Goal: Communication & Community: Answer question/provide support

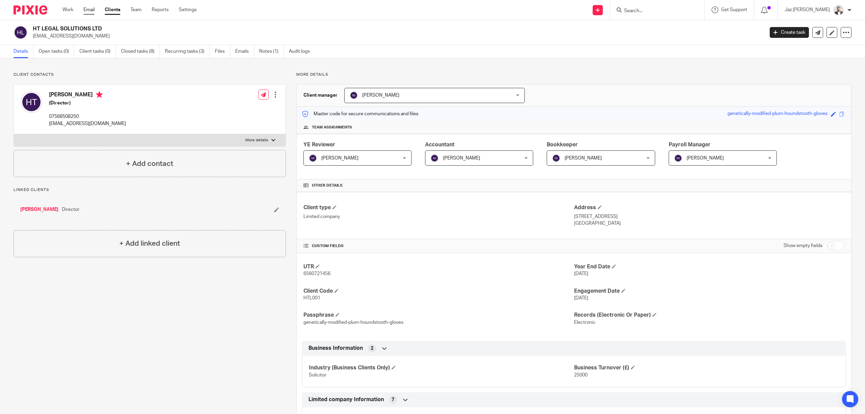
click at [87, 9] on link "Email" at bounding box center [88, 9] width 11 height 7
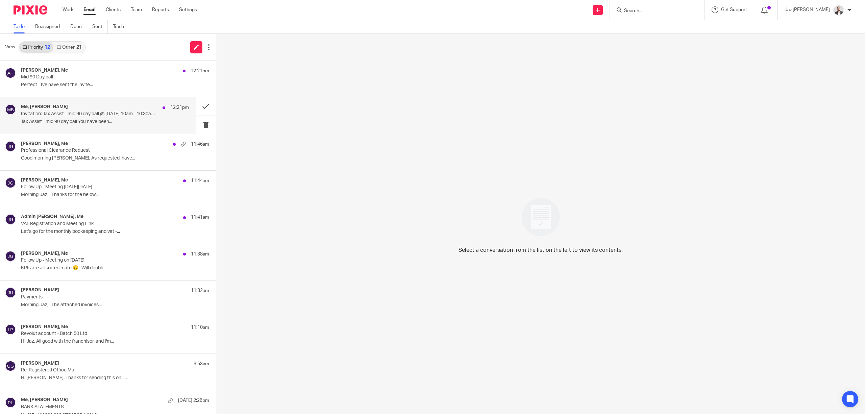
click at [67, 118] on div "Me, Matt Bull 12:21pm Invitation: Tax Assist - mid 90 day call @ Fri Aug 29, 20…" at bounding box center [105, 115] width 168 height 23
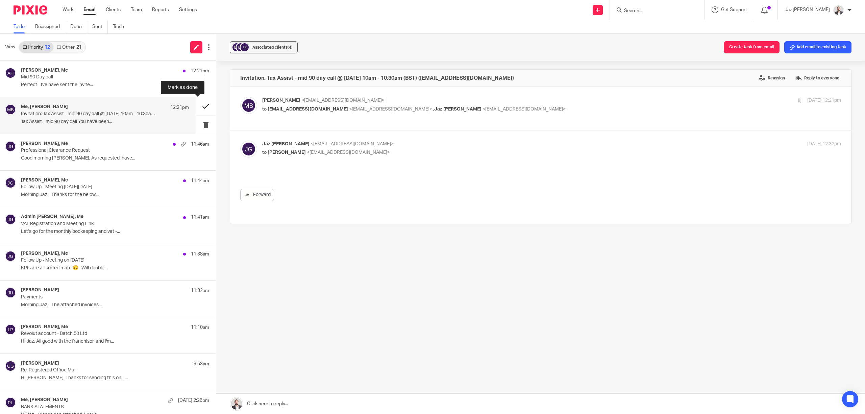
click at [196, 105] on button at bounding box center [206, 106] width 20 height 18
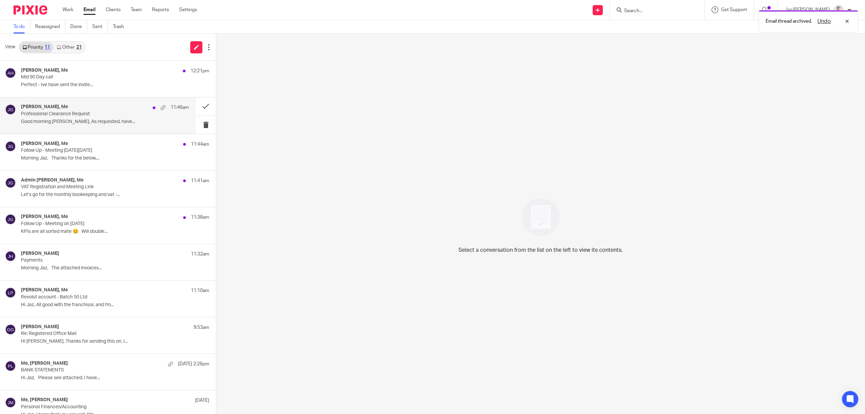
click at [127, 113] on p "Professional Clearance Request" at bounding box center [88, 114] width 134 height 6
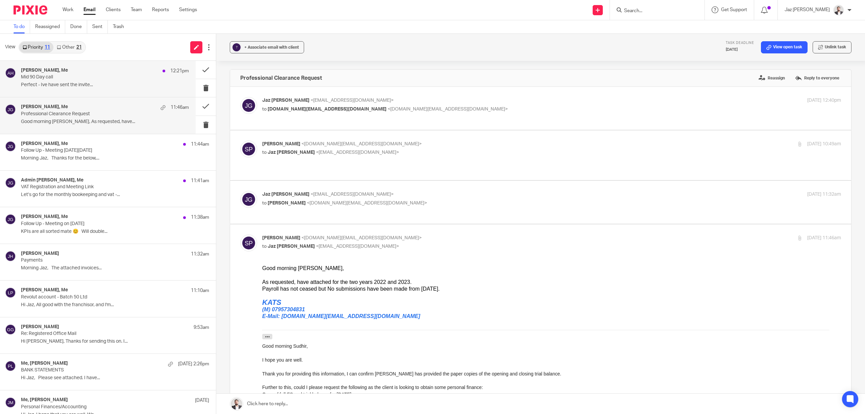
click at [89, 82] on p "Perfect - Ive have sent the invite..." at bounding box center [105, 85] width 168 height 6
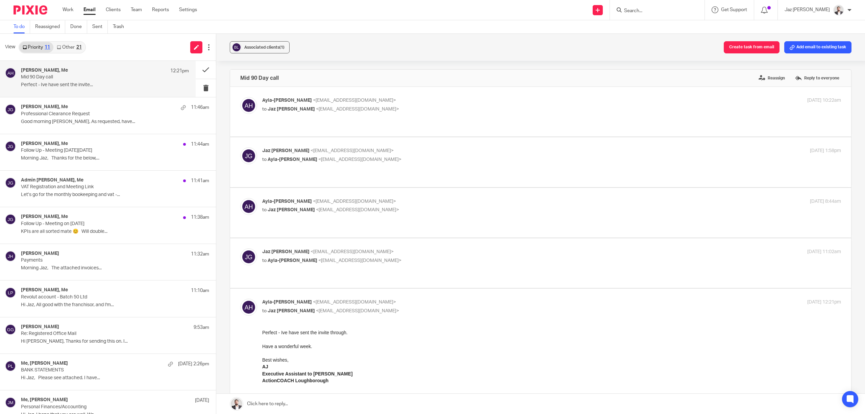
scroll to position [45, 0]
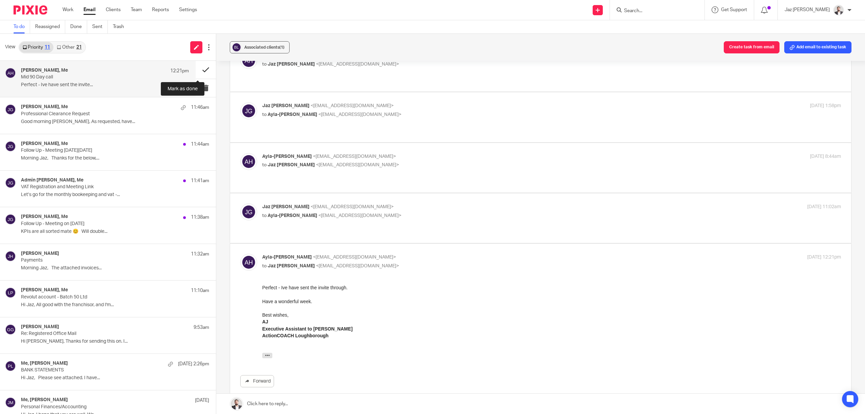
click at [199, 69] on button at bounding box center [206, 70] width 20 height 18
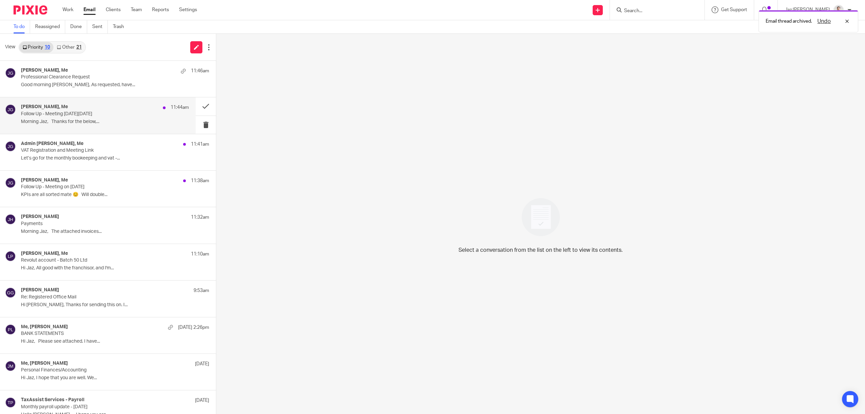
click at [91, 119] on p "Morning Jaz, Thanks for the below,..." at bounding box center [105, 122] width 168 height 6
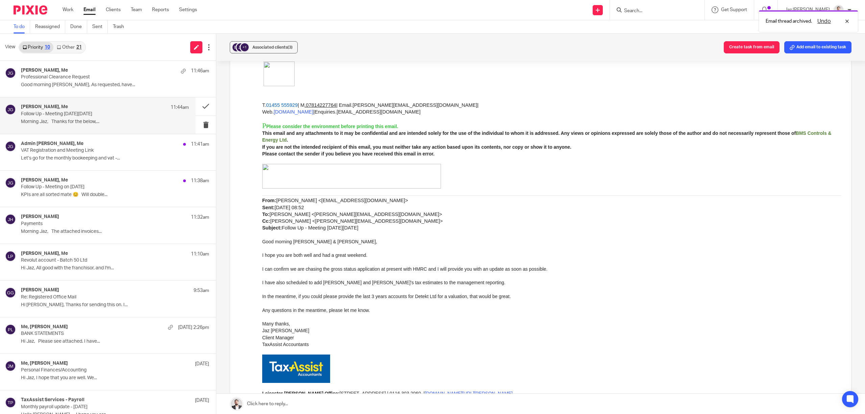
scroll to position [68, 0]
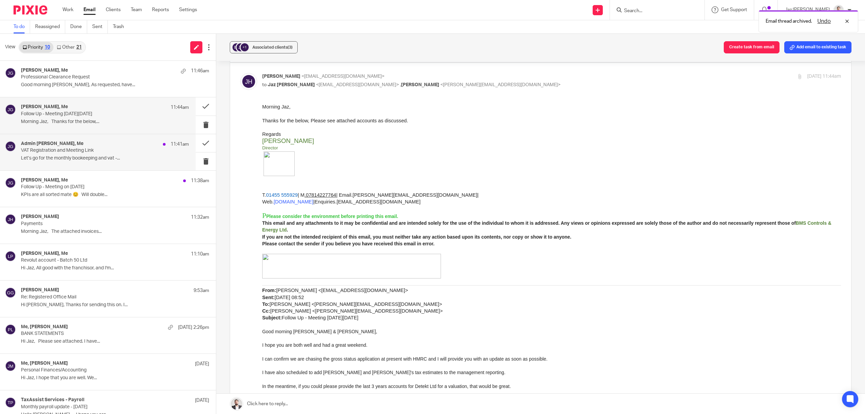
click at [92, 143] on div "Admin Virdi Mazaria, Me 11:41am" at bounding box center [105, 144] width 168 height 7
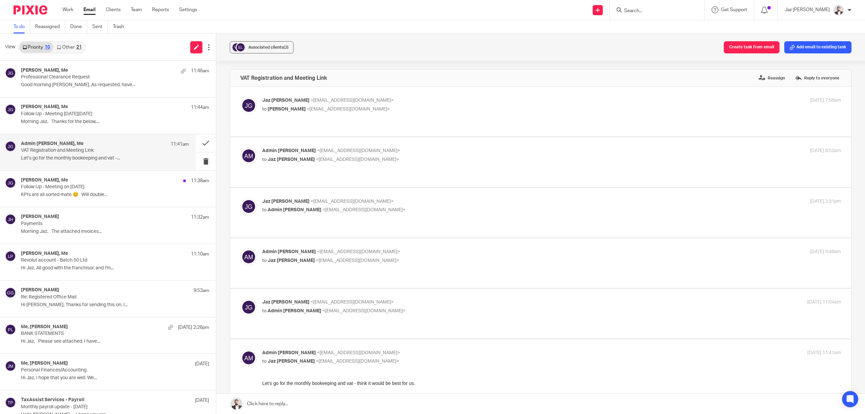
scroll to position [0, 0]
click at [86, 197] on p "KPIs are all sorted mate 😊 Will double..." at bounding box center [105, 195] width 168 height 6
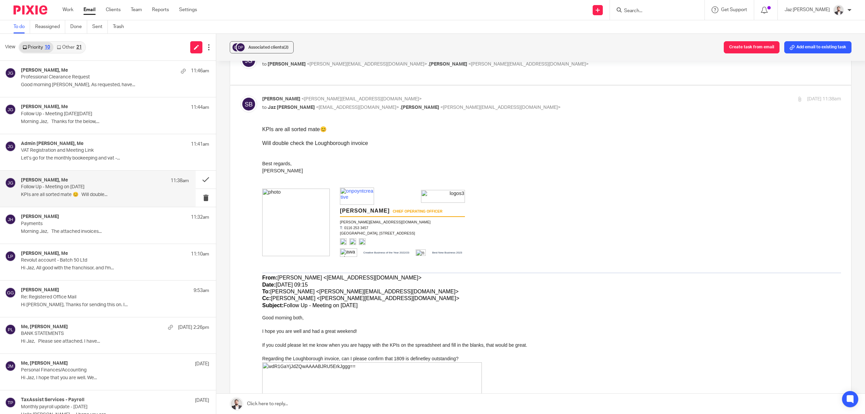
scroll to position [90, 0]
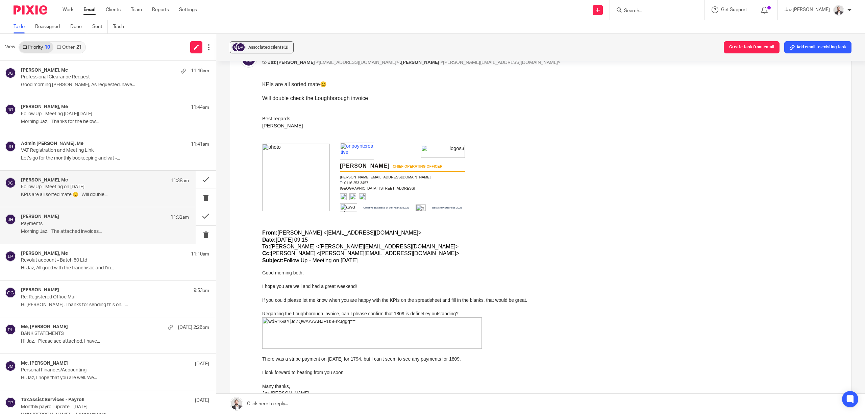
click at [72, 239] on div "Jake Hewitt 11:32am Payments Morning Jaz, The attached invoices..." at bounding box center [98, 225] width 196 height 36
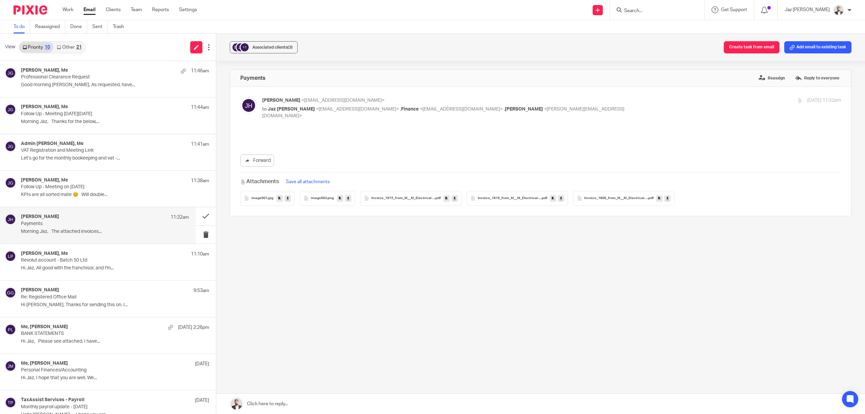
scroll to position [0, 0]
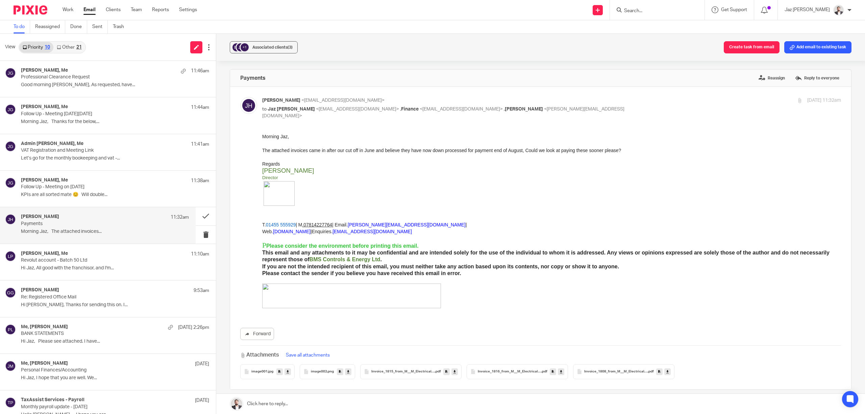
click at [315, 364] on div "image002 .png" at bounding box center [327, 371] width 55 height 15
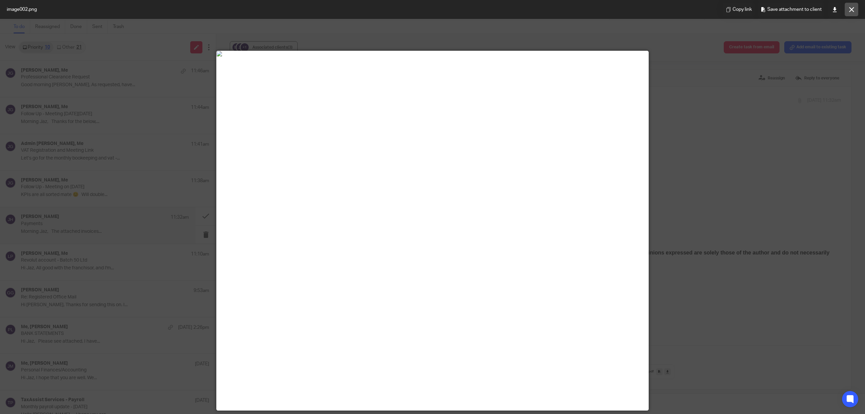
click at [853, 10] on icon at bounding box center [851, 9] width 5 height 5
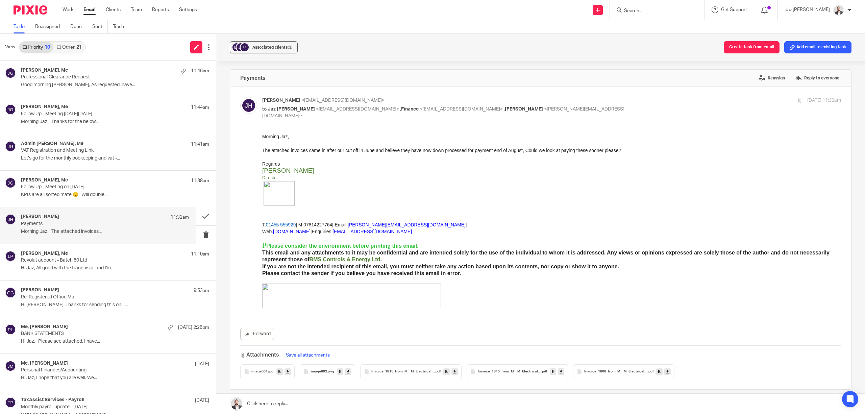
click at [255, 370] on span "image001" at bounding box center [259, 372] width 16 height 4
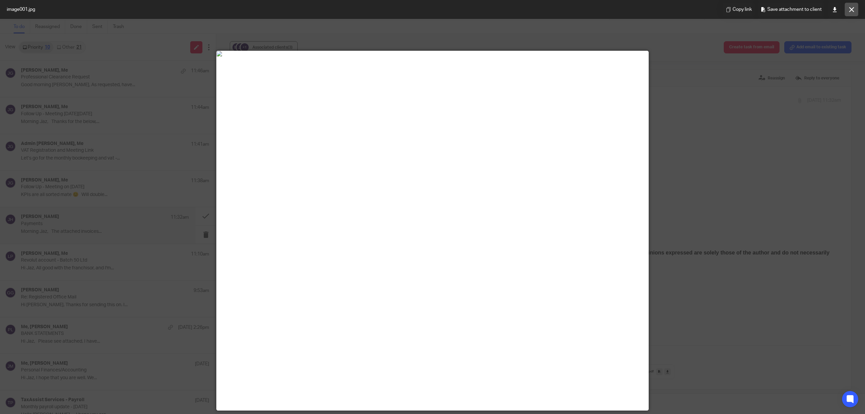
click at [849, 9] on icon at bounding box center [851, 9] width 5 height 5
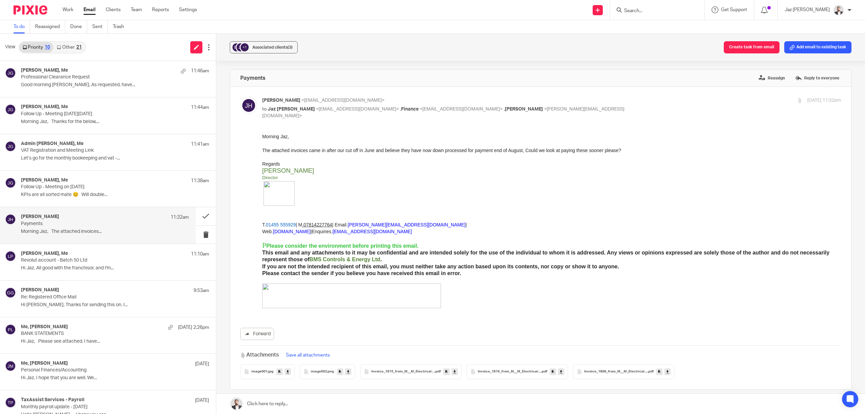
click at [402, 370] on span "Invoice_1815_from_M__M_Electrical_Contractors_Mids_Ltd" at bounding box center [402, 372] width 63 height 4
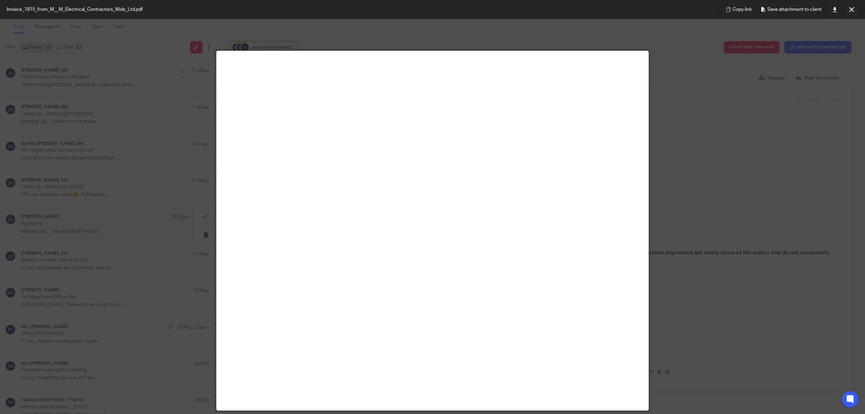
click at [854, 6] on button at bounding box center [851, 10] width 14 height 14
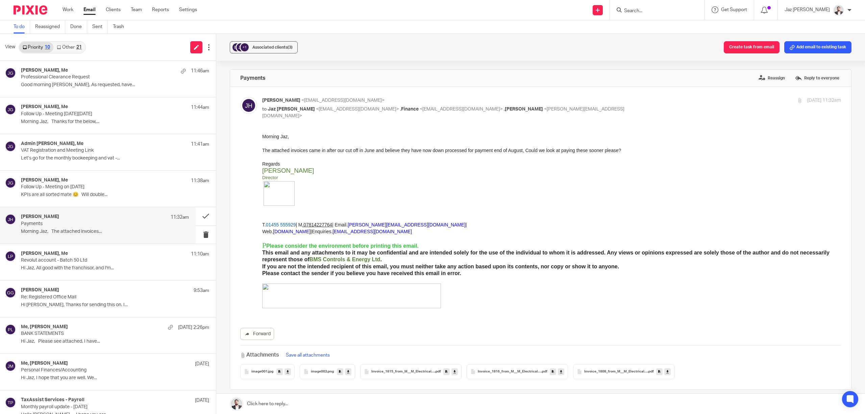
click at [517, 370] on span "Invoice_1816_from_M__M_Electrical_Contractors_Mids_Ltd" at bounding box center [509, 372] width 63 height 4
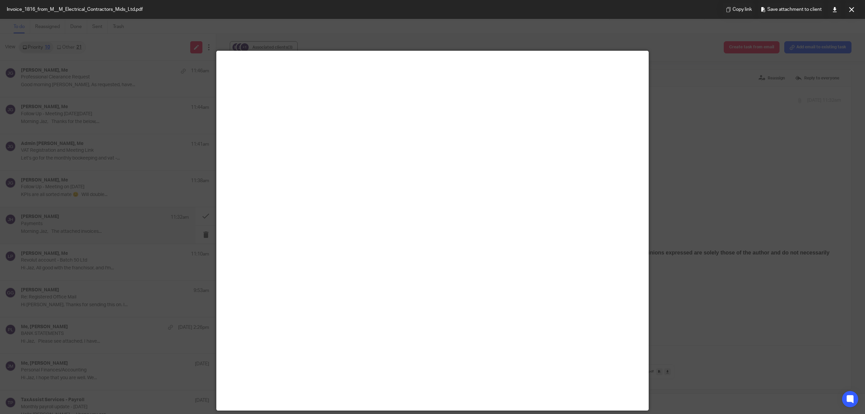
click at [852, 6] on button at bounding box center [851, 10] width 14 height 14
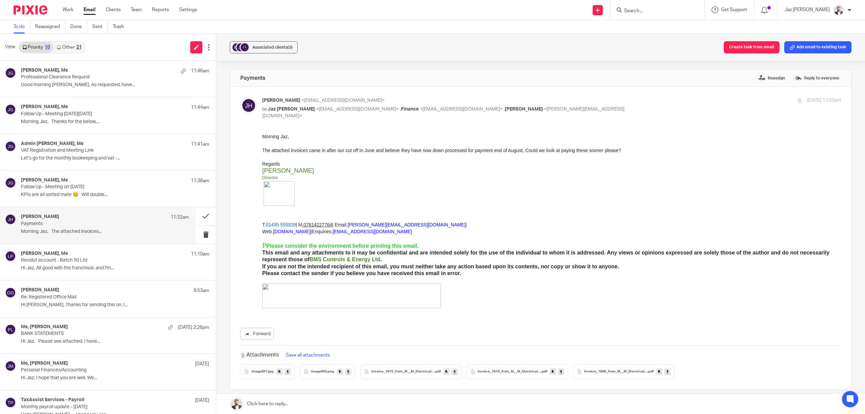
click at [609, 369] on div "Invoice_1808_from_M__M_Electrical_Contractors_Mids_Ltd .pdf" at bounding box center [623, 371] width 101 height 15
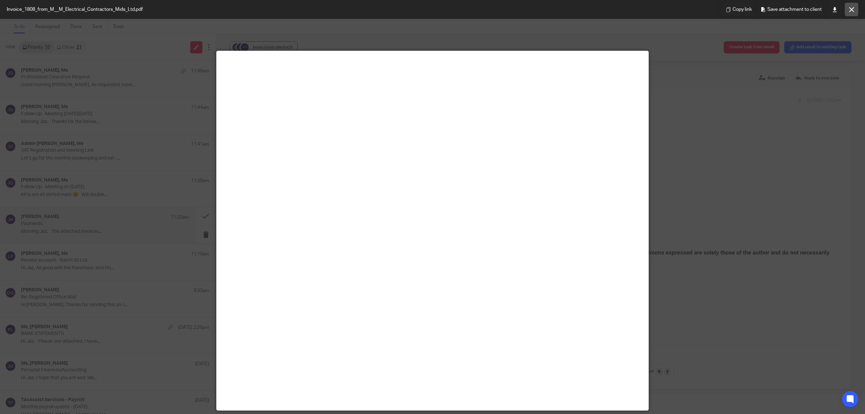
drag, startPoint x: 847, startPoint y: 8, endPoint x: 864, endPoint y: 30, distance: 27.5
click at [847, 8] on button at bounding box center [851, 10] width 14 height 14
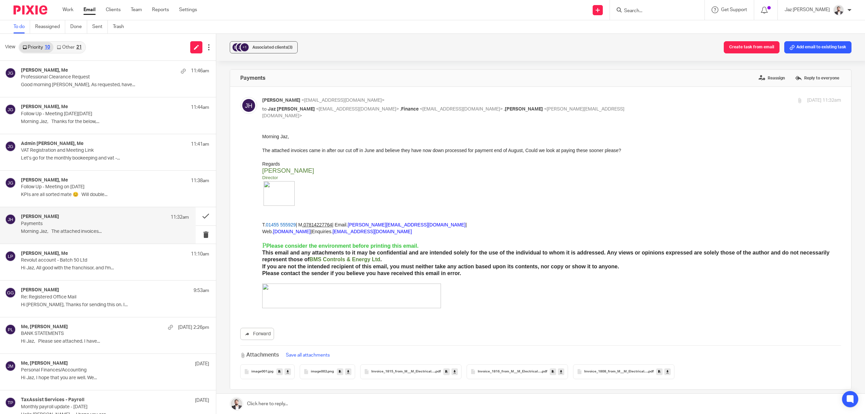
click at [571, 63] on div "+1 Associated clients (3) Create task from email Add email to existing task Pay…" at bounding box center [540, 224] width 648 height 380
click at [532, 55] on div "+1 Associated clients (3) Create task from email Add email to existing task" at bounding box center [540, 47] width 648 height 27
click at [62, 260] on p "Revolut account - Batch 50 Ltd" at bounding box center [88, 260] width 134 height 6
click at [62, 224] on p "Payments" at bounding box center [88, 224] width 134 height 6
click at [379, 159] on p at bounding box center [551, 156] width 579 height 7
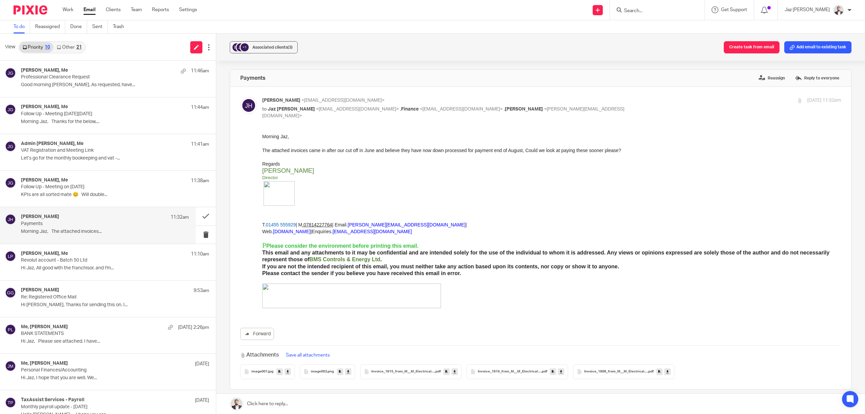
click at [396, 405] on link at bounding box center [540, 403] width 648 height 20
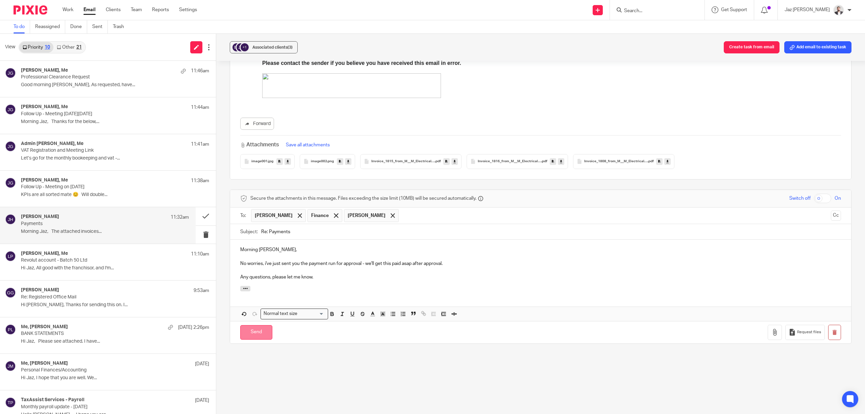
click at [253, 326] on input "Send" at bounding box center [256, 332] width 32 height 15
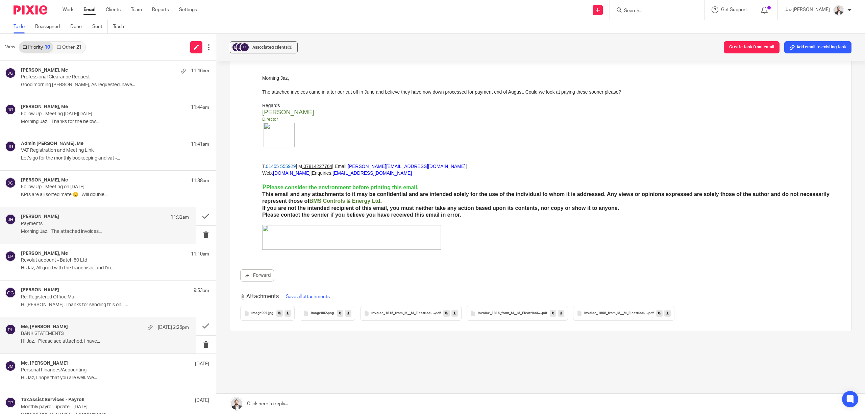
scroll to position [14, 0]
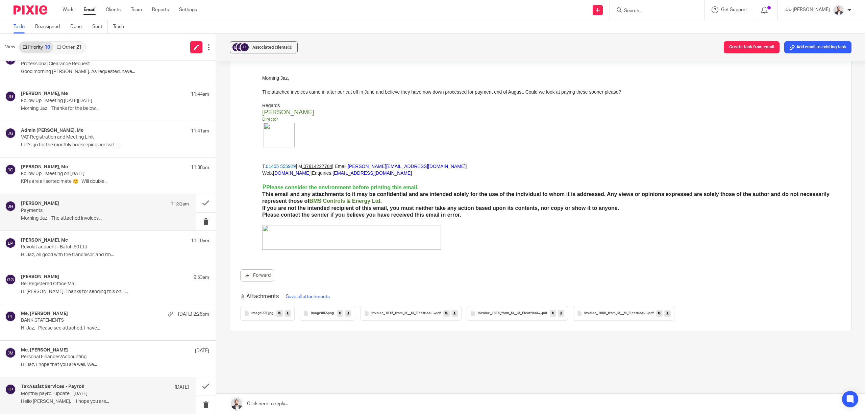
drag, startPoint x: 61, startPoint y: 395, endPoint x: 62, endPoint y: 375, distance: 20.3
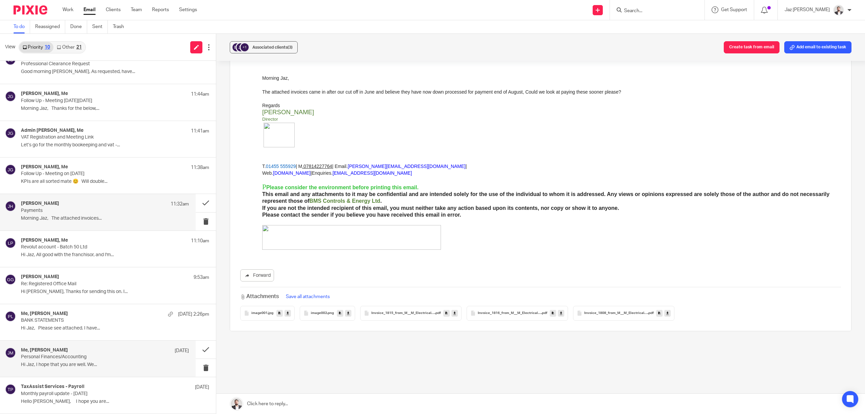
click at [61, 395] on p "Monthly payroll update - August 25" at bounding box center [96, 394] width 151 height 6
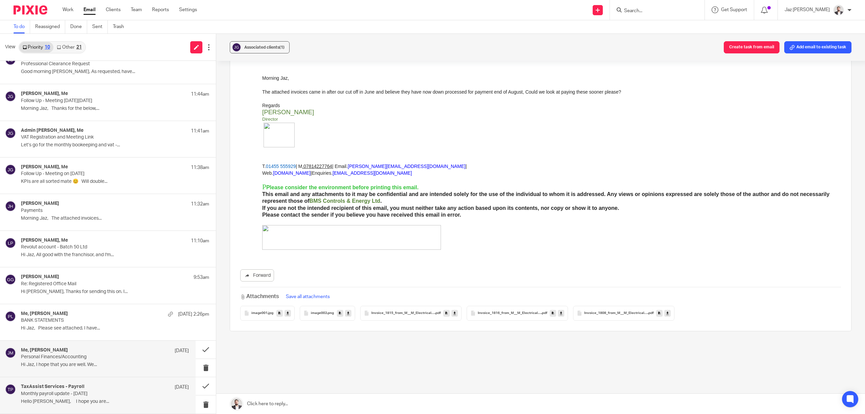
click at [60, 367] on p "Hi Jaz, I hope that you are well. We..." at bounding box center [105, 365] width 168 height 6
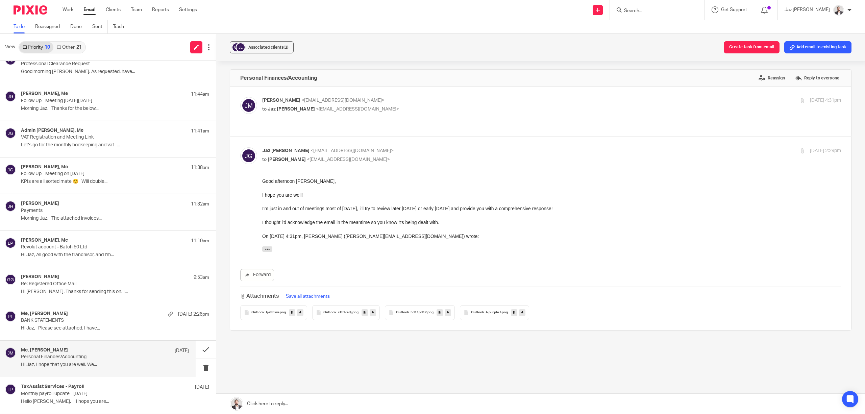
scroll to position [0, 0]
click at [390, 101] on p "Jake Mann <jake@gp3fs.com>" at bounding box center [455, 100] width 386 height 7
checkbox input "true"
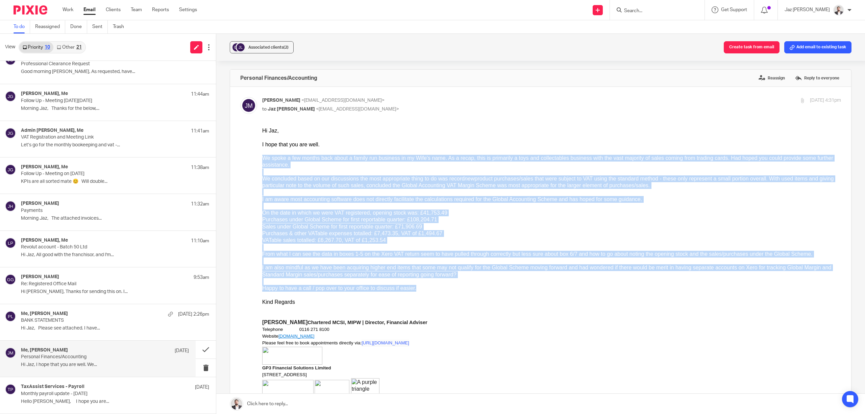
drag, startPoint x: 402, startPoint y: 282, endPoint x: 520, endPoint y: 283, distance: 117.9
click html "Hi Jaz, I hope that you are well. We spoke a few months back about a family run…"
copy div "We spoke a few months back about a family run business in my Wife's name. As a …"
click at [491, 278] on div at bounding box center [551, 281] width 579 height 7
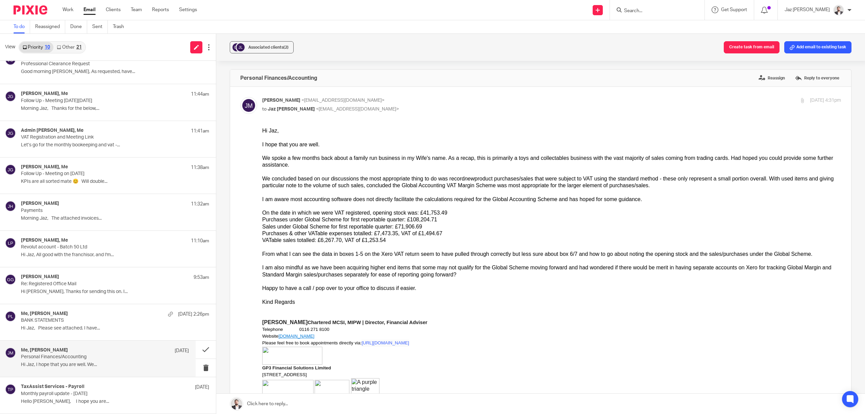
click at [411, 403] on link at bounding box center [540, 403] width 648 height 20
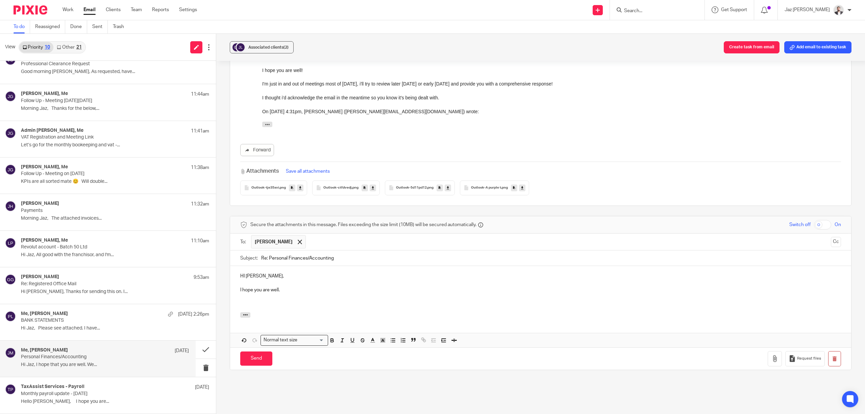
click at [243, 276] on p "HI Jake," at bounding box center [540, 276] width 601 height 7
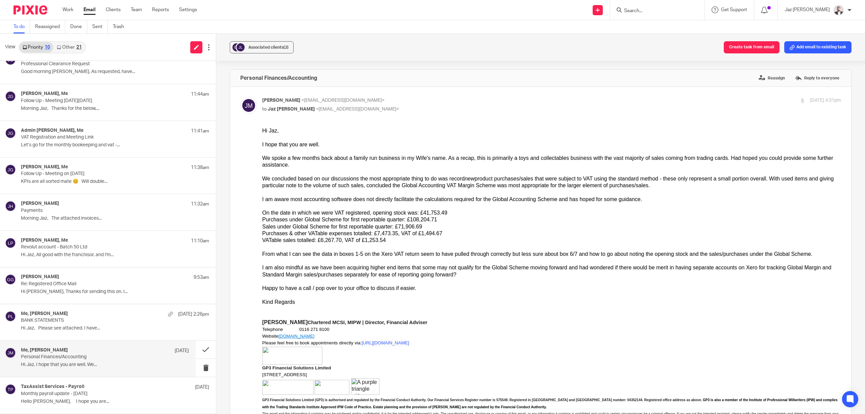
scroll to position [45, 0]
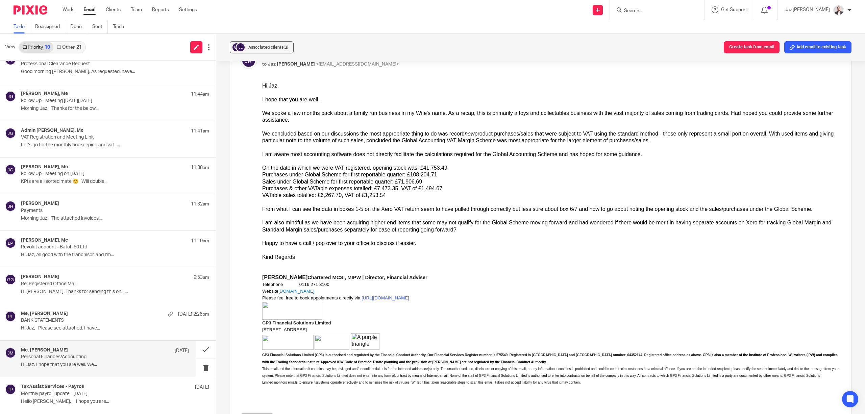
click at [410, 223] on div "I am also mindful as we have been acquiring higher end items that some may not …" at bounding box center [551, 226] width 579 height 14
click at [458, 219] on div "I am also mindful as we have been acquiring higher end items that some may not …" at bounding box center [551, 226] width 579 height 14
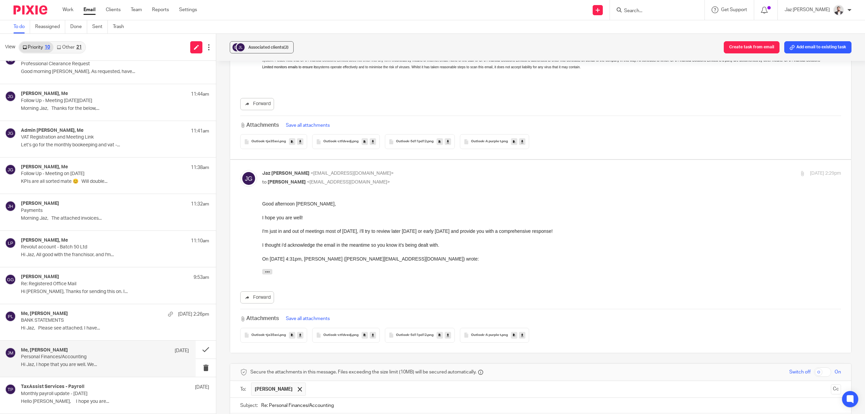
scroll to position [540, 0]
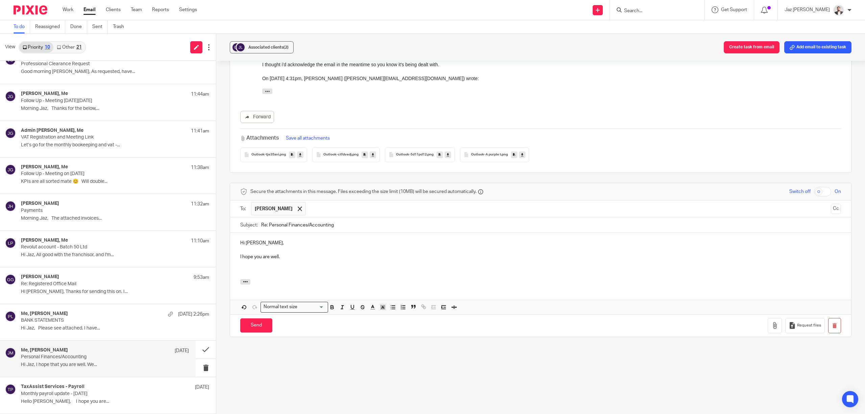
click at [319, 276] on div "Hi Jake, I hope you are well." at bounding box center [540, 256] width 621 height 46
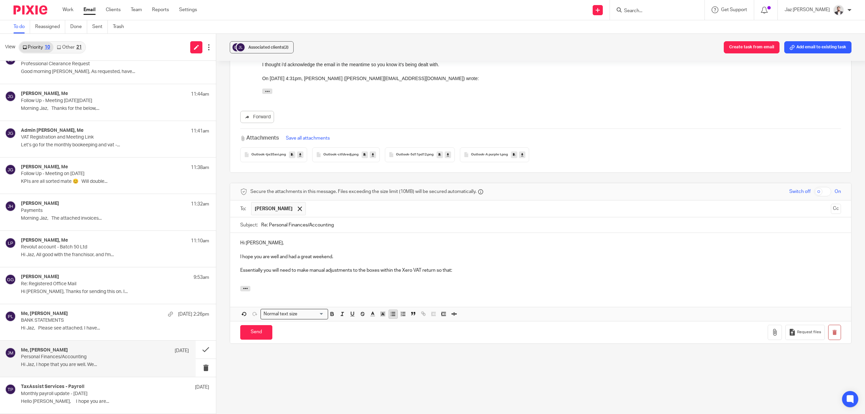
click at [392, 315] on icon "button" at bounding box center [393, 314] width 6 height 6
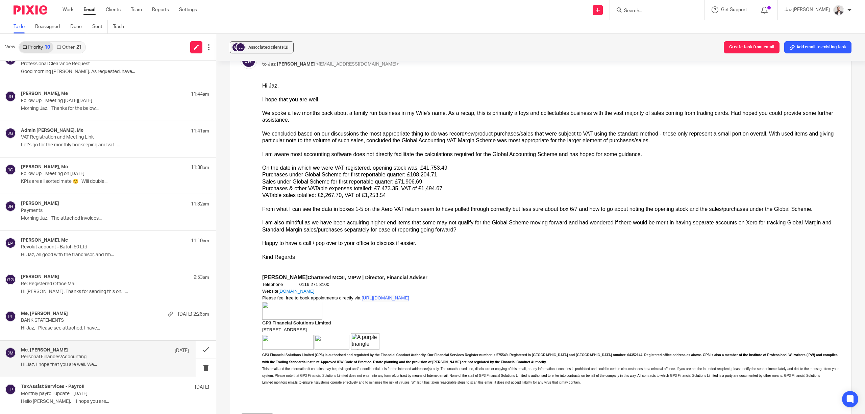
scroll to position [0, 0]
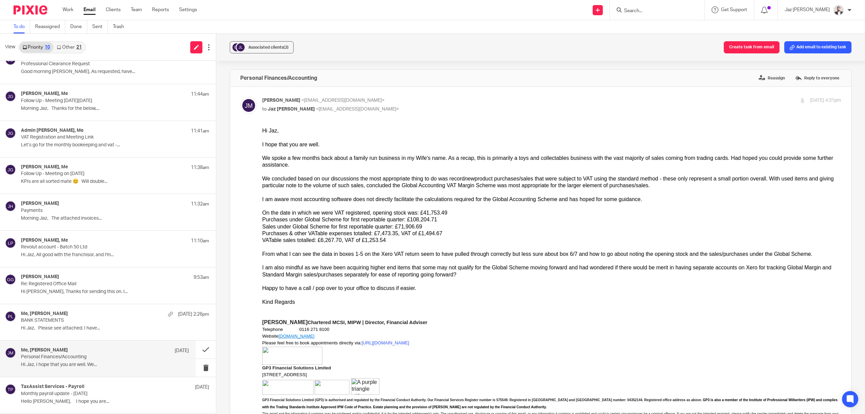
click at [287, 237] on div "VATable sales totalled: £6,267.70, VAT of £1,253.54" at bounding box center [551, 240] width 579 height 7
click at [316, 237] on div "VATable sales totalled: £6,267.70, VAT of £1,253.54" at bounding box center [551, 240] width 579 height 7
click at [351, 237] on div "VATable sales totalled: £6,267.70, VAT of £1,253.54" at bounding box center [551, 240] width 579 height 7
click at [385, 237] on div "VATable sales totalled: £6,267.70, VAT of £1,253.54" at bounding box center [551, 240] width 579 height 7
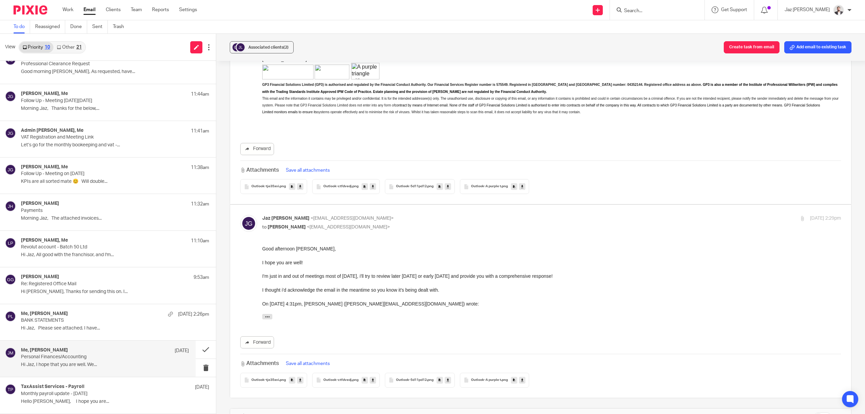
scroll to position [588, 0]
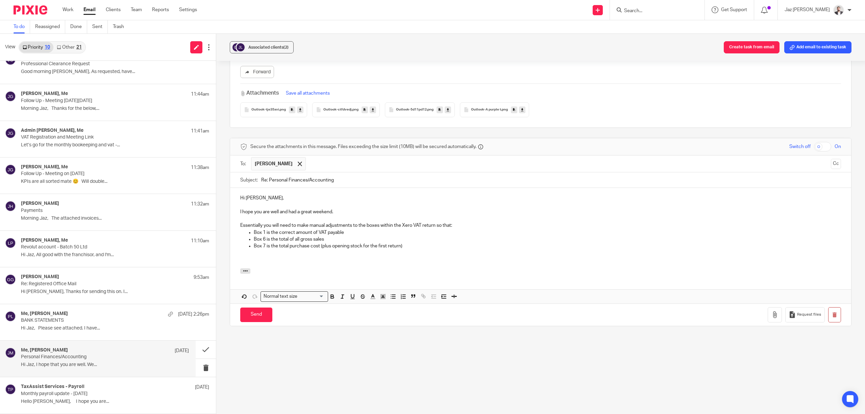
click at [284, 257] on p at bounding box center [540, 259] width 601 height 7
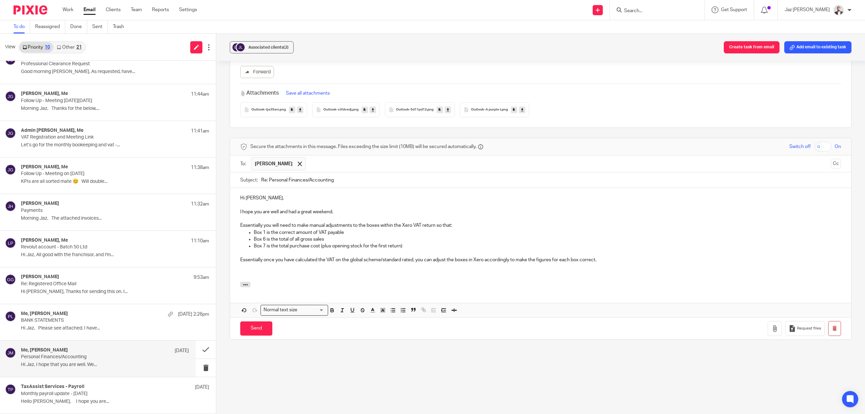
scroll to position [602, 0]
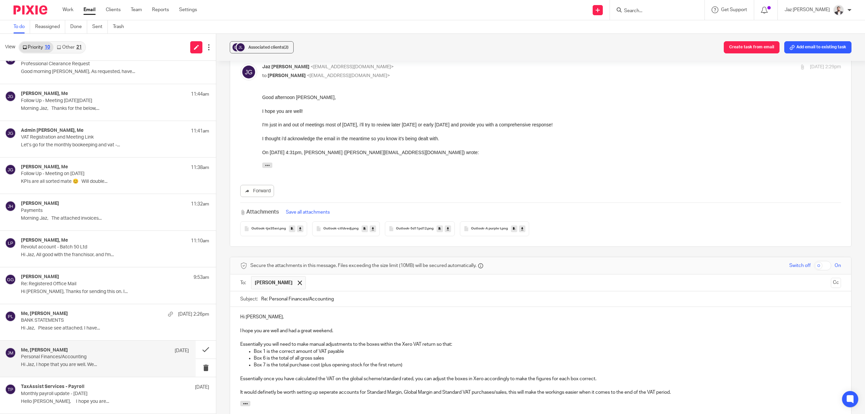
scroll to position [557, 0]
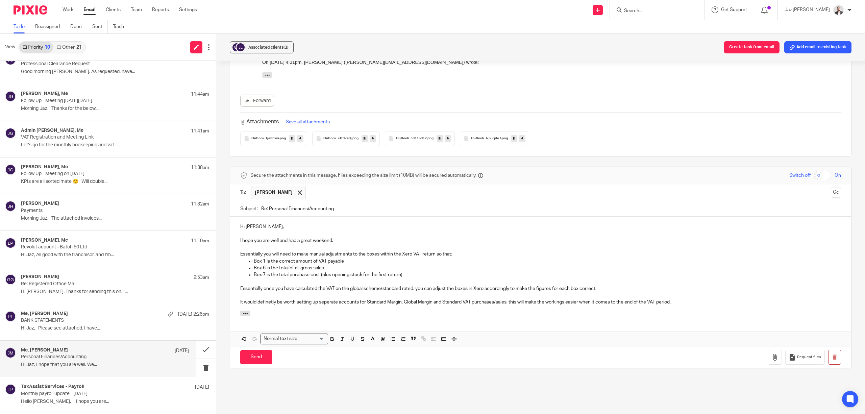
click at [276, 304] on p "It would definetly be worth setting up seperate accounts for Standard Margin, G…" at bounding box center [540, 302] width 601 height 7
click at [292, 300] on p "It would definetly be worth setting up seperate accounts for Standard Margin, G…" at bounding box center [540, 302] width 601 height 7
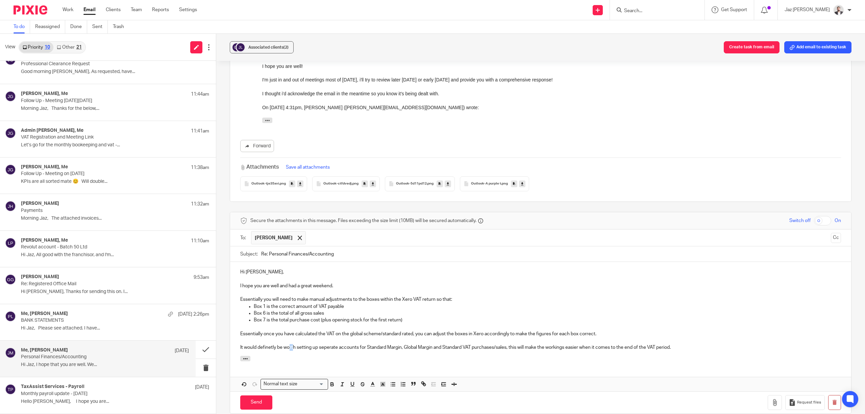
scroll to position [602, 0]
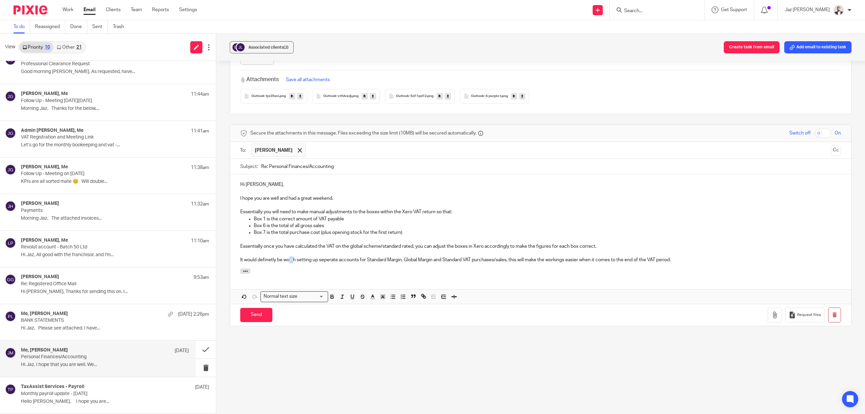
click at [374, 248] on p "Essentially once you have calculated the VAT on the global scheme/standard rate…" at bounding box center [540, 246] width 601 height 7
click at [307, 247] on p "Essentially once you have calculated the VAT on the global scheme/standard rate…" at bounding box center [540, 246] width 601 height 7
click at [296, 251] on p at bounding box center [540, 253] width 601 height 7
click at [379, 244] on p "Essentially once you have calculated the VAT on the global scheme/standard rate…" at bounding box center [540, 246] width 601 height 7
click at [458, 248] on p "Essentially once you have calculated the VAT on the global scheme/standard marg…" at bounding box center [540, 246] width 601 height 7
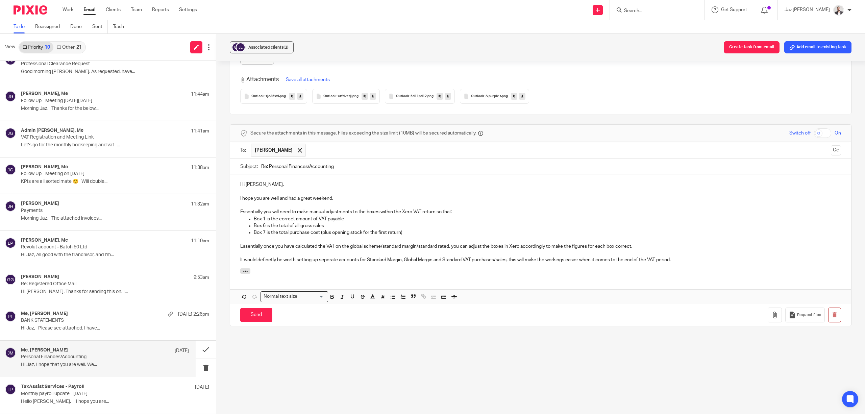
click at [642, 244] on p "Essentially once you have calculated the VAT on the global scheme/standard marg…" at bounding box center [540, 246] width 601 height 7
click at [697, 262] on p "It would definetly be worth setting up seperate accounts for Standard Margin, G…" at bounding box center [540, 259] width 601 height 7
click at [638, 245] on p "Essentially once you have calculated the VAT on the global scheme/standard marg…" at bounding box center [540, 246] width 601 height 7
click at [614, 245] on p "Essentially once you have calculated the VAT on the global scheme/standard marg…" at bounding box center [540, 246] width 601 height 7
click at [670, 243] on p "Essentially once you have calculated the VAT on the global scheme/standard marg…" at bounding box center [540, 246] width 601 height 7
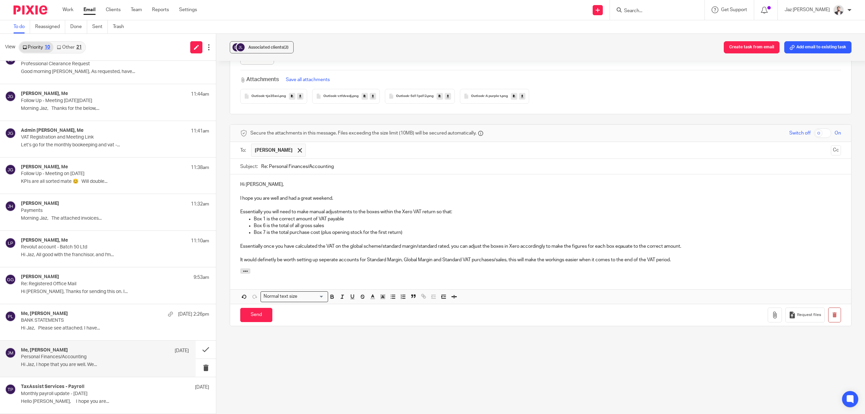
click at [269, 234] on p "Box 7 is the total purchase cost (plus opening stock for the first return)" at bounding box center [547, 232] width 587 height 7
click at [403, 229] on p "Box 7 is the total purchase cost (plus opening stock for the first return)" at bounding box center [547, 232] width 587 height 7
click at [339, 221] on p "Box 1 is the correct amount of VAT payable" at bounding box center [547, 218] width 587 height 7
click at [326, 222] on p "Box 6 is the total of all gross sales" at bounding box center [547, 225] width 587 height 7
click at [353, 216] on p "Box 1 is the correct amount of VAT payable" at bounding box center [547, 218] width 587 height 7
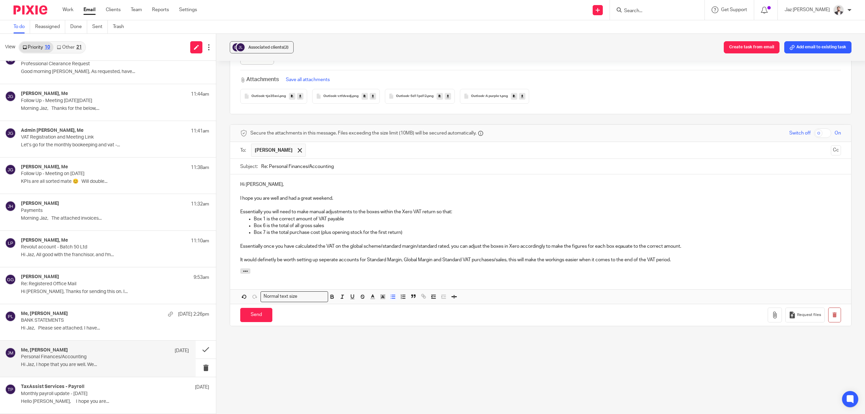
click at [330, 223] on p "Box 6 is the total of all gross sales" at bounding box center [547, 225] width 587 height 7
click at [327, 224] on p "Box 6 is the total of all gross sales" at bounding box center [547, 225] width 587 height 7
click at [418, 232] on p "Box 7 is the total purchase cost (plus opening stock for the first return)" at bounding box center [547, 232] width 587 height 7
click at [459, 208] on p "Essentially you will need to make manual adjustments to the boxes within the Xe…" at bounding box center [540, 211] width 601 height 7
click at [333, 195] on p "I hope you are well and had a great weekend." at bounding box center [540, 198] width 601 height 7
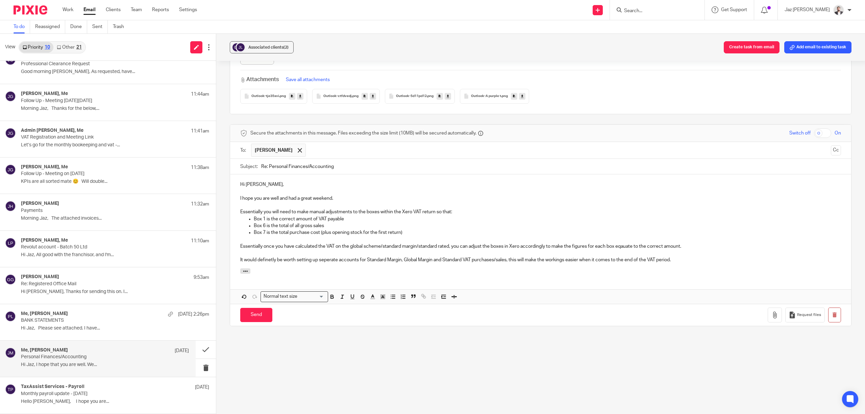
click at [294, 216] on p "Box 1 is the correct amount of VAT payable" at bounding box center [547, 218] width 587 height 7
click at [703, 260] on p "It would definetly be worth setting up seperate accounts for Standard Margin, G…" at bounding box center [540, 259] width 601 height 7
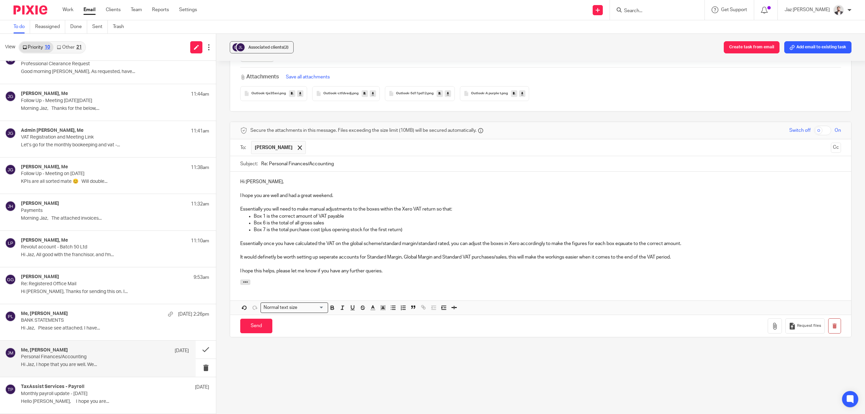
scroll to position [615, 0]
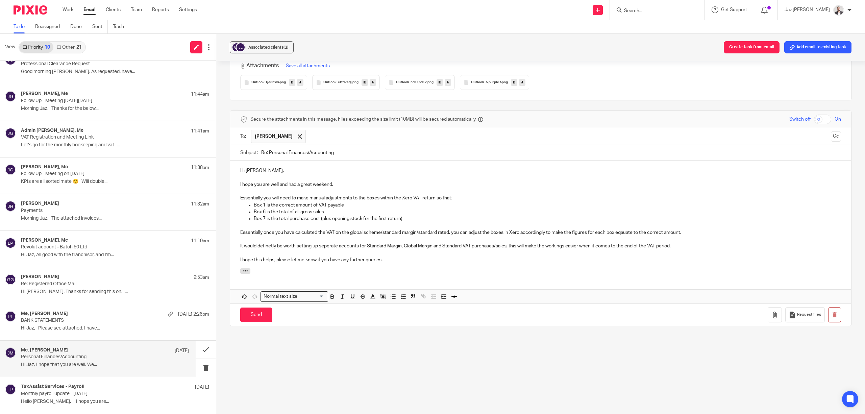
click at [387, 259] on p "I hope this helps, please let me know if you have any further queries." at bounding box center [540, 259] width 601 height 7
drag, startPoint x: 263, startPoint y: 244, endPoint x: 247, endPoint y: 249, distance: 16.2
click at [246, 249] on p at bounding box center [540, 252] width 601 height 7
click at [265, 243] on p "It would definetly be worth setting up seperate accounts for Standard Margin, G…" at bounding box center [540, 246] width 601 height 7
click at [397, 259] on p "I hope this helps, please let me know if you have any further queries." at bounding box center [540, 259] width 601 height 7
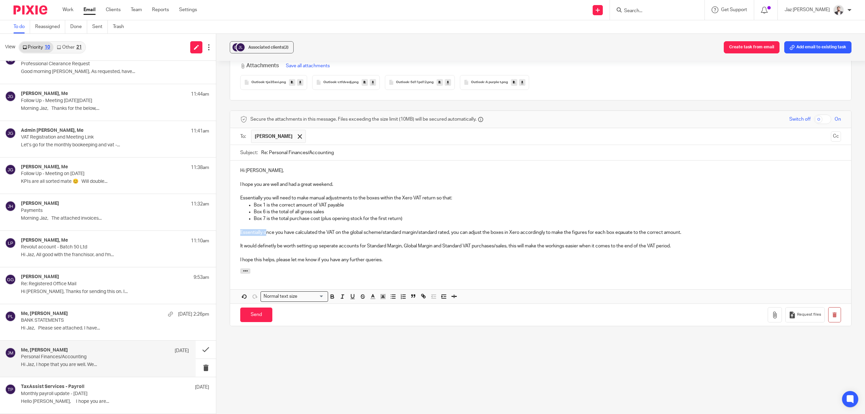
drag, startPoint x: 265, startPoint y: 230, endPoint x: 230, endPoint y: 230, distance: 35.1
click at [230, 230] on div "Hi Jake, I hope you are well and had a great weekend. Essentially you will need…" at bounding box center [540, 214] width 621 height 108
click at [358, 251] on p at bounding box center [540, 252] width 601 height 7
click at [402, 257] on p "I hope this helps, please let me know if you have any further queries." at bounding box center [540, 259] width 601 height 7
click at [496, 230] on p "Once you have calculated the VAT on the global scheme/standard margin/standard …" at bounding box center [540, 232] width 601 height 7
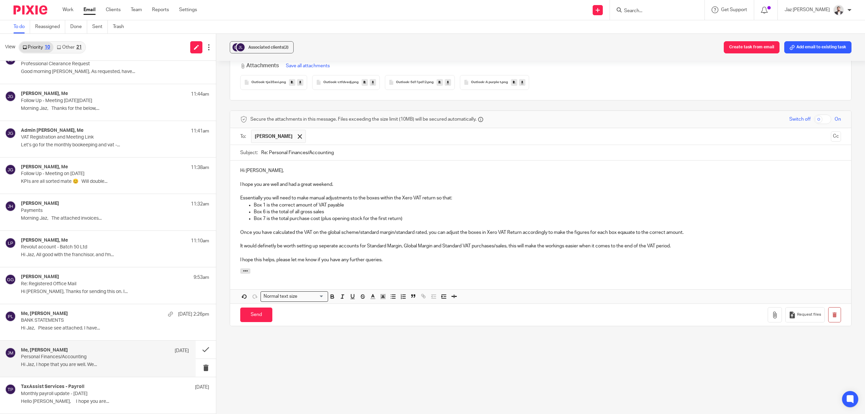
click at [462, 257] on p "I hope this helps, please let me know if you have any further queries." at bounding box center [540, 259] width 601 height 7
click at [681, 230] on p "Once you have calculated the VAT on the global scheme/standard margin/standard …" at bounding box center [540, 232] width 601 height 7
click at [682, 243] on p "It would definetly be worth setting up seperate accounts for Standard Margin, G…" at bounding box center [540, 246] width 601 height 7
click at [700, 231] on p "Once you have calculated the VAT on the global scheme/standard margin/standard …" at bounding box center [540, 232] width 601 height 7
click at [712, 245] on p "It would definetly be worth setting up seperate accounts for Standard Margin, G…" at bounding box center [540, 246] width 601 height 7
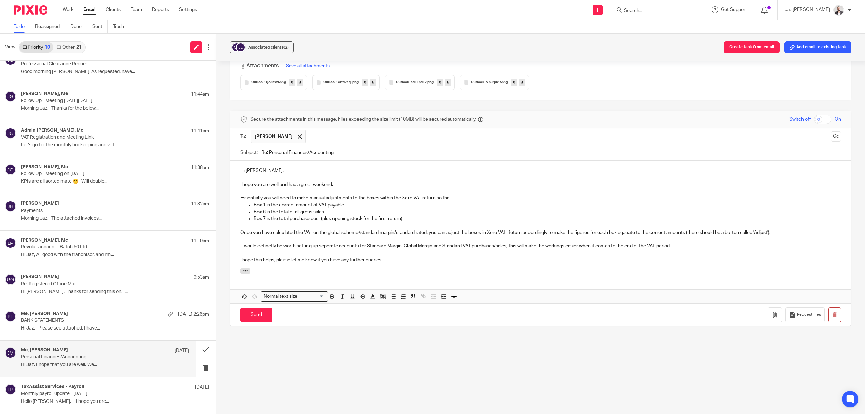
click at [493, 258] on p "I hope this helps, please let me know if you have any further queries." at bounding box center [540, 259] width 601 height 7
click at [255, 315] on input "Send" at bounding box center [256, 314] width 32 height 15
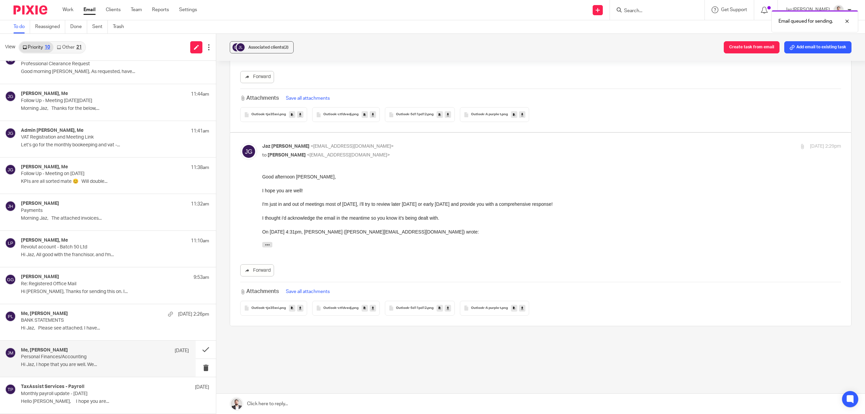
click at [57, 399] on p "Hello Jaz, I hope you are..." at bounding box center [115, 402] width 188 height 6
click at [65, 361] on div "Me, Jake Mann 7 Aug Personal Finances/Accounting Hi Jaz, I hope that you are we…" at bounding box center [105, 358] width 168 height 23
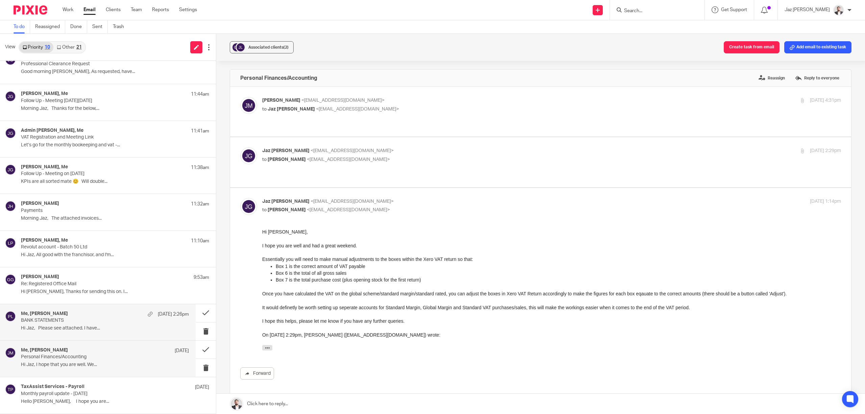
scroll to position [0, 0]
click at [197, 349] on button at bounding box center [206, 349] width 20 height 18
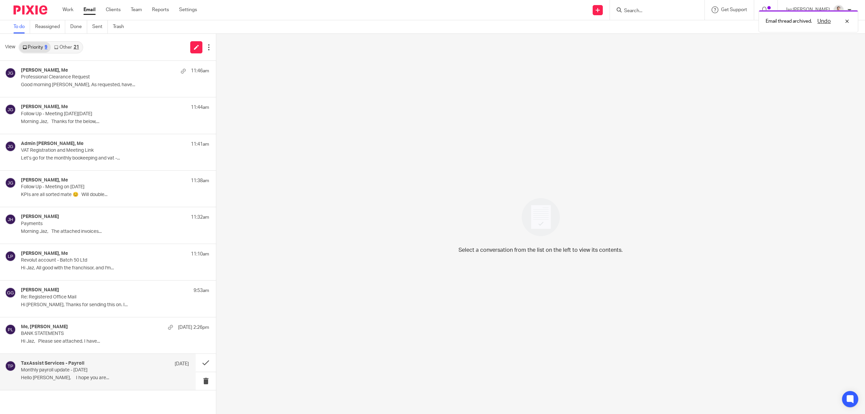
click at [95, 365] on div "TaxAssist Services - Payroll 6 Aug" at bounding box center [105, 363] width 168 height 7
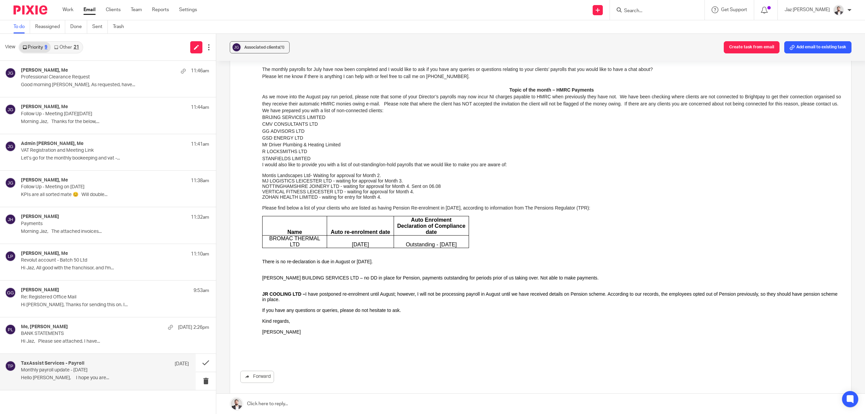
scroll to position [135, 0]
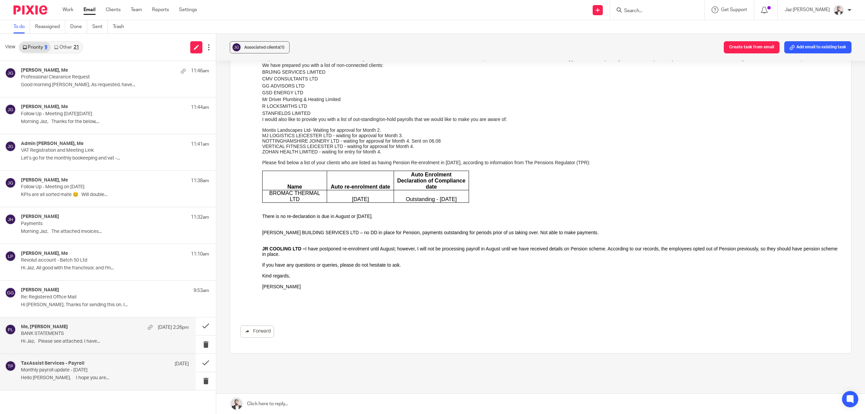
click at [73, 345] on div "Me, [PERSON_NAME] [DATE] 2:26pm BANK STATEMENTS Hi Jaz, Please see attached. I …" at bounding box center [105, 335] width 168 height 23
click at [77, 370] on p "Monthly payroll update - August 25" at bounding box center [88, 370] width 134 height 6
click at [364, 268] on span "If you have any questions or queries, please do not hesitate to ask." at bounding box center [331, 264] width 139 height 5
click at [207, 361] on button at bounding box center [206, 363] width 20 height 18
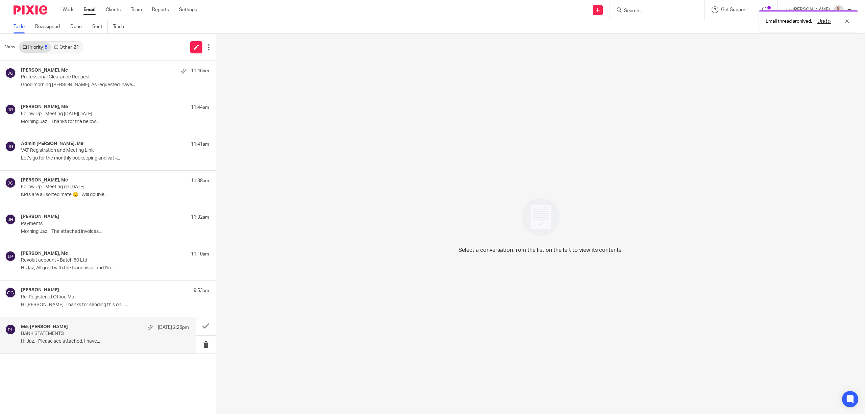
click at [89, 343] on p "Hi Jaz, Please see attached. I have..." at bounding box center [105, 341] width 168 height 6
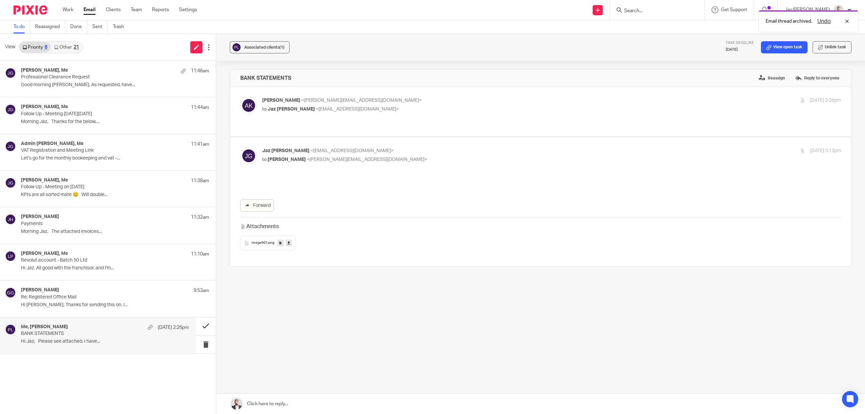
scroll to position [0, 0]
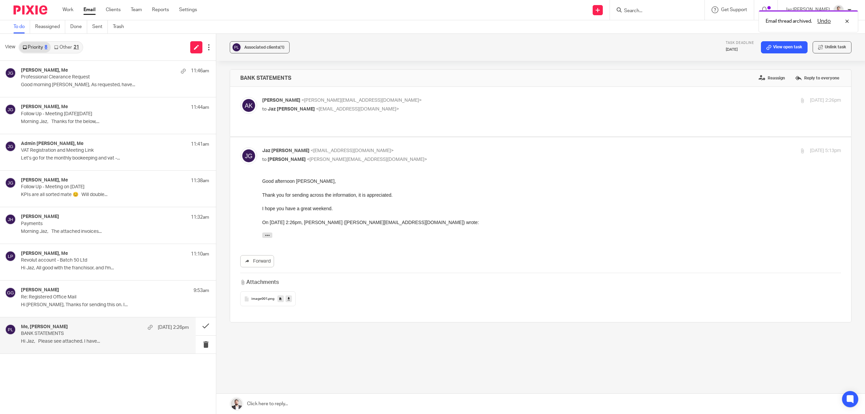
click at [511, 100] on p "Andy Koria <andy.koria@pelicancare.co.uk>" at bounding box center [455, 100] width 386 height 7
checkbox input "true"
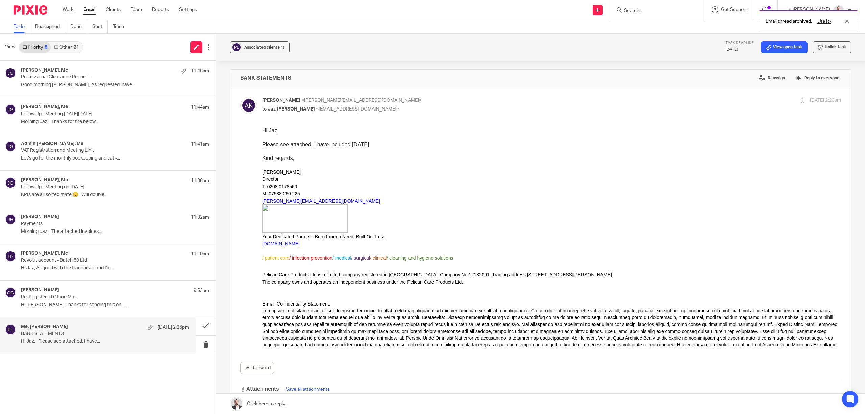
scroll to position [45, 0]
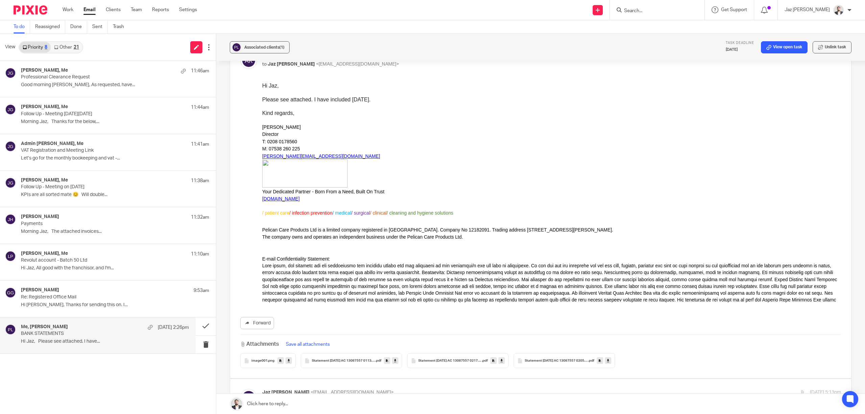
click at [326, 361] on span "Statement 30-MAY-25 AC 13087557 01130225 (1)" at bounding box center [343, 361] width 63 height 4
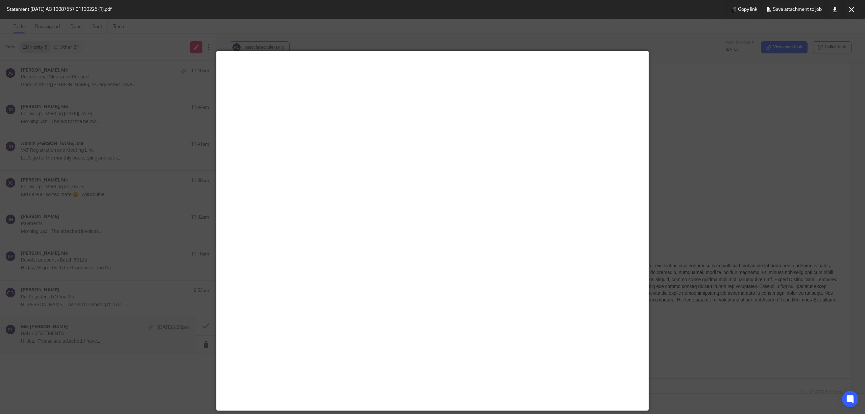
click at [855, 9] on button at bounding box center [851, 10] width 14 height 14
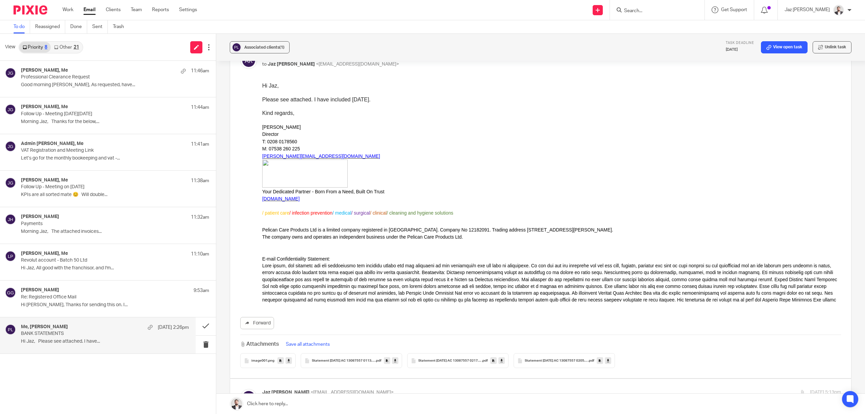
scroll to position [90, 0]
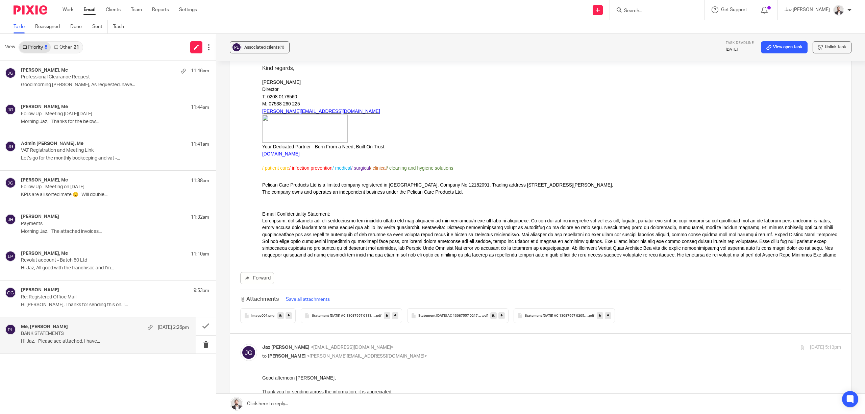
click at [422, 260] on div "Forward Attachments Save all attachments image001 .png Statement 30-MAY-25 AC 1…" at bounding box center [540, 179] width 601 height 285
click at [394, 317] on icon at bounding box center [395, 315] width 2 height 5
click at [500, 314] on icon at bounding box center [501, 315] width 2 height 5
click at [607, 315] on icon at bounding box center [608, 315] width 2 height 5
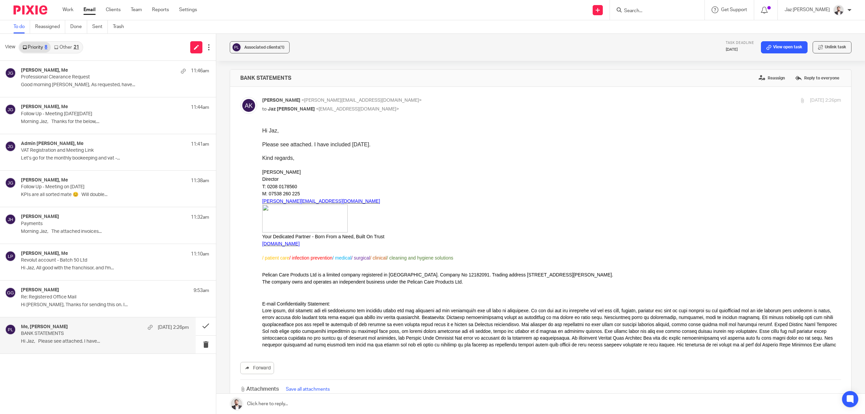
scroll to position [90, 0]
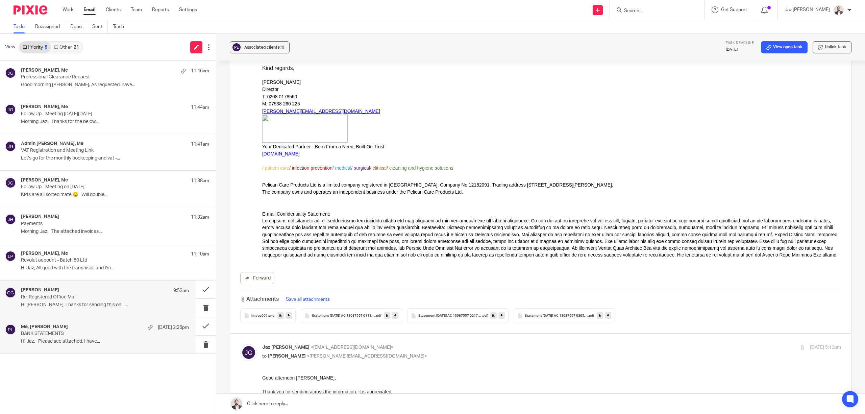
drag, startPoint x: 58, startPoint y: 306, endPoint x: 58, endPoint y: 318, distance: 12.5
click at [58, 306] on p "Hi [PERSON_NAME], Thanks for sending this on. I..." at bounding box center [115, 305] width 188 height 6
click at [58, 330] on div "Me, Andy Koria 8 Aug 2:26pm" at bounding box center [105, 327] width 168 height 7
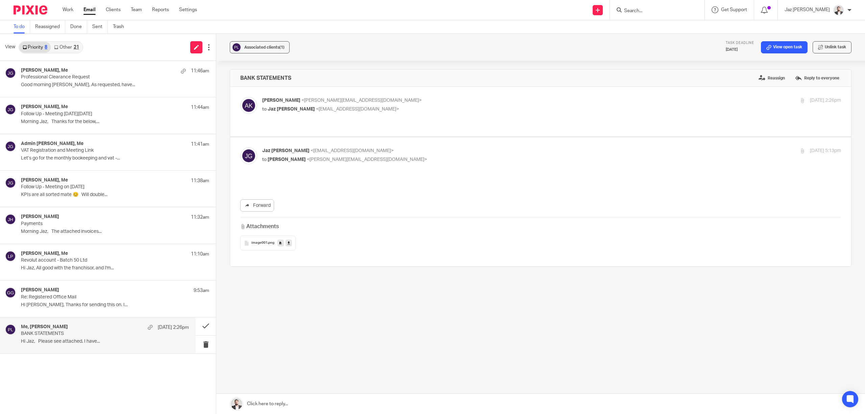
scroll to position [0, 0]
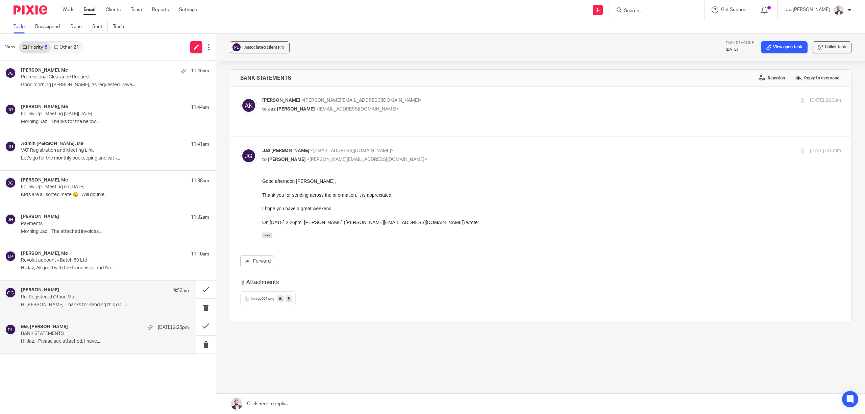
click at [81, 303] on p "Hi Raj, Thanks for sending this on. I..." at bounding box center [105, 305] width 168 height 6
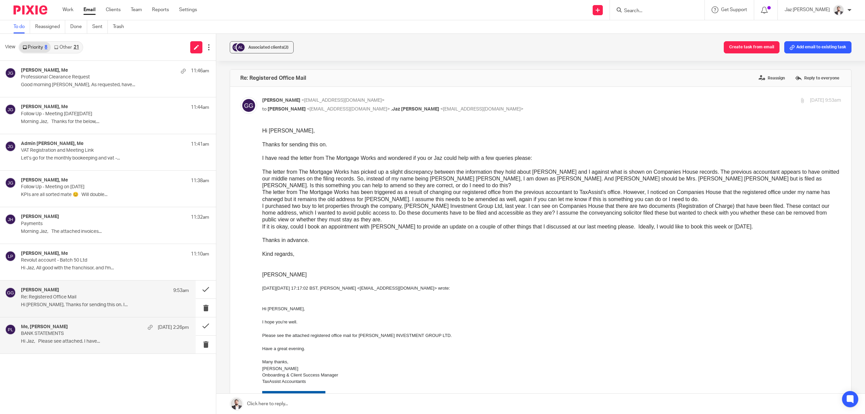
click at [72, 333] on p "BANK STATEMENTS" at bounding box center [88, 334] width 134 height 6
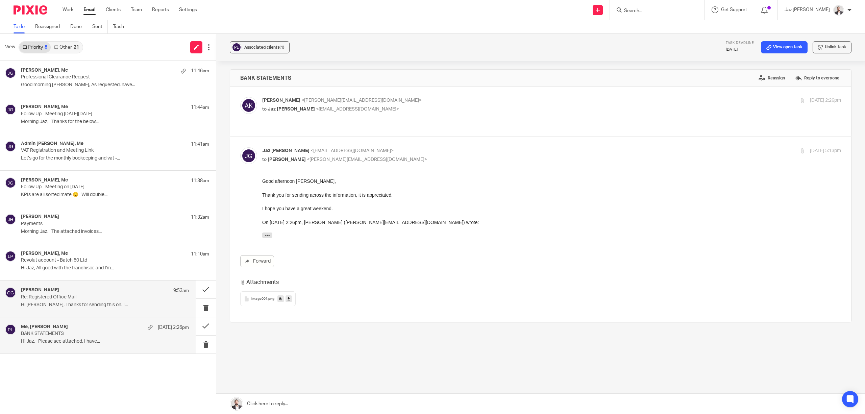
click at [43, 298] on p "Re: Registered Office Mail" at bounding box center [88, 297] width 134 height 6
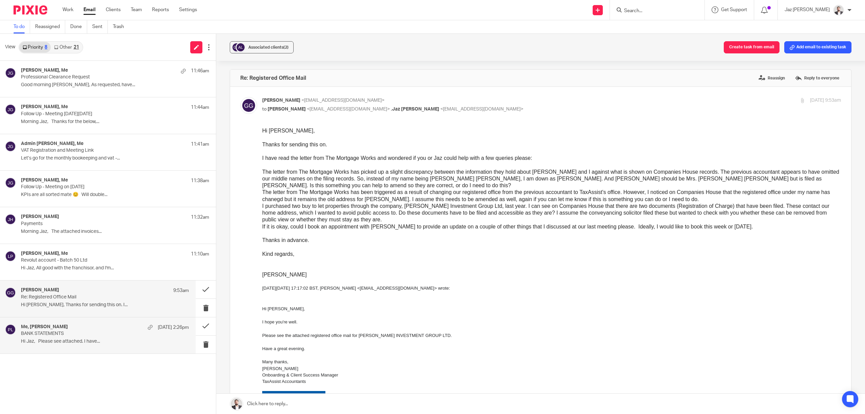
click at [80, 326] on div "Me, Andy Koria 8 Aug 2:26pm" at bounding box center [105, 327] width 168 height 7
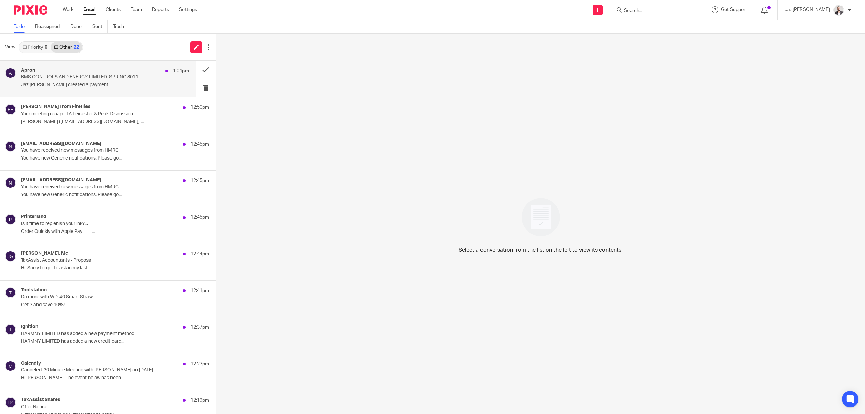
click at [90, 82] on p "Jaz [PERSON_NAME] created a payment ͏ ‌ ͏ ‌..." at bounding box center [105, 85] width 168 height 6
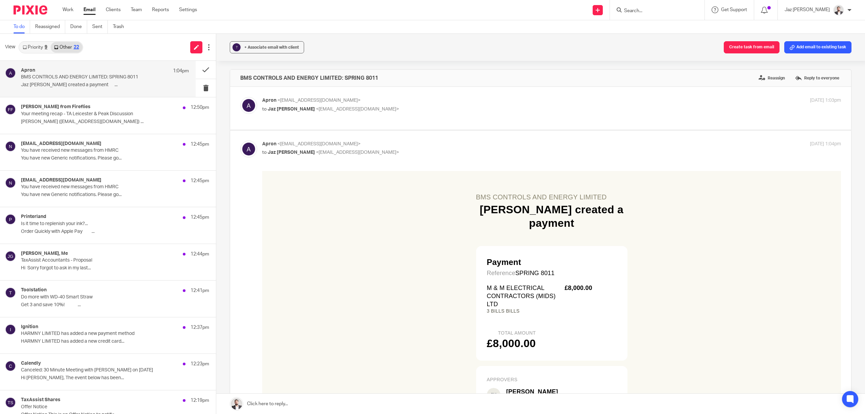
click at [505, 104] on p "Apron <info@getapron.com>" at bounding box center [455, 100] width 386 height 7
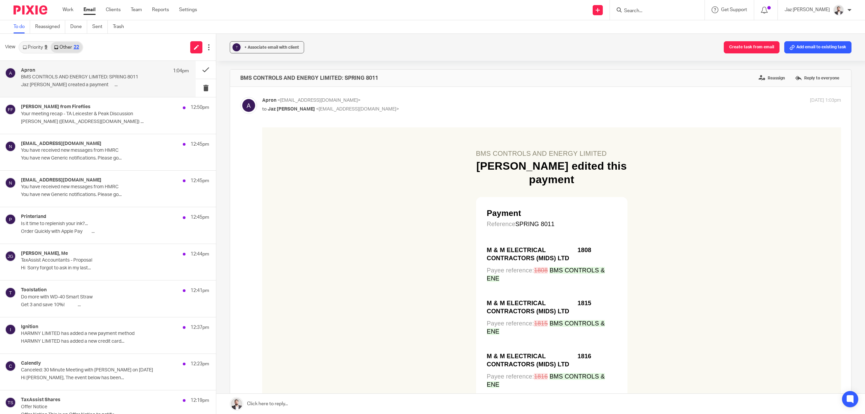
click at [502, 104] on p "Apron <info@getapron.com>" at bounding box center [455, 100] width 386 height 7
checkbox input "false"
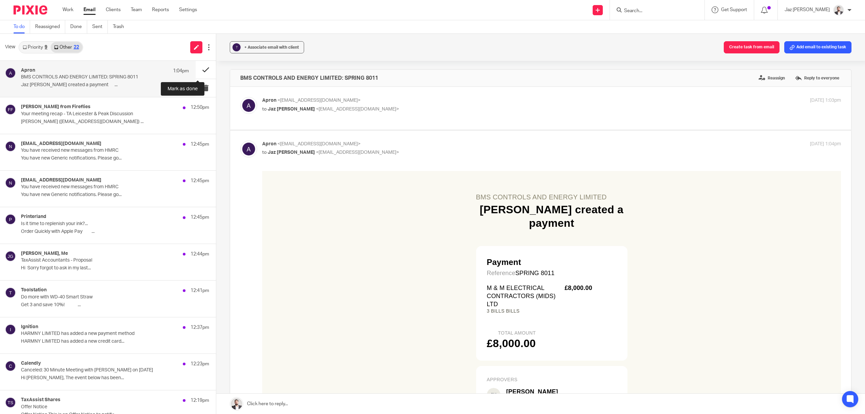
click at [198, 69] on button at bounding box center [206, 70] width 20 height 18
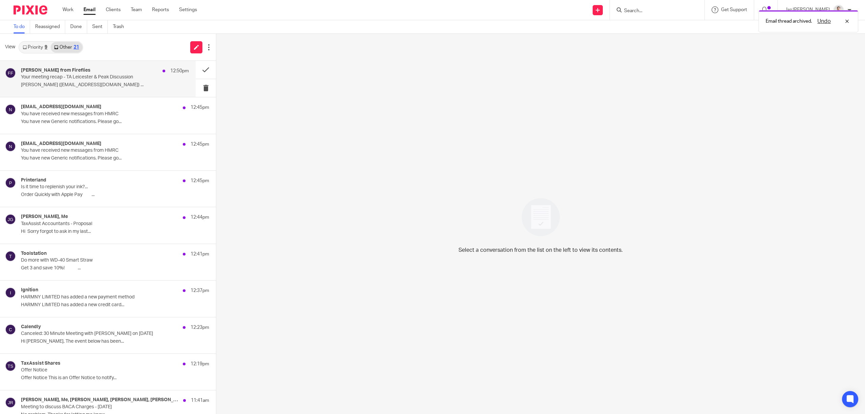
click at [110, 85] on p "Jaz Grewal (jazgrewal@taxassist.co.uk) ..." at bounding box center [105, 85] width 168 height 6
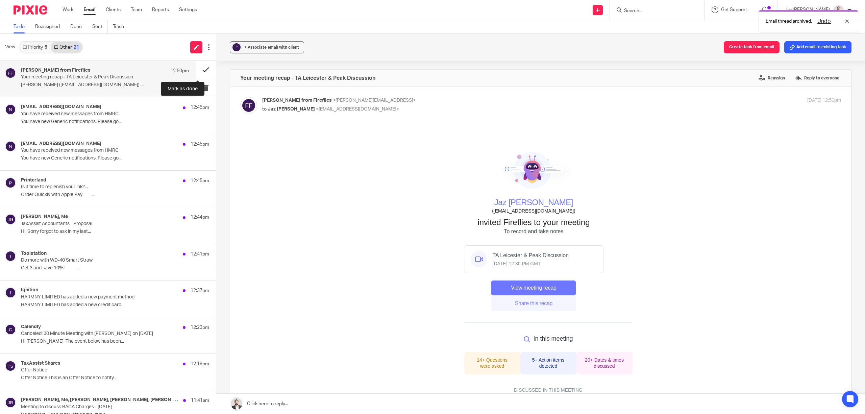
click at [200, 68] on button at bounding box center [206, 70] width 20 height 18
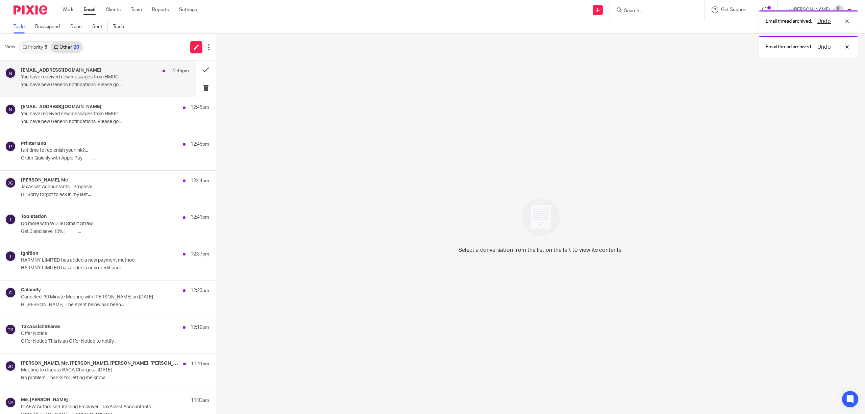
click at [123, 79] on p "You have received new messages from HMRC" at bounding box center [88, 77] width 134 height 6
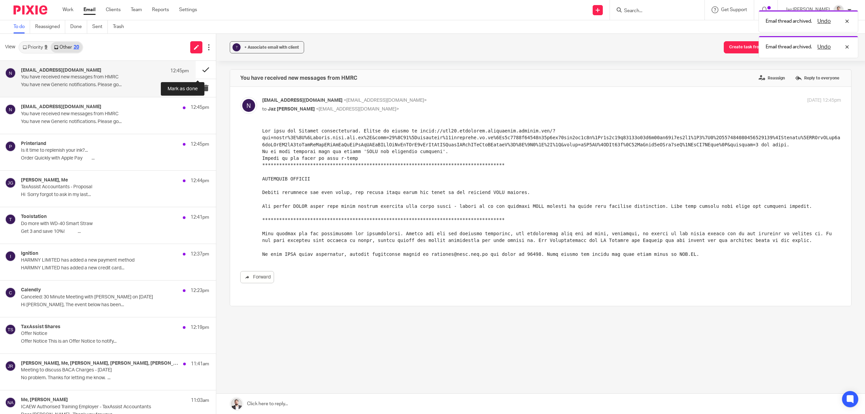
click at [196, 68] on button at bounding box center [206, 70] width 20 height 18
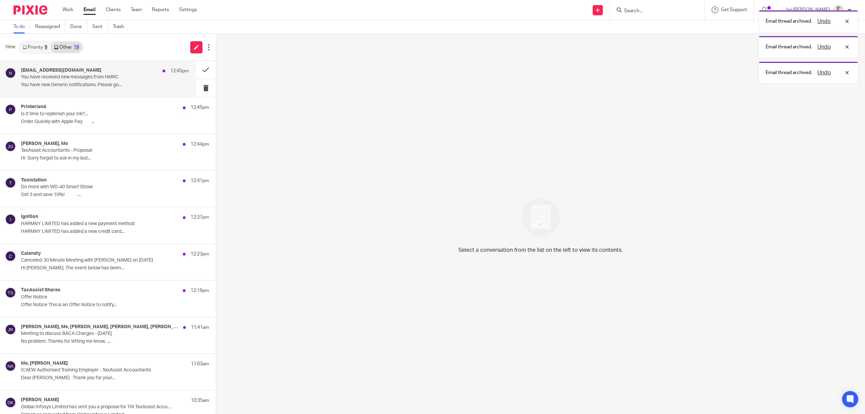
click at [130, 73] on div "noreply@notifications.hmrc.gov.uk 12:45pm" at bounding box center [105, 71] width 168 height 7
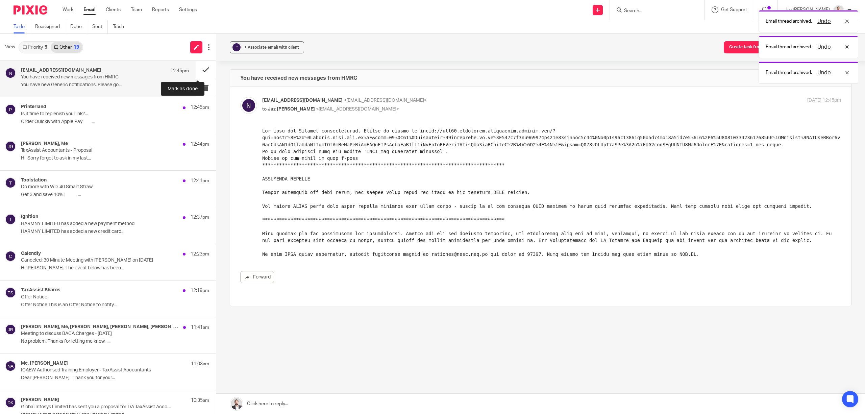
click at [201, 67] on button at bounding box center [206, 70] width 20 height 18
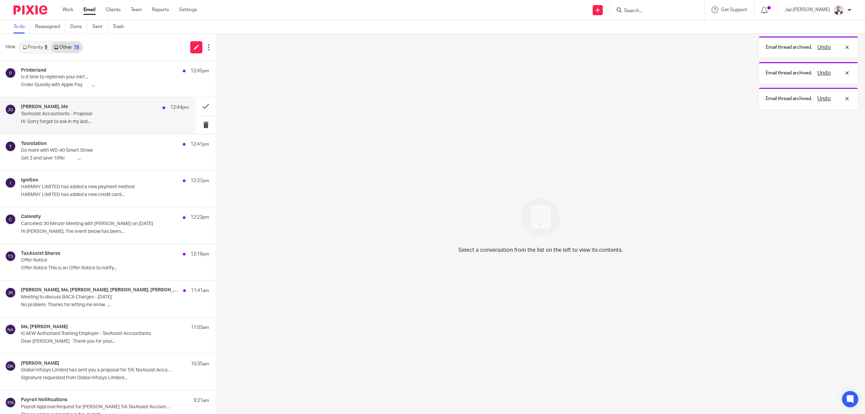
click at [109, 112] on p "TaxAssist Accountants - Proposal" at bounding box center [88, 114] width 134 height 6
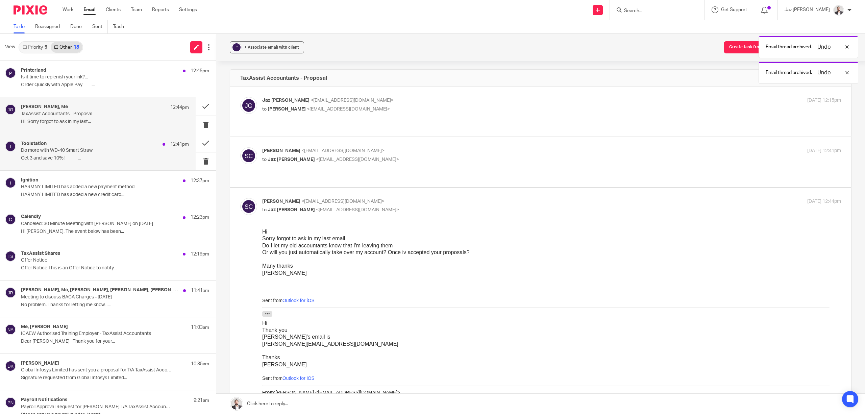
click at [88, 159] on p "Get 3 and save 10%! ͏ ͏ ͏ ͏ ͏ ͏ ͏ ͏ ͏ ͏ ͏ ͏ ͏..." at bounding box center [105, 158] width 168 height 6
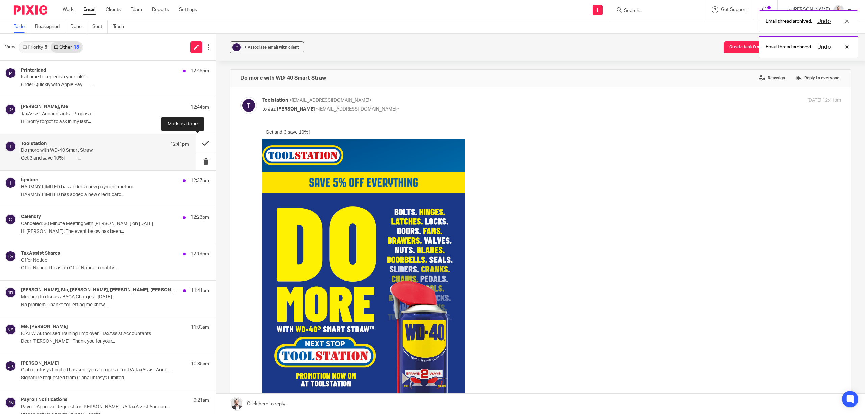
click at [196, 143] on button at bounding box center [206, 143] width 20 height 18
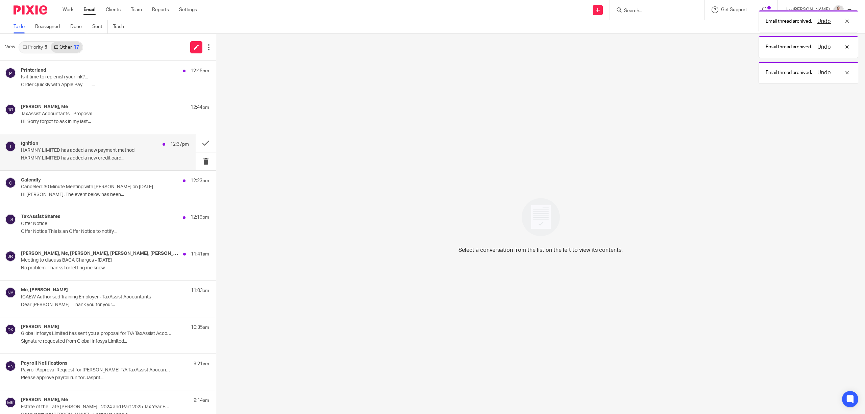
click at [111, 154] on div "Ignition 12:37pm HARMNY LIMITED has added a new payment method HARMNY LIMITED h…" at bounding box center [105, 152] width 168 height 23
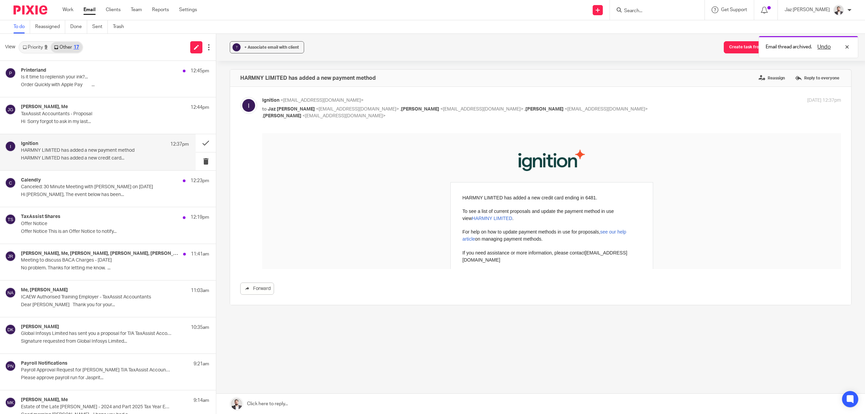
click at [482, 219] on link "HARMNY LIMITED" at bounding box center [492, 217] width 41 height 5
click at [196, 143] on button at bounding box center [206, 143] width 20 height 18
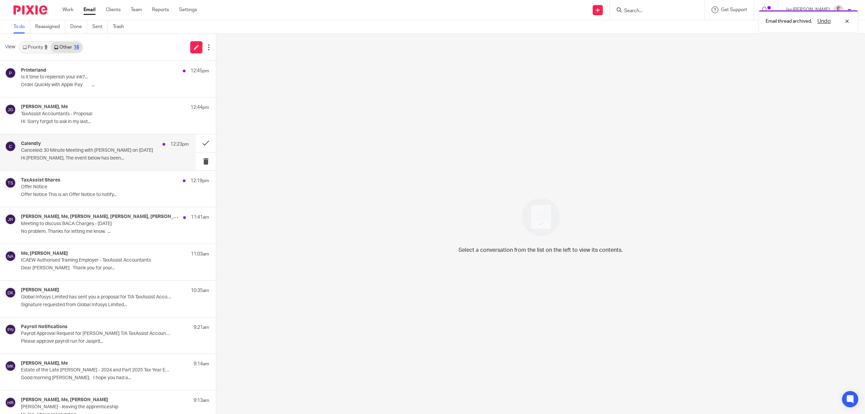
click at [106, 158] on p "Hi Jaz Grewal, The event below has been..." at bounding box center [105, 158] width 168 height 6
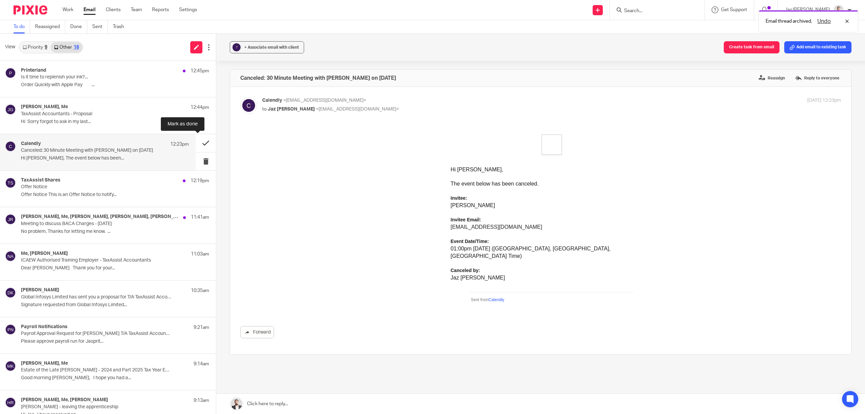
click at [196, 142] on button at bounding box center [206, 143] width 20 height 18
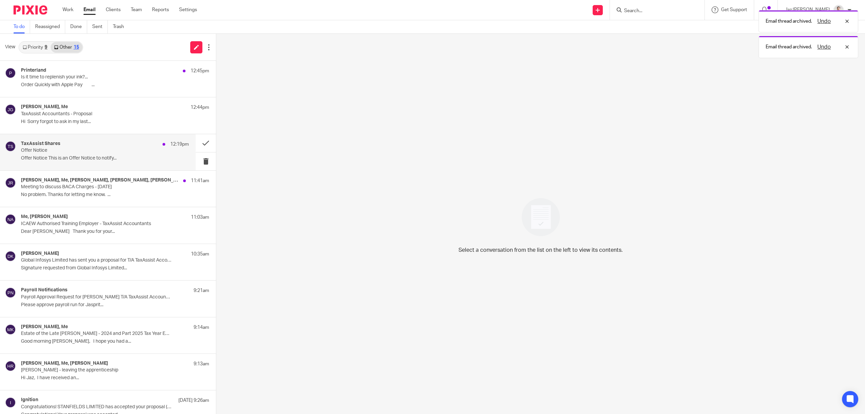
click at [134, 156] on p "Offer Notice This is an Offer Notice to notify..." at bounding box center [105, 158] width 168 height 6
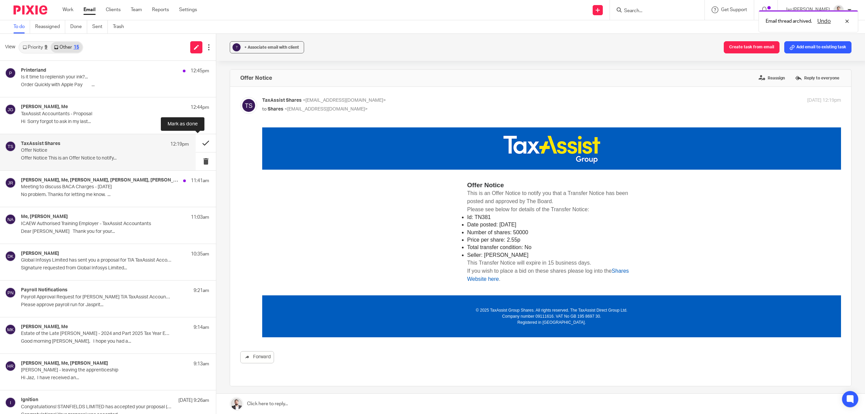
click at [199, 141] on button at bounding box center [206, 143] width 20 height 18
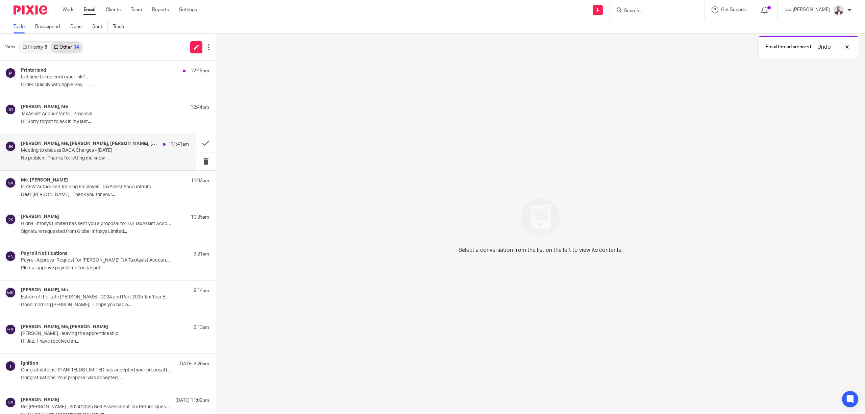
click at [98, 147] on div "Jo Rowland, Me, Nigel Starkey, Simon Hunt, Carl Whitehead 11:41am" at bounding box center [105, 144] width 168 height 7
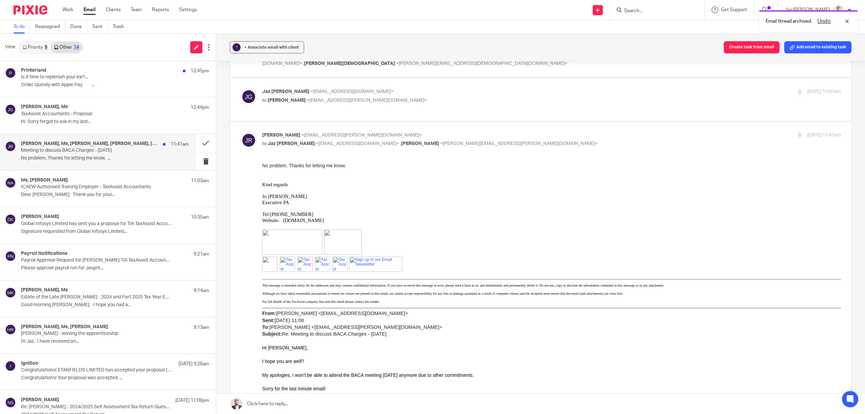
scroll to position [315, 0]
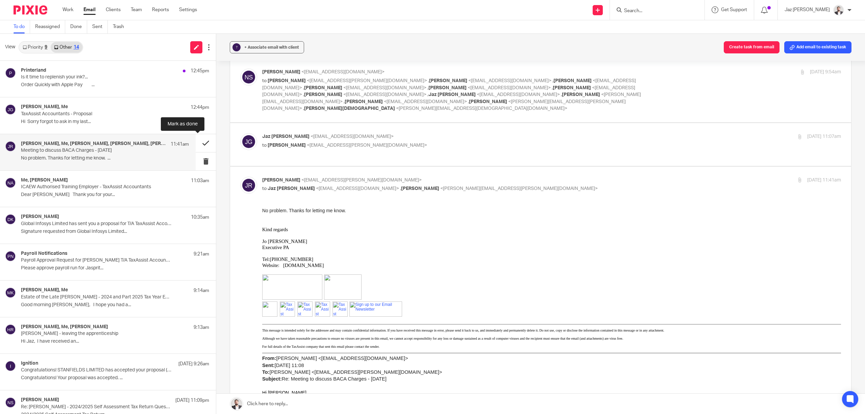
click at [202, 141] on button at bounding box center [206, 143] width 20 height 18
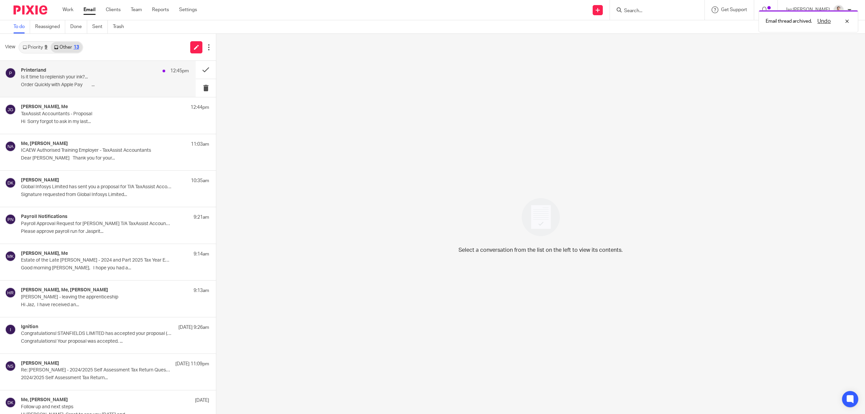
click at [94, 82] on p "Order Quickly with Apple Pay ͏ ͏ ͏ ͏ ͏ ͏ ͏ ͏ ͏..." at bounding box center [105, 85] width 168 height 6
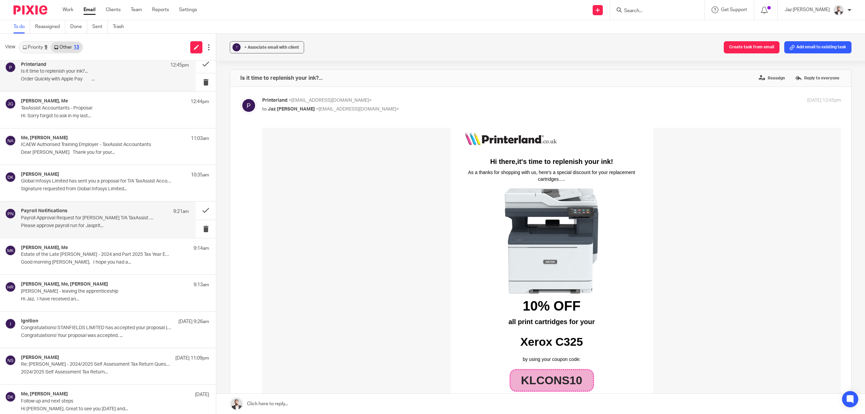
scroll to position [0, 0]
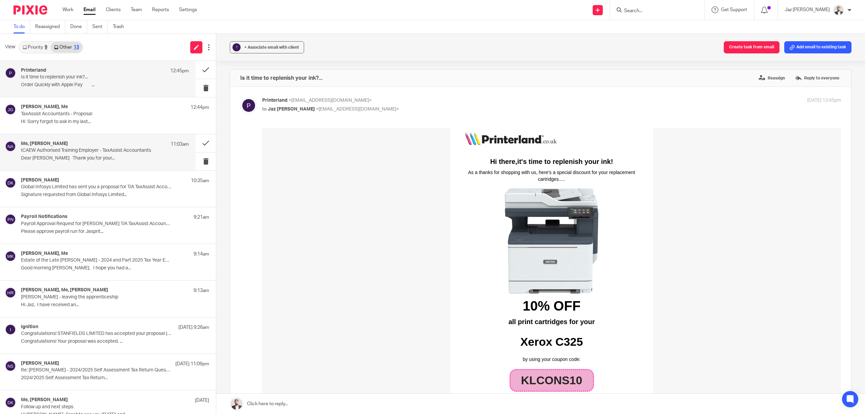
click at [91, 155] on p "Dear [PERSON_NAME] Thank you for your..." at bounding box center [105, 158] width 168 height 6
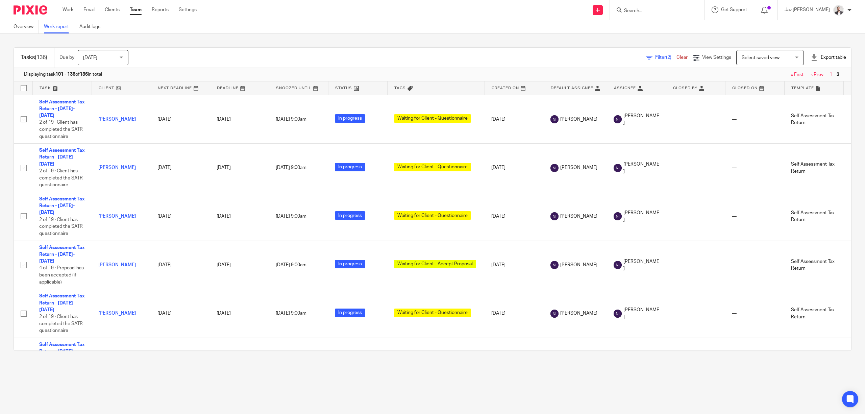
scroll to position [1238, 0]
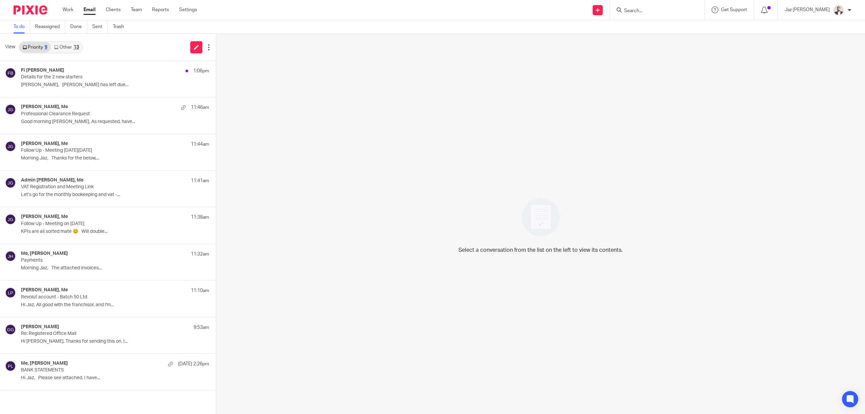
click at [72, 47] on link "Other 13" at bounding box center [66, 47] width 31 height 11
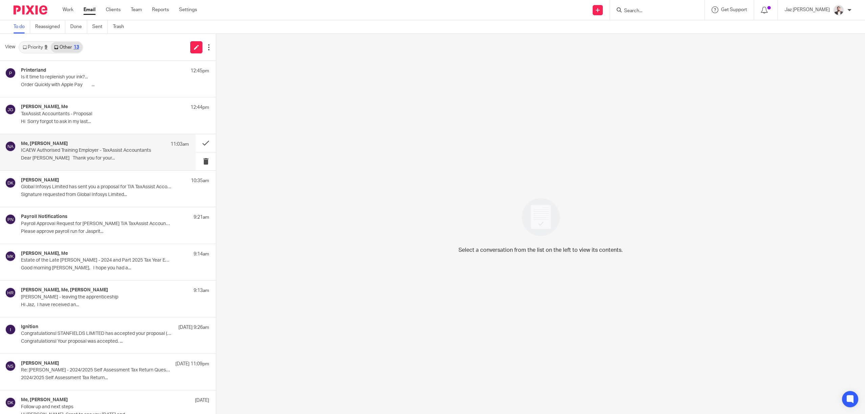
click at [101, 164] on div "Me, [PERSON_NAME] 11:03am ICAEW Authorised Training Employer - TaxAssist Accoun…" at bounding box center [98, 152] width 196 height 36
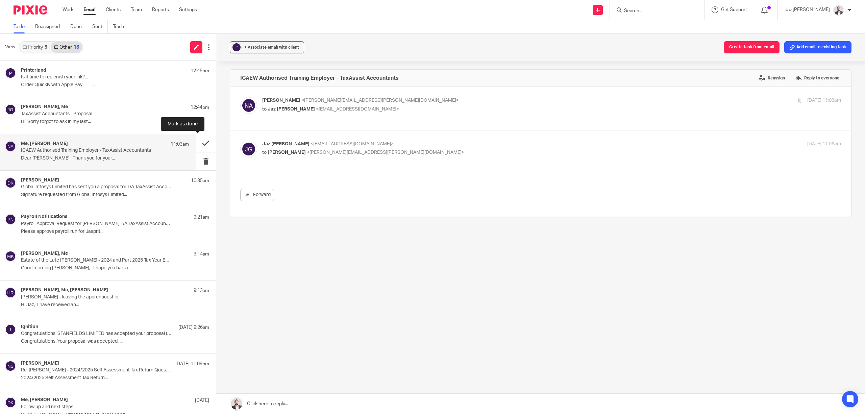
click at [196, 144] on button at bounding box center [206, 143] width 20 height 18
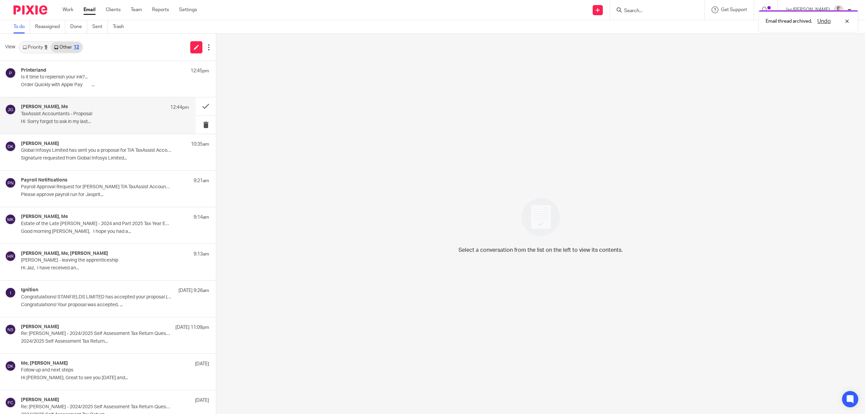
click at [118, 122] on p "Hi Sorry forgot to ask in my last..." at bounding box center [105, 122] width 168 height 6
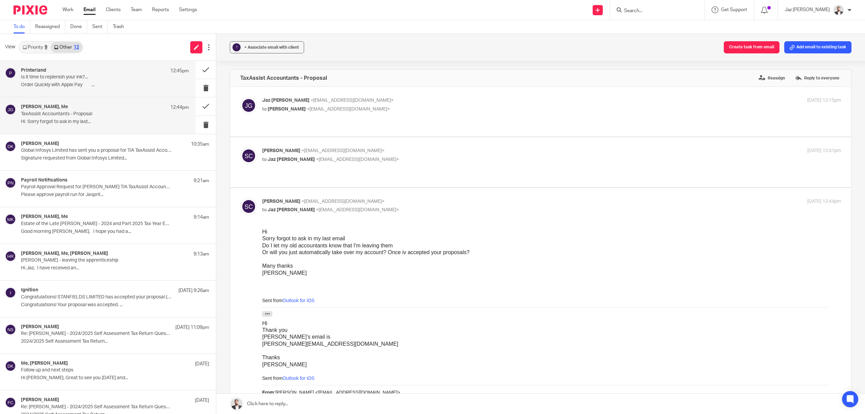
click at [80, 80] on p "Is it time to replenish your ink?..." at bounding box center [88, 77] width 134 height 6
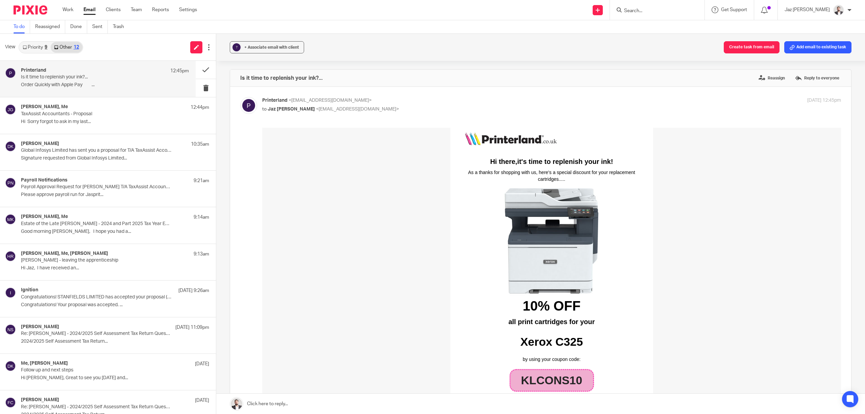
click at [40, 48] on link "Priority 9" at bounding box center [34, 47] width 31 height 11
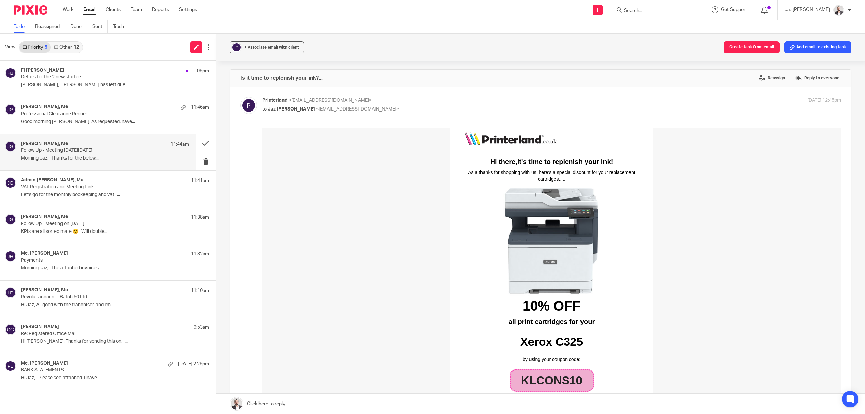
click at [97, 153] on p "Follow Up - Meeting [DATE][DATE]" at bounding box center [88, 151] width 134 height 6
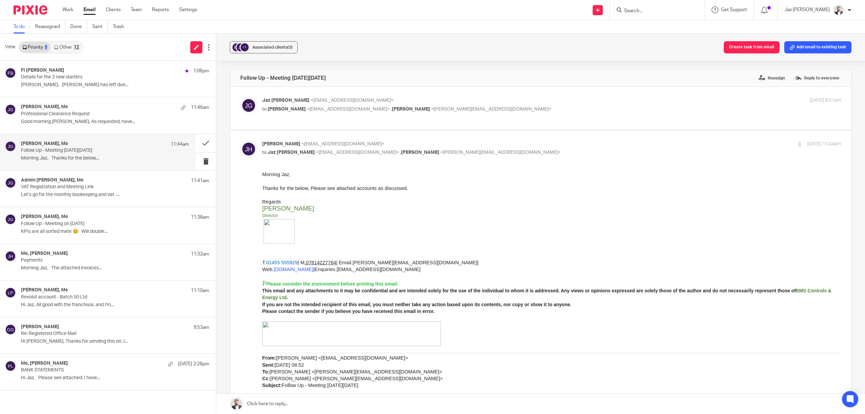
scroll to position [45, 0]
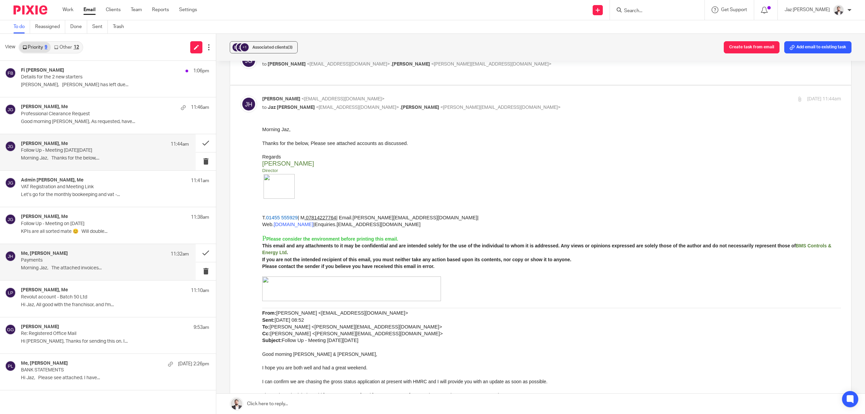
click at [97, 264] on div "Me, [PERSON_NAME] 11:32am Payments Morning Jaz, The attached invoices..." at bounding box center [105, 262] width 168 height 23
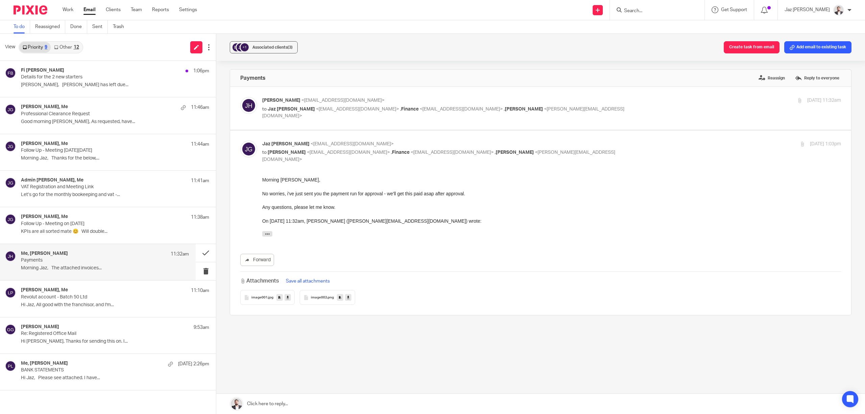
scroll to position [0, 0]
click at [211, 254] on button at bounding box center [206, 253] width 20 height 18
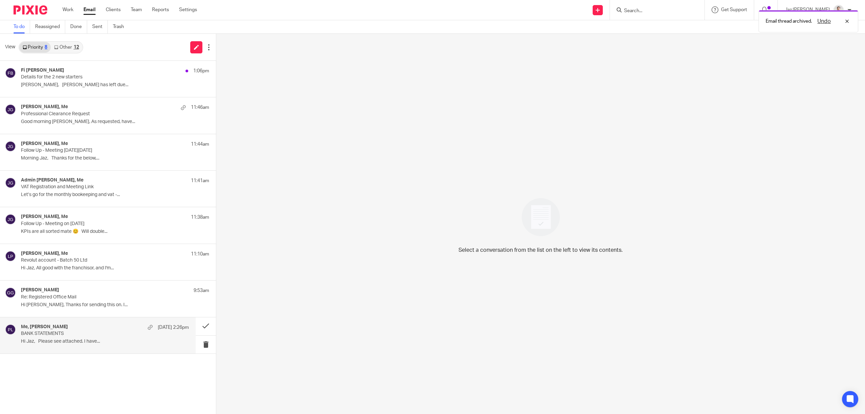
click at [93, 338] on div "Me, [PERSON_NAME] [DATE] 2:26pm BANK STATEMENTS Hi Jaz, Please see attached. I …" at bounding box center [105, 335] width 168 height 23
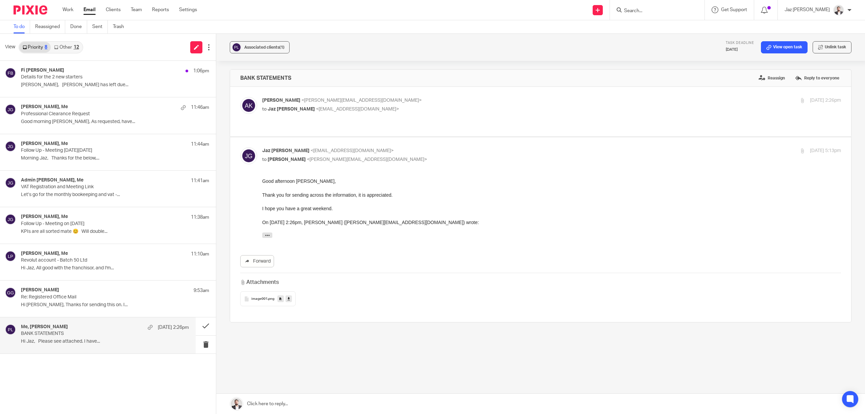
click at [671, 14] on input "Search" at bounding box center [653, 11] width 61 height 6
type input "pelic"
click at [697, 44] on div "PELIC AN CARE PRODUCTS LTD [PERSON_NAME] < sales@ pelic [DOMAIN_NAME] > [PERSON…" at bounding box center [688, 32] width 144 height 32
click at [697, 37] on link at bounding box center [688, 31] width 133 height 21
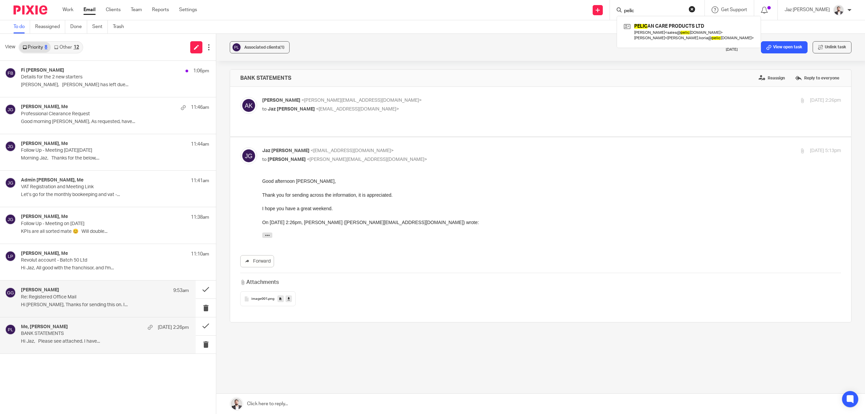
click at [67, 303] on p "Hi [PERSON_NAME], Thanks for sending this on. I..." at bounding box center [105, 305] width 168 height 6
click at [61, 333] on p "BANK STATEMENTS" at bounding box center [88, 334] width 134 height 6
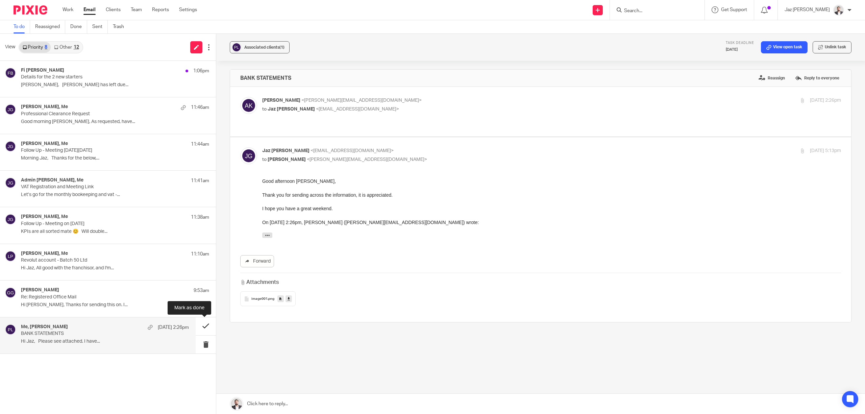
click at [202, 327] on button at bounding box center [206, 326] width 20 height 18
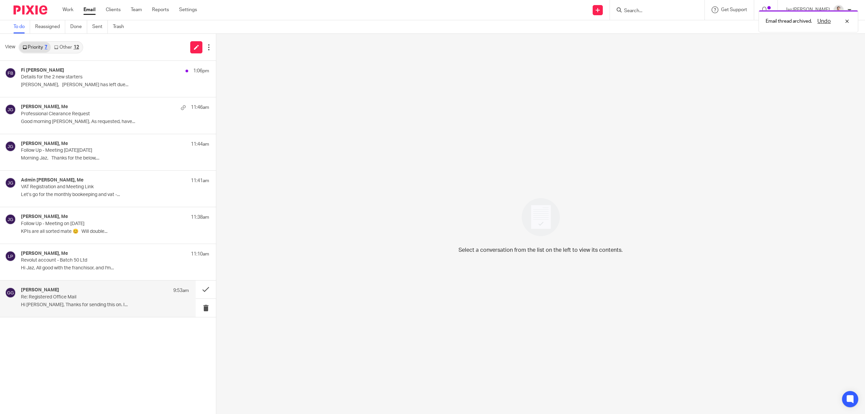
click at [84, 302] on div "[PERSON_NAME] 9:53am Re: Registered Office Mail Hi [PERSON_NAME], Thanks for se…" at bounding box center [105, 298] width 168 height 23
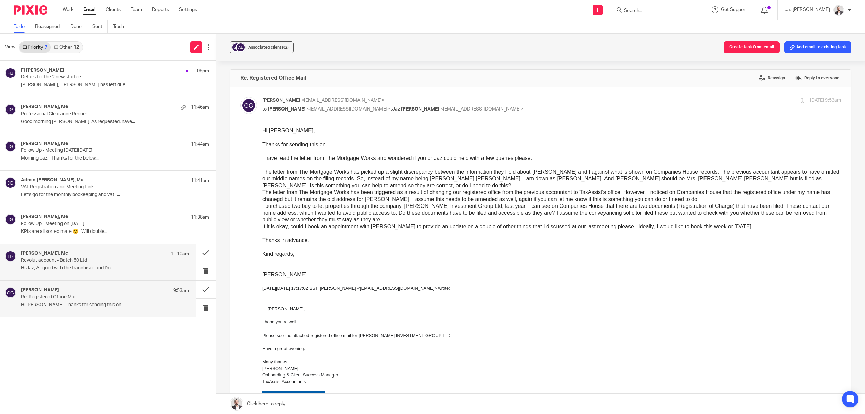
click at [71, 256] on div "[PERSON_NAME], Me 11:10am" at bounding box center [105, 254] width 168 height 7
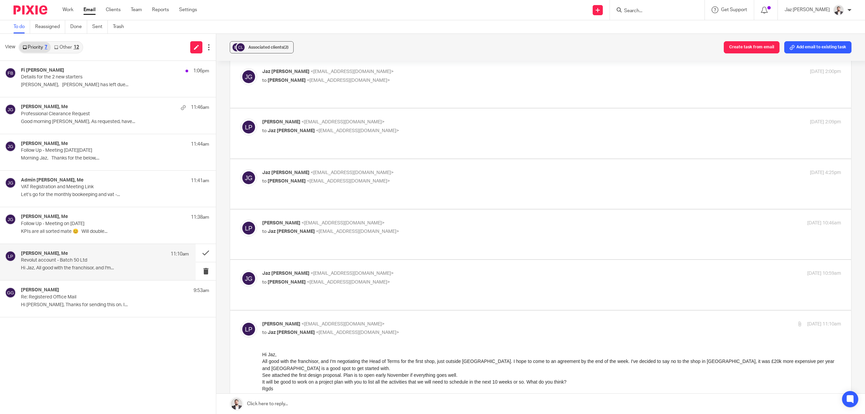
scroll to position [225, 0]
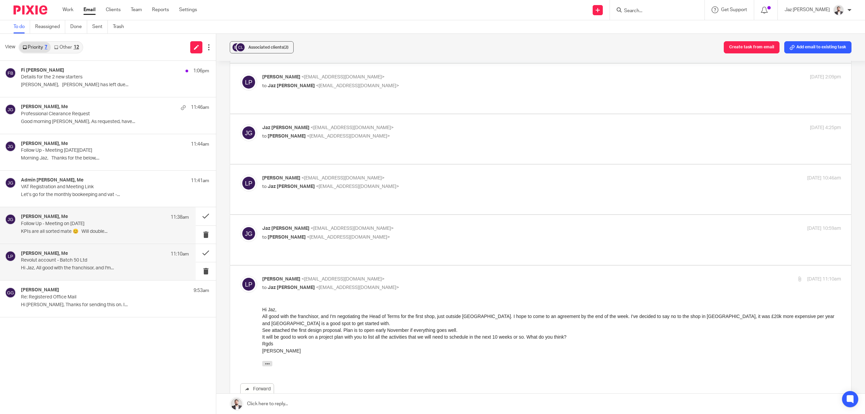
click at [124, 222] on p "Follow Up - Meeting on [DATE]" at bounding box center [88, 224] width 134 height 6
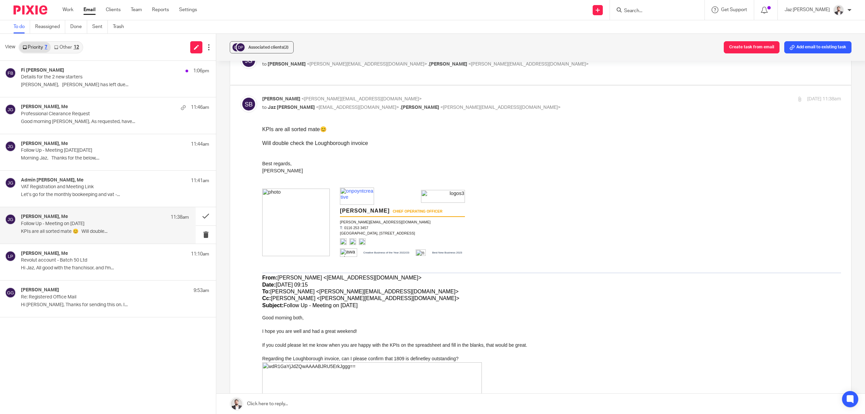
scroll to position [0, 0]
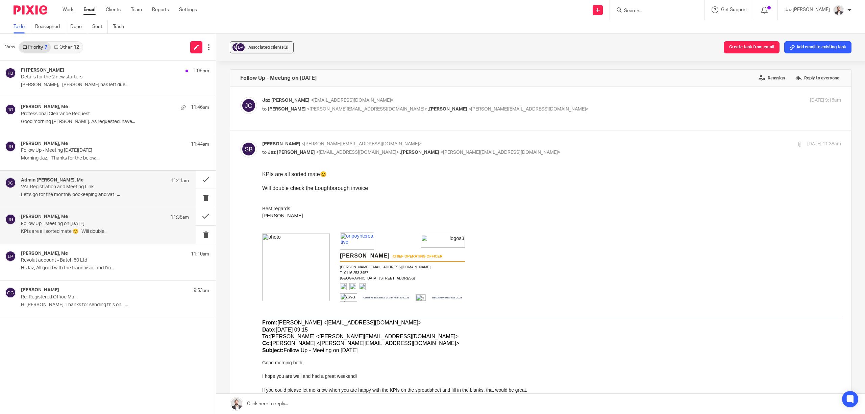
click at [79, 188] on p "VAT Registration and Meeting Link" at bounding box center [88, 187] width 134 height 6
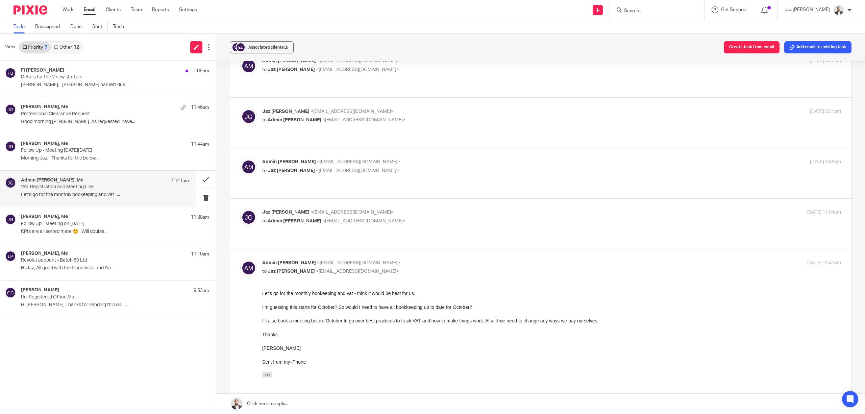
scroll to position [135, 0]
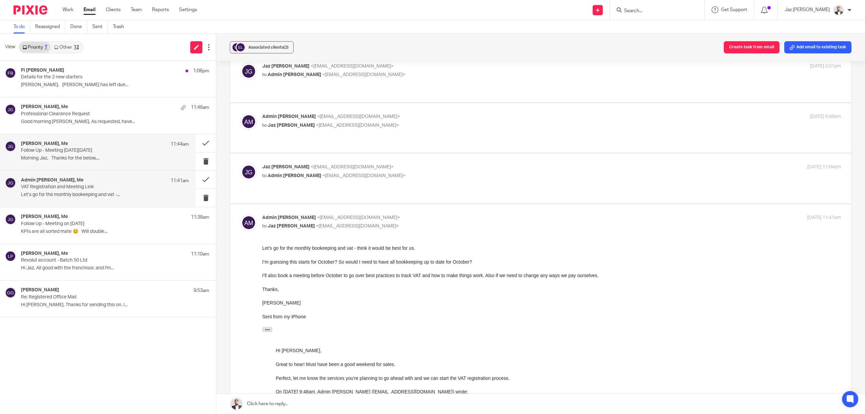
click at [92, 154] on div "[PERSON_NAME], Me 11:44am Follow Up - Meeting [DATE][DATE] Morning Jaz, Thanks …" at bounding box center [105, 152] width 168 height 23
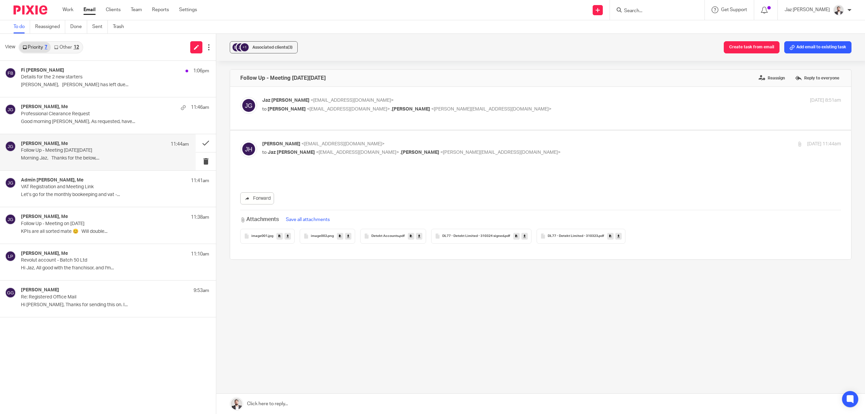
scroll to position [0, 0]
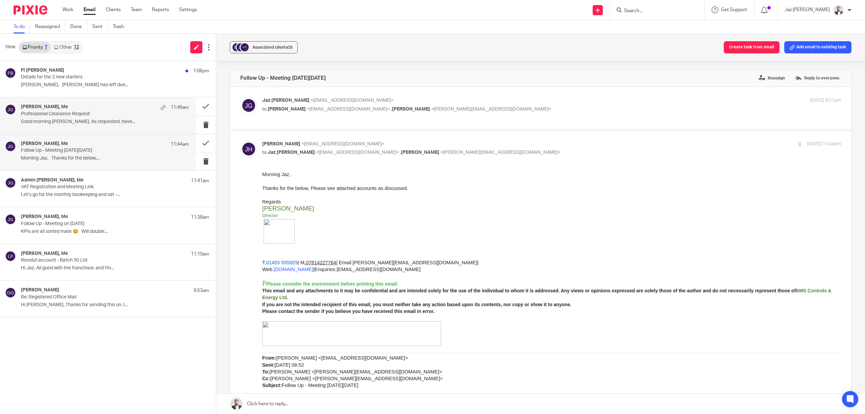
click at [84, 127] on div "[PERSON_NAME], Me 11:46am Professional Clearance Request Good morning [PERSON_N…" at bounding box center [98, 115] width 196 height 36
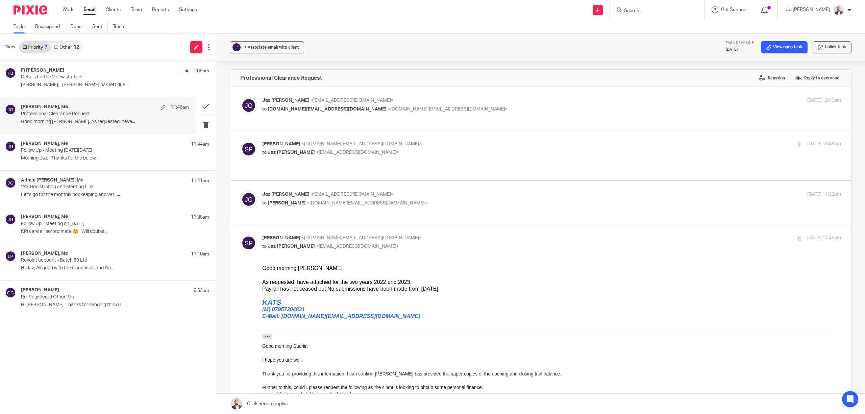
scroll to position [45, 0]
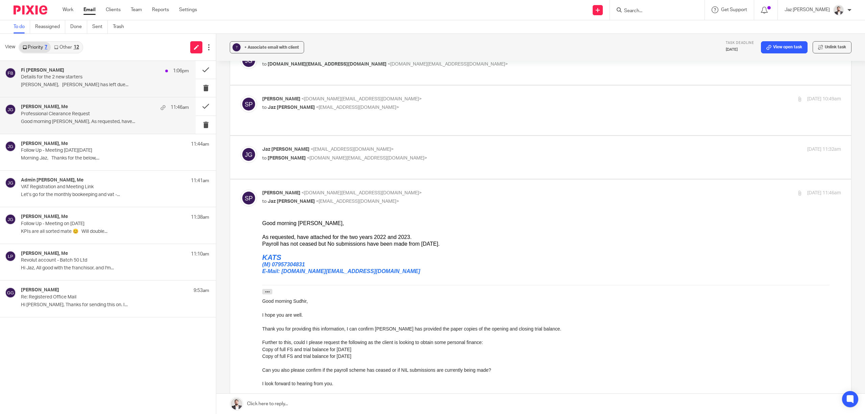
click at [99, 79] on p "Details for the 2 new starters" at bounding box center [88, 77] width 134 height 6
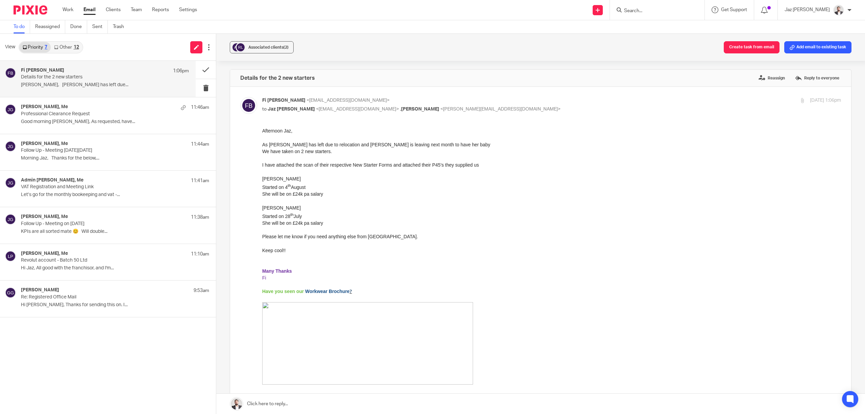
scroll to position [0, 0]
click at [70, 118] on div "Sudhir Patel, Me 11:46am Professional Clearance Request Good morning Jaz, As re…" at bounding box center [105, 115] width 168 height 23
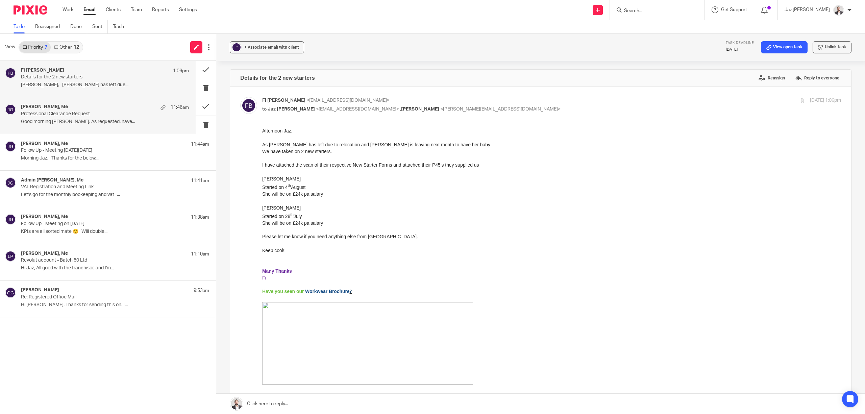
click at [61, 75] on p "Details for the 2 new starters" at bounding box center [88, 77] width 134 height 6
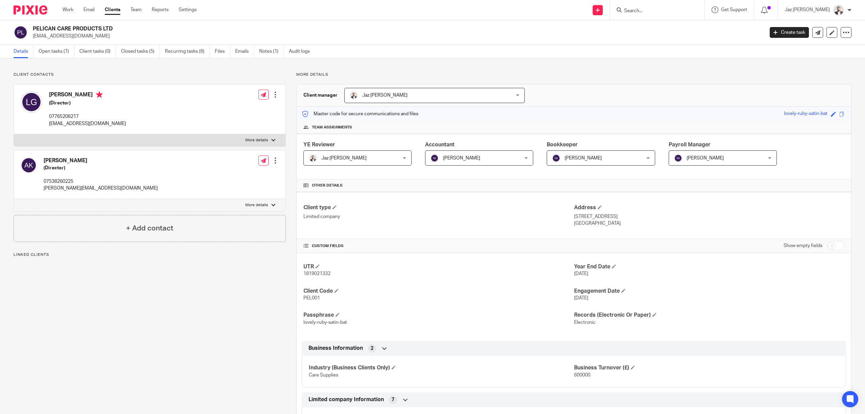
click at [58, 50] on link "Open tasks (7)" at bounding box center [57, 51] width 36 height 13
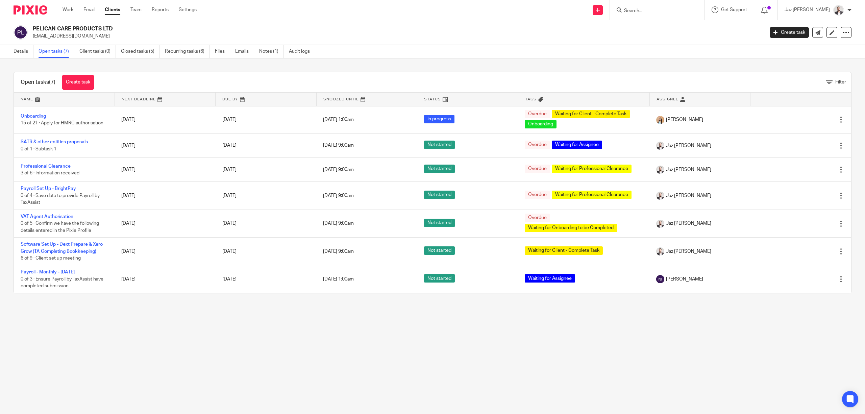
click at [433, 63] on div "Open tasks (7) Create task Filter Name Next Deadline Due By Snoozed Until Statu…" at bounding box center [432, 182] width 865 height 248
click at [19, 52] on link "Details" at bounding box center [24, 51] width 20 height 13
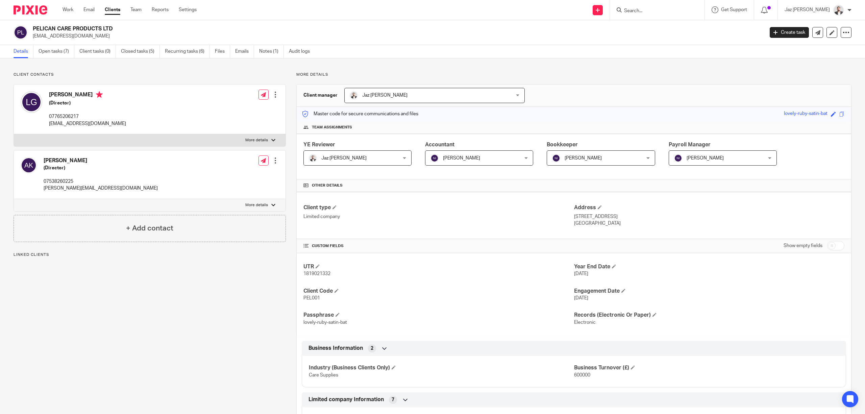
scroll to position [45, 0]
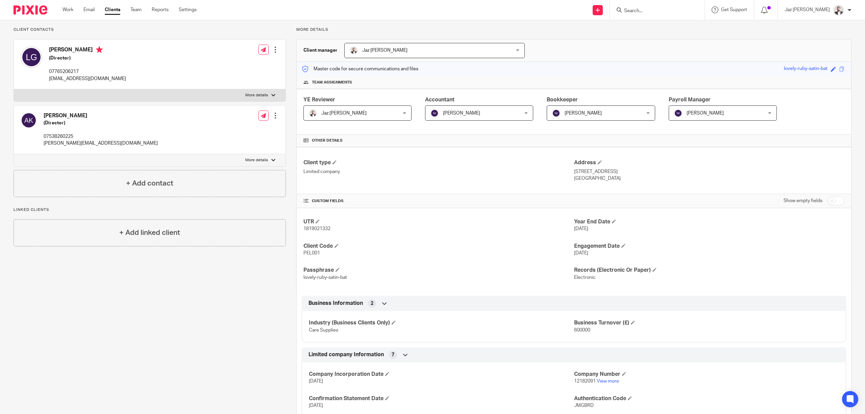
click at [658, 10] on input "Search" at bounding box center [653, 11] width 61 height 6
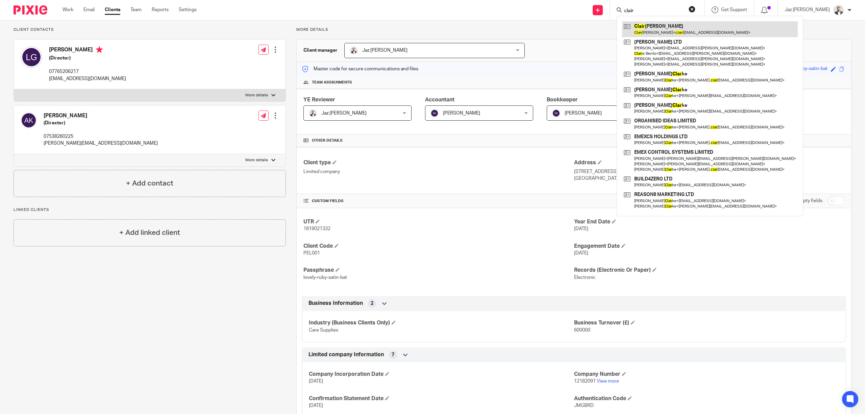
type input "clair"
click at [662, 26] on link at bounding box center [710, 29] width 176 height 16
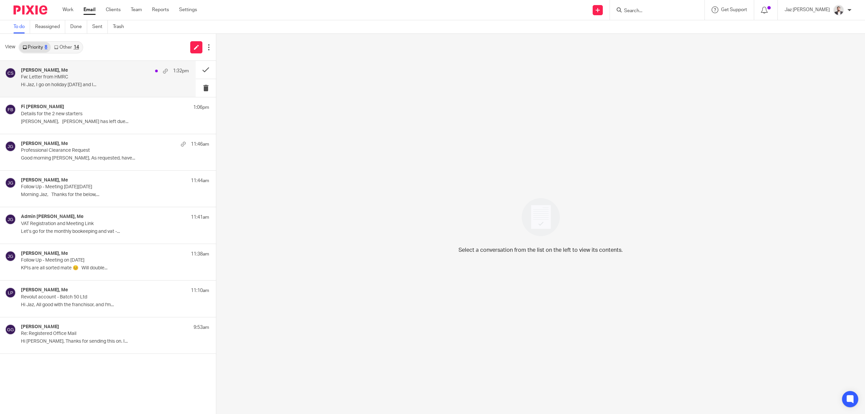
click at [45, 83] on p "Hi Jaz, I go on holiday tomorrow and I..." at bounding box center [105, 85] width 168 height 6
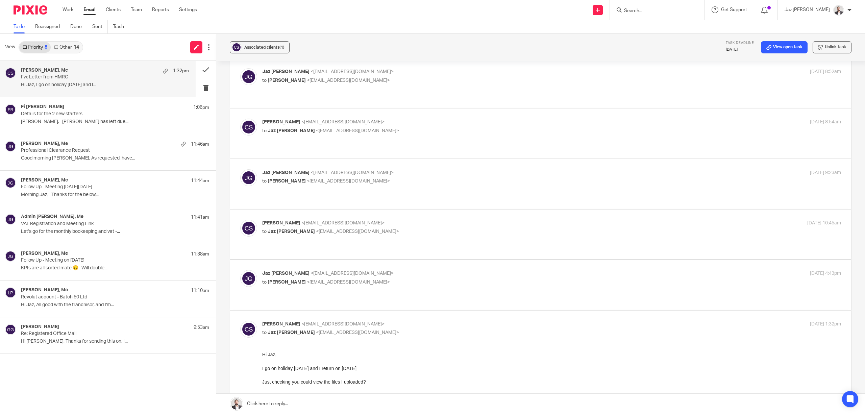
scroll to position [225, 0]
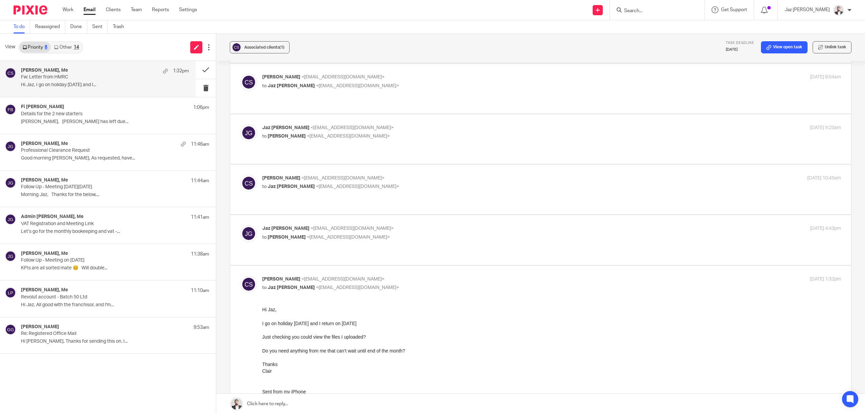
click at [425, 234] on p "to Clair Sabel <clairsabel1@hotmail.com>" at bounding box center [455, 237] width 386 height 7
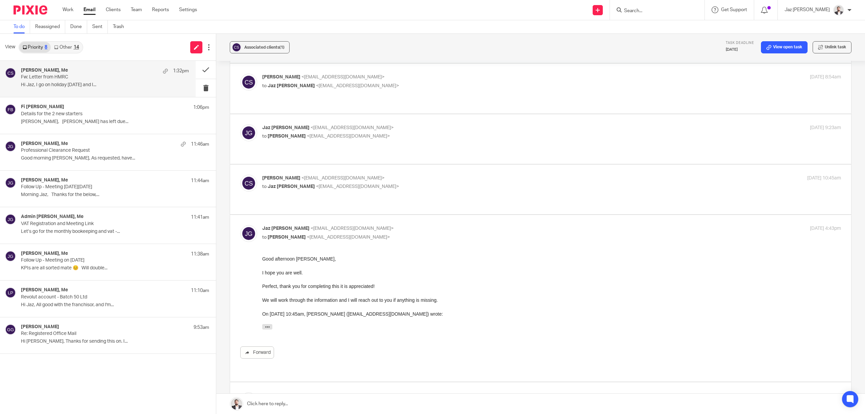
scroll to position [0, 0]
click at [424, 234] on p "to Clair Sabel <clairsabel1@hotmail.com>" at bounding box center [455, 237] width 386 height 7
checkbox input "false"
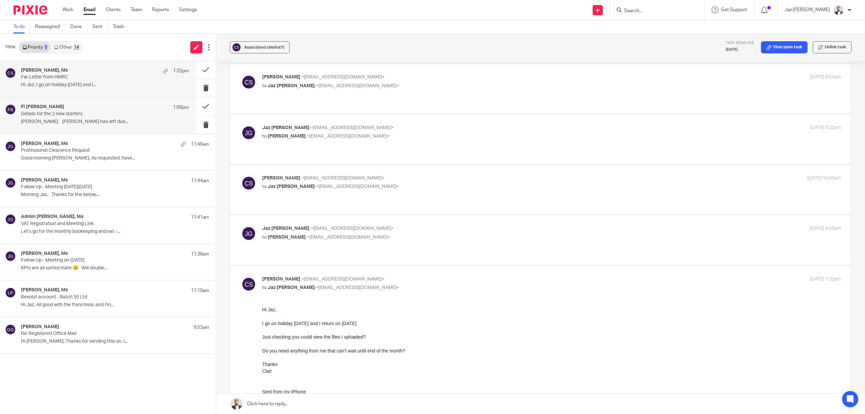
click at [77, 110] on div "Fi Bates 1:06pm" at bounding box center [105, 107] width 168 height 7
click at [80, 79] on p "Fw: Letter from HMRC" at bounding box center [88, 77] width 134 height 6
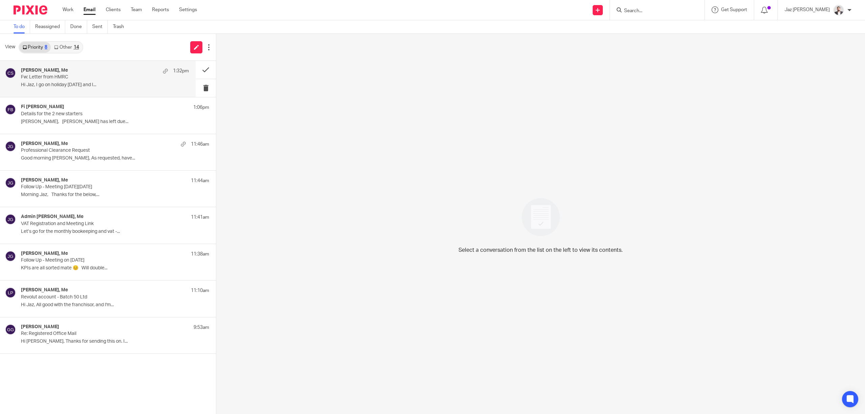
click at [100, 81] on div "[PERSON_NAME], Me 1:32pm Fw: Letter from HMRC Hi Jaz, I go on holiday [DATE] an…" at bounding box center [105, 79] width 168 height 23
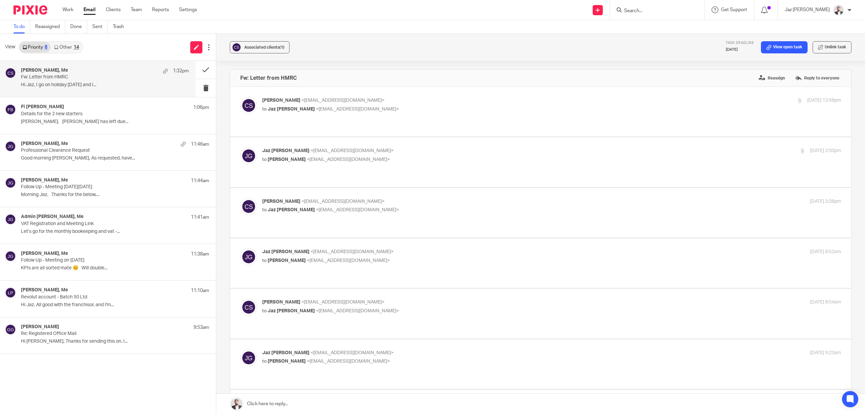
scroll to position [225, 0]
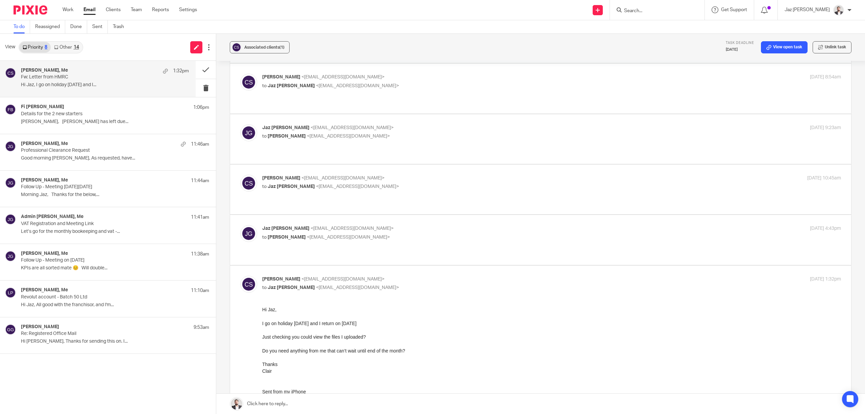
click at [359, 407] on link at bounding box center [540, 403] width 648 height 20
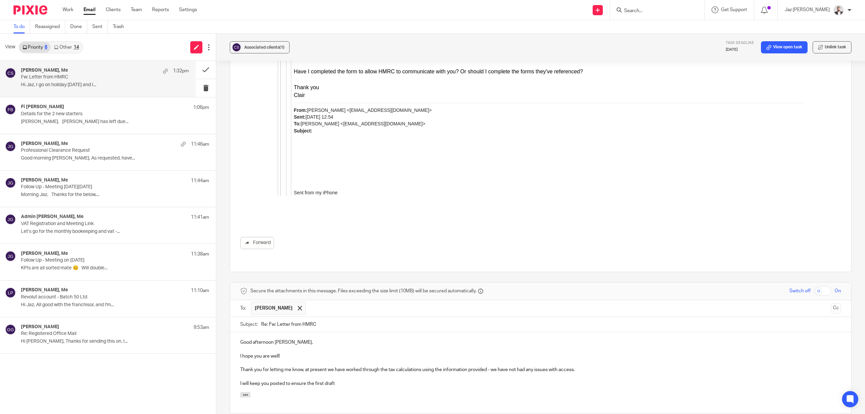
scroll to position [1586, 0]
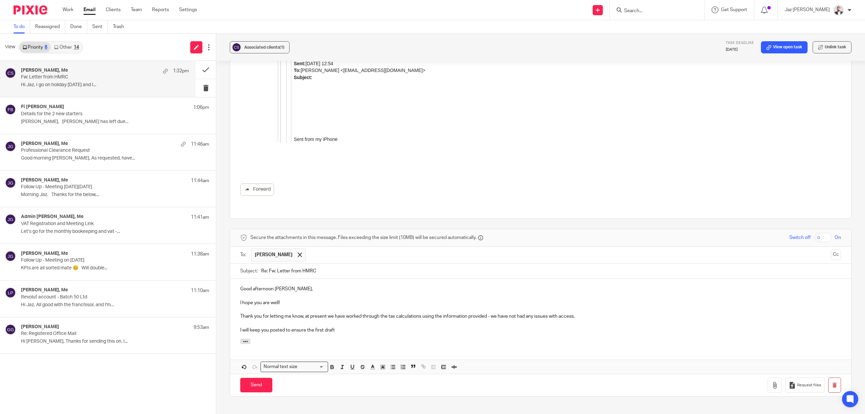
click at [351, 327] on p "I will keep you posted to ensure the first draft" at bounding box center [540, 330] width 601 height 7
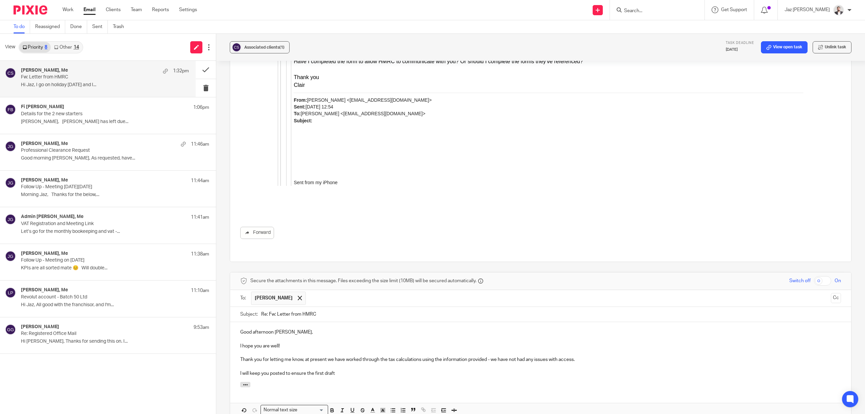
scroll to position [1545, 0]
click at [358, 368] on p "I will keep you posted to ensure the first draft" at bounding box center [540, 371] width 601 height 7
click at [343, 368] on p "I will keep you posted to ensure the first draft" at bounding box center [540, 371] width 601 height 7
drag, startPoint x: 382, startPoint y: 301, endPoint x: 284, endPoint y: 300, distance: 98.3
click at [284, 368] on p "I will keep you posted to ensure the first draft" at bounding box center [540, 371] width 601 height 7
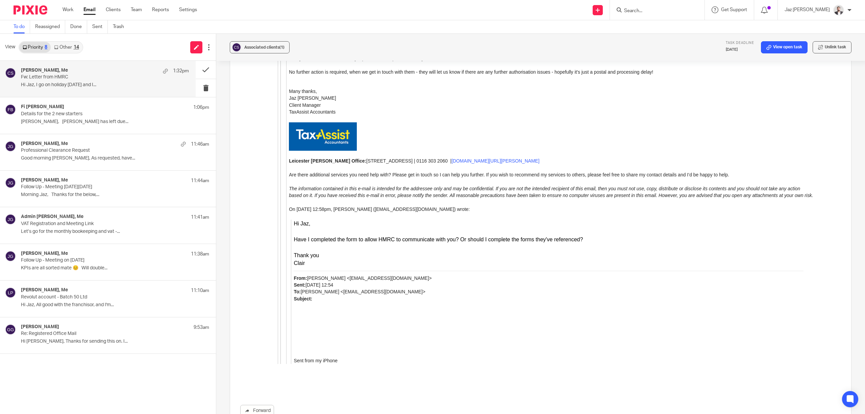
scroll to position [1613, 0]
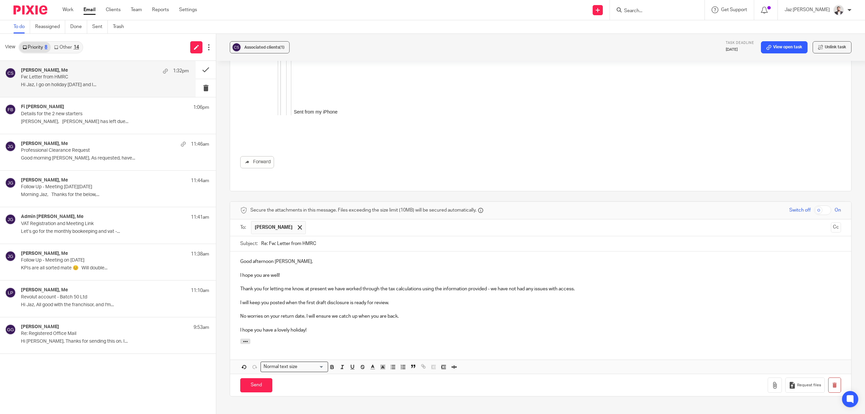
click at [341, 263] on div "Good afternoon Clair, I hope you are well! Thank you for letting me know, at pr…" at bounding box center [540, 294] width 621 height 87
click at [372, 264] on div "Good afternoon Clair, I hope you are well! Thank you for letting me know, at pr…" at bounding box center [540, 294] width 621 height 87
click at [327, 258] on p "Good afternoon Clair," at bounding box center [540, 261] width 601 height 7
click at [301, 265] on p at bounding box center [540, 268] width 601 height 7
click at [353, 292] on p at bounding box center [540, 295] width 601 height 7
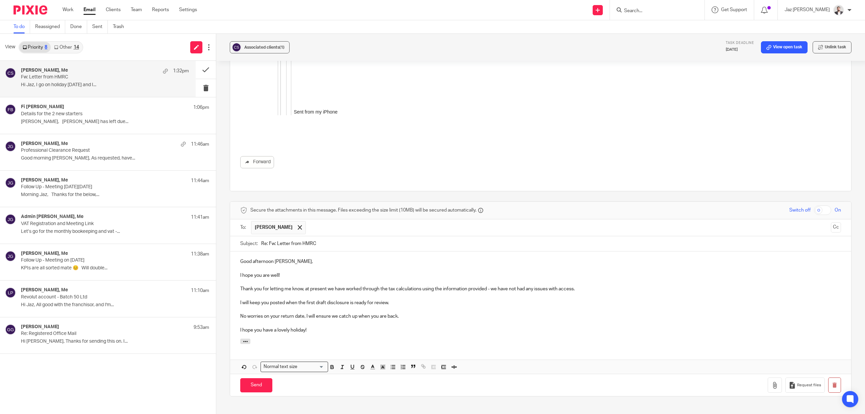
click at [388, 299] on p "I will keep you posted when the first draft disclosure is ready for review." at bounding box center [540, 302] width 601 height 7
click at [594, 285] on p "Thank you for letting me know, at present we have worked through the tax calcul…" at bounding box center [540, 288] width 601 height 7
click at [426, 306] on p at bounding box center [540, 309] width 601 height 7
click at [427, 313] on p "No worries on your return date, I will ensure we catch up when you are back." at bounding box center [540, 316] width 601 height 7
click at [309, 320] on p at bounding box center [540, 323] width 601 height 7
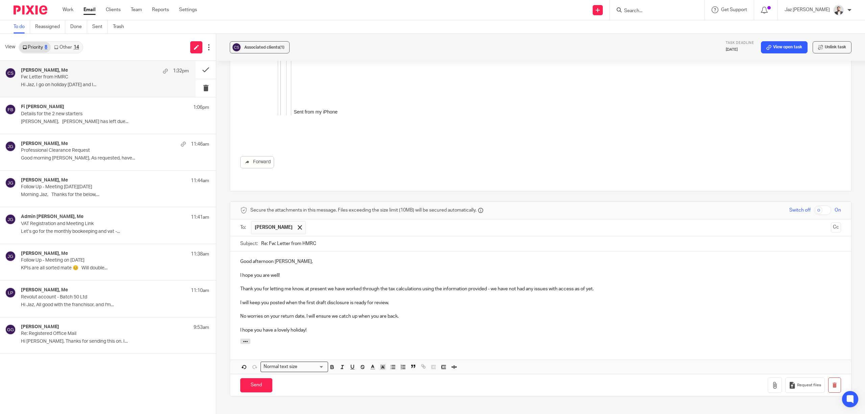
click at [314, 320] on p at bounding box center [540, 323] width 601 height 7
click at [319, 327] on p "I hope you have a lovely holiday!" at bounding box center [540, 330] width 601 height 7
click at [407, 313] on p "No worries on your return date, I will ensure we catch up when you are back." at bounding box center [540, 316] width 601 height 7
click at [345, 327] on p "I hope you have a lovely holiday!" at bounding box center [540, 330] width 601 height 7
click at [410, 313] on p "No worries on your return date, I will ensure we catch up when you are back." at bounding box center [540, 316] width 601 height 7
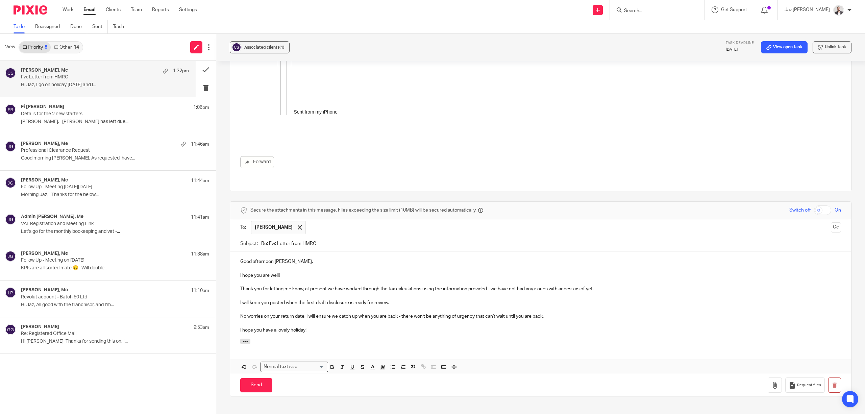
click at [357, 327] on p "I hope you have a lovely holiday!" at bounding box center [540, 330] width 601 height 7
click at [260, 378] on input "Send" at bounding box center [256, 385] width 32 height 15
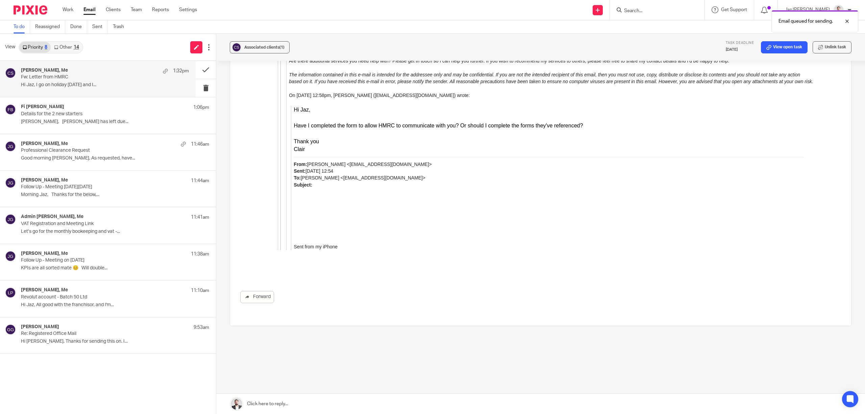
scroll to position [1407, 0]
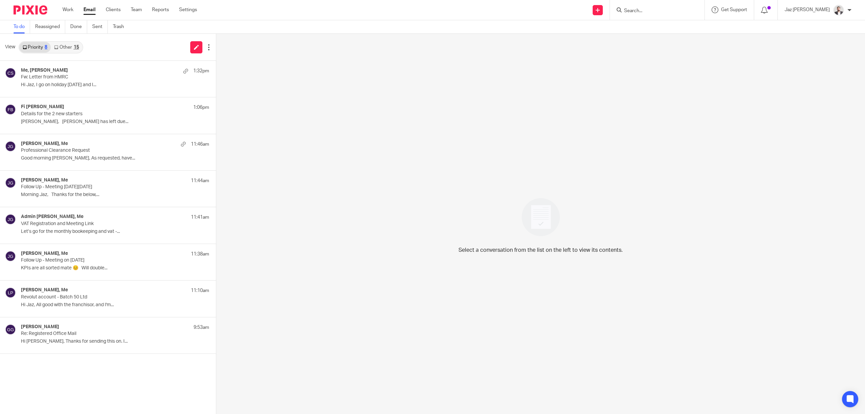
click at [69, 75] on p "Fw: Letter from HMRC" at bounding box center [96, 77] width 151 height 6
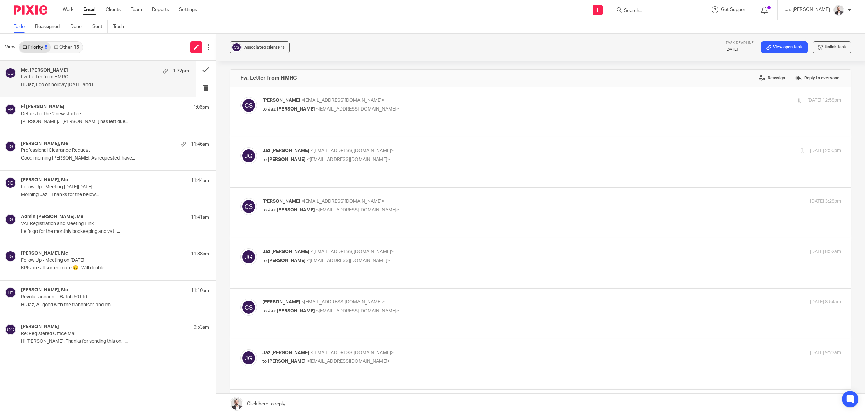
scroll to position [315, 0]
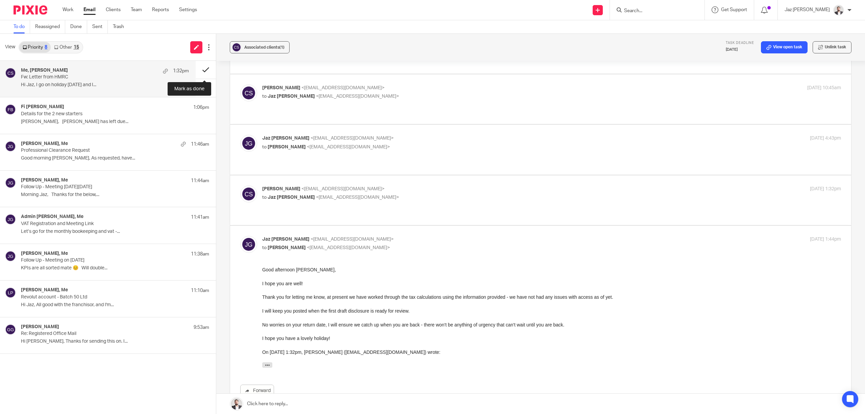
click at [207, 67] on button at bounding box center [206, 70] width 20 height 18
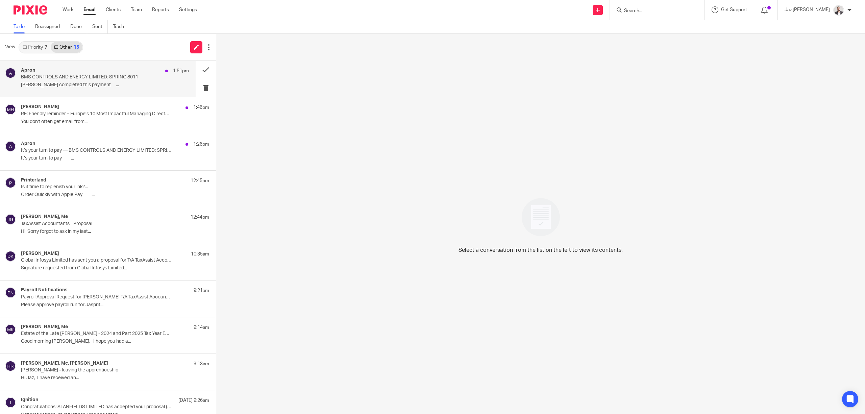
click at [90, 90] on div "Apron 1:51pm BMS CONTROLS AND ENERGY LIMITED: SPRING 8011 Jaz [PERSON_NAME] com…" at bounding box center [105, 79] width 168 height 23
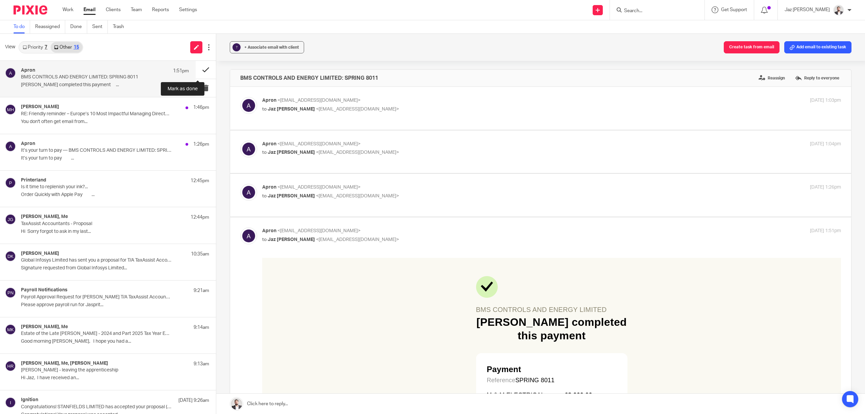
click at [196, 66] on button at bounding box center [206, 70] width 20 height 18
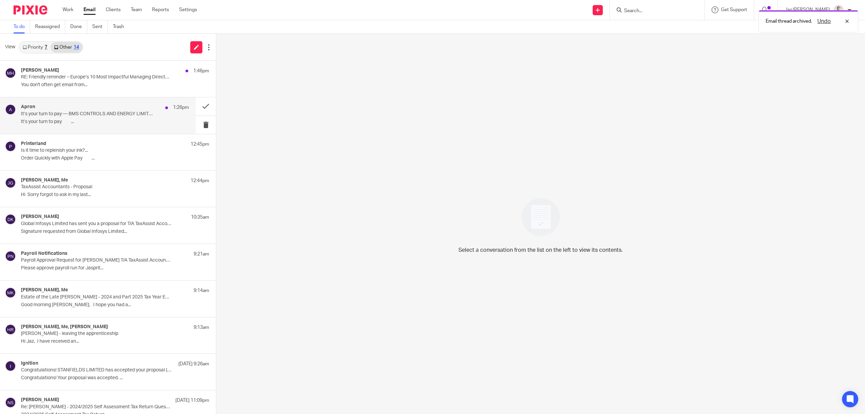
click at [107, 122] on p "It’s your turn to pay ͏ ‌ ͏ ‌ ͏..." at bounding box center [105, 122] width 168 height 6
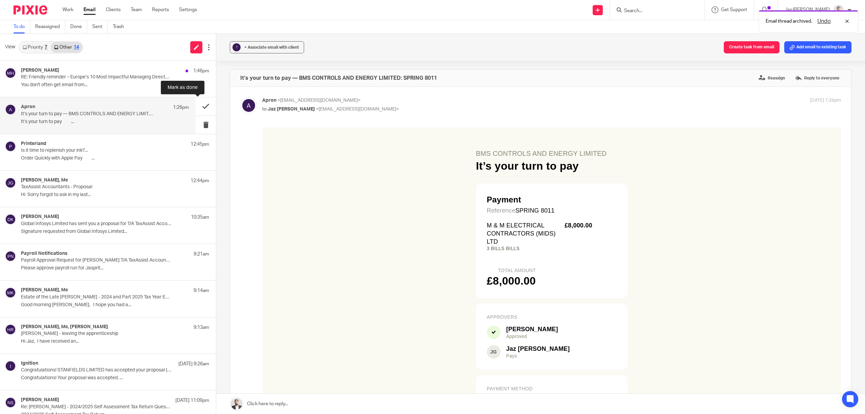
click at [196, 104] on button at bounding box center [206, 106] width 20 height 18
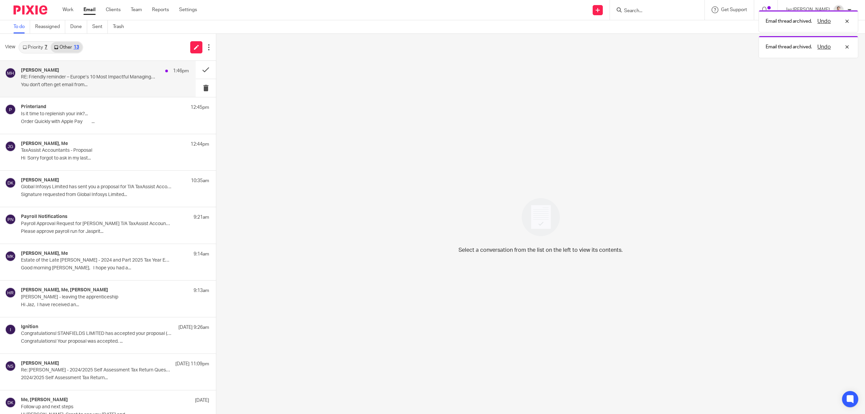
click at [129, 83] on p "You don't often get email from..." at bounding box center [105, 85] width 168 height 6
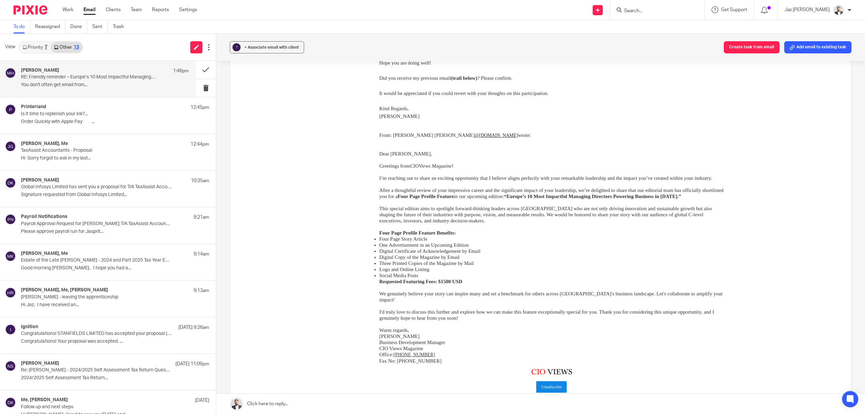
scroll to position [135, 0]
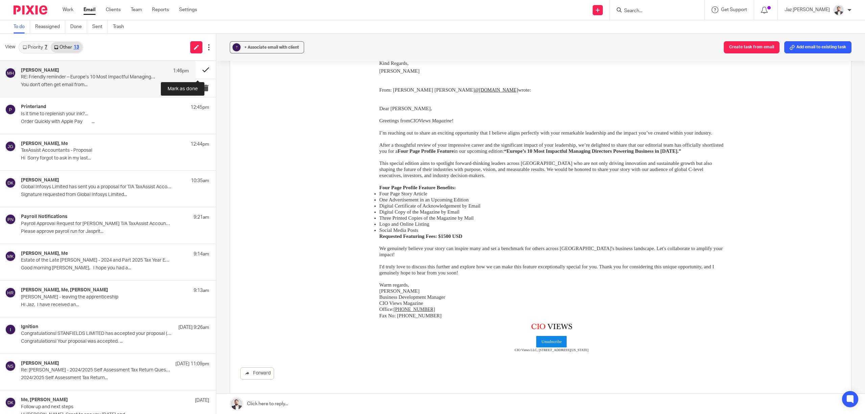
click at [203, 68] on button at bounding box center [206, 70] width 20 height 18
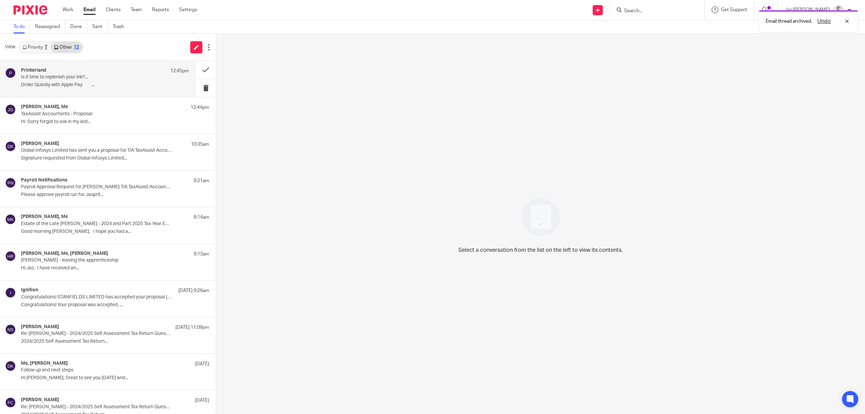
click at [88, 84] on p "Order Quickly with Apple Pay ͏ ͏ ͏ ͏ ͏ ͏ ͏ ͏ ͏..." at bounding box center [105, 85] width 168 height 6
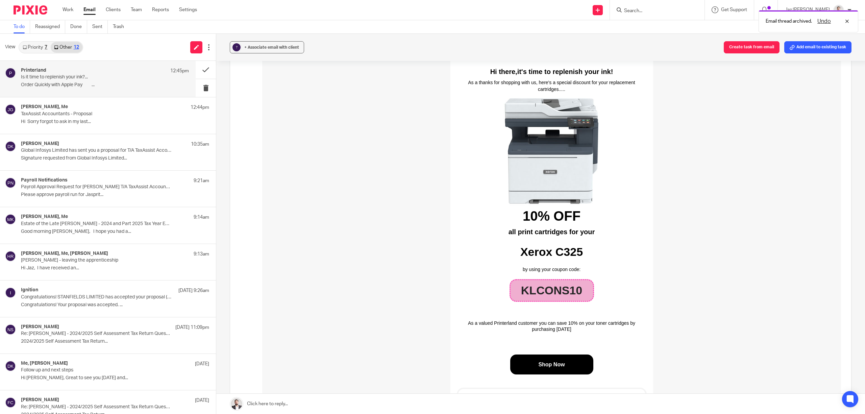
scroll to position [45, 0]
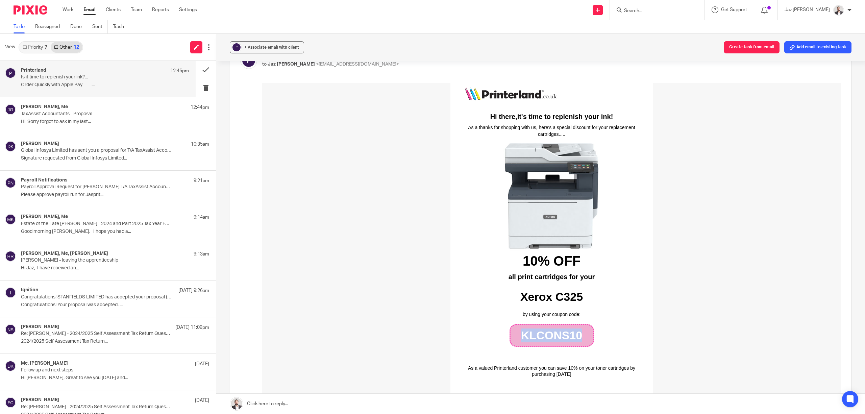
drag, startPoint x: 575, startPoint y: 336, endPoint x: 514, endPoint y: 337, distance: 60.8
click at [514, 337] on td "KLCONS10" at bounding box center [551, 335] width 82 height 21
copy td "KLCONS10"
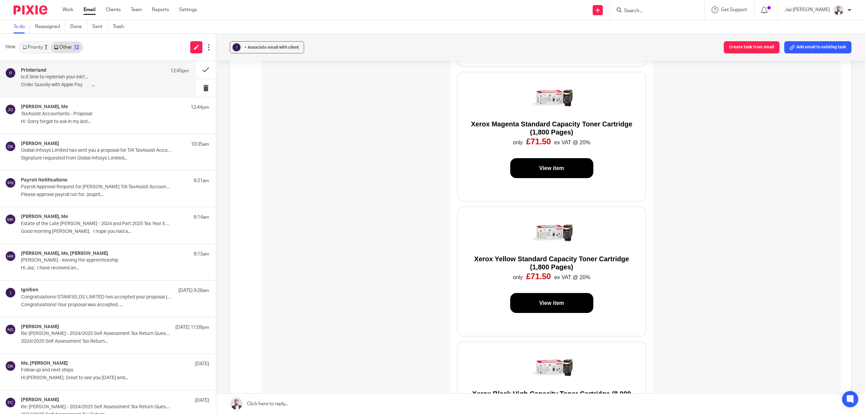
scroll to position [630, 0]
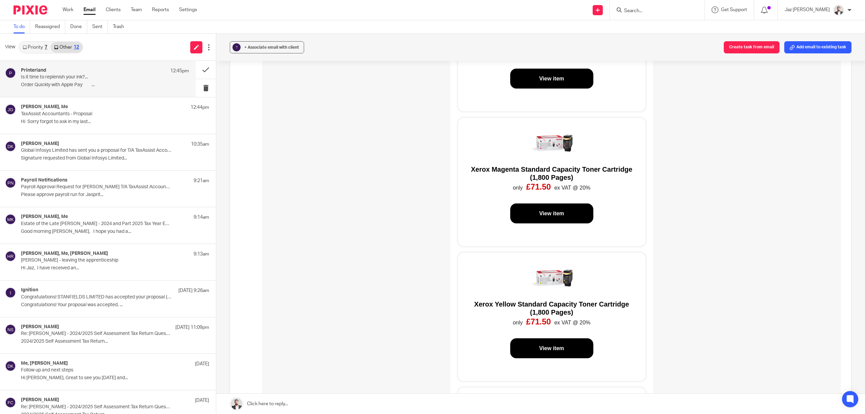
click at [551, 211] on link "View item" at bounding box center [551, 213] width 25 height 6
click at [549, 347] on link "View item" at bounding box center [551, 348] width 25 height 6
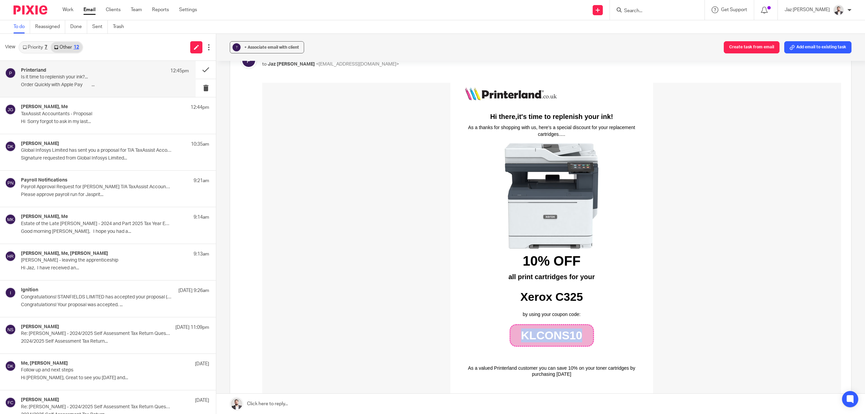
scroll to position [0, 0]
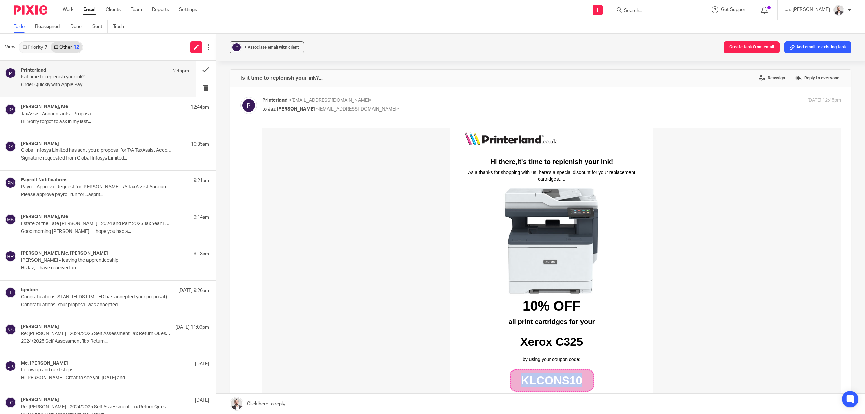
copy td "KLCONS10"
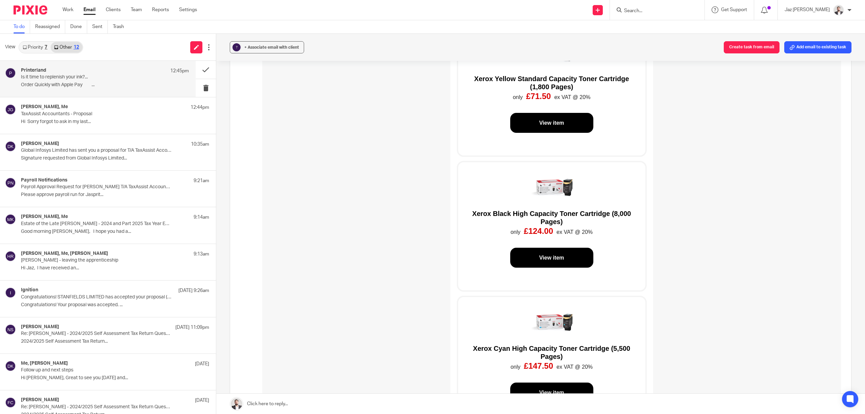
scroll to position [1036, 0]
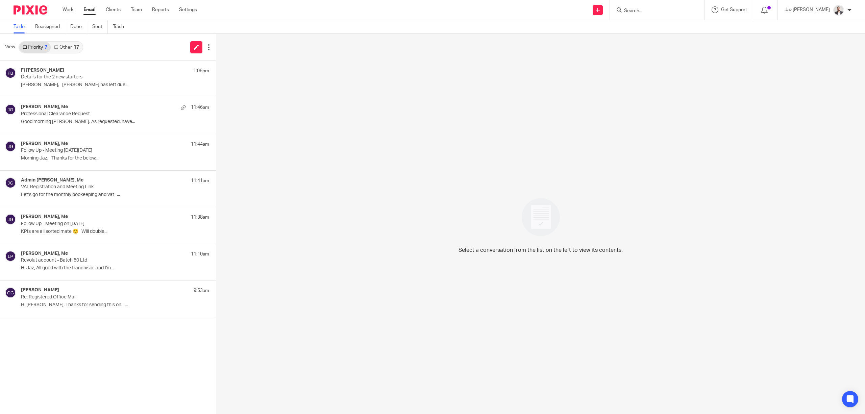
click at [70, 47] on link "Other 17" at bounding box center [66, 47] width 31 height 11
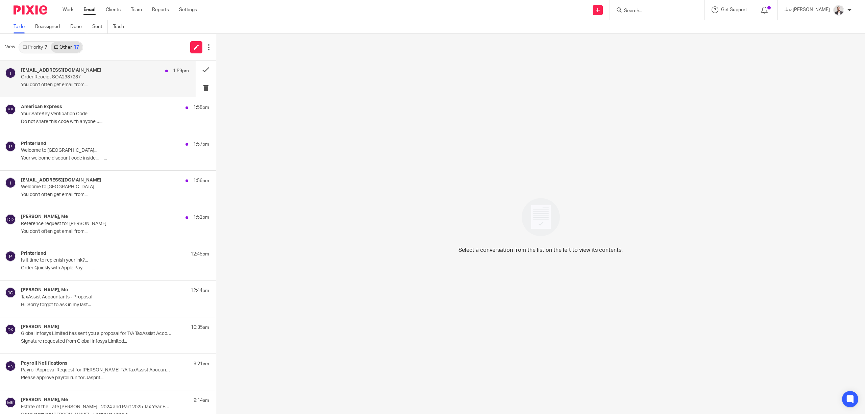
click at [78, 85] on p "You don't often get email from..." at bounding box center [105, 85] width 168 height 6
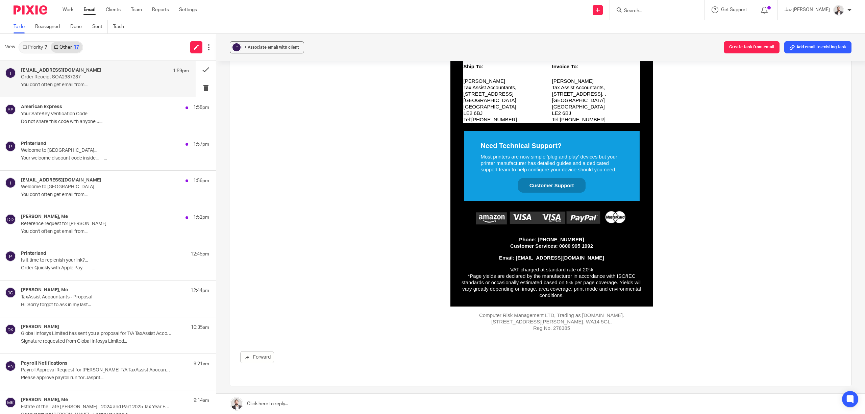
scroll to position [495, 0]
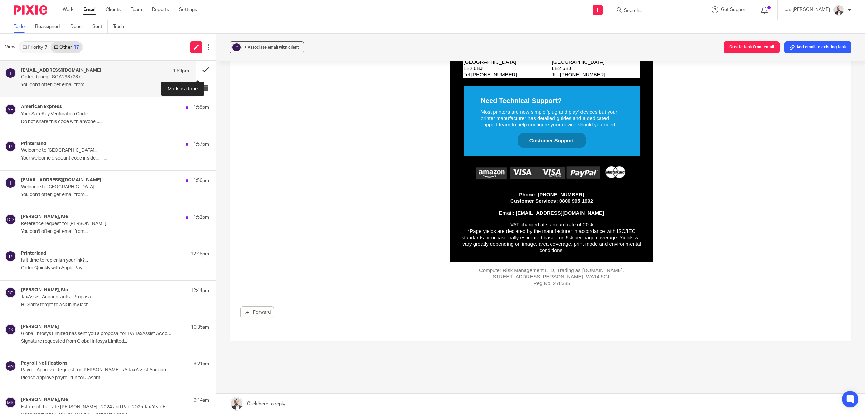
click at [197, 68] on button at bounding box center [206, 70] width 20 height 18
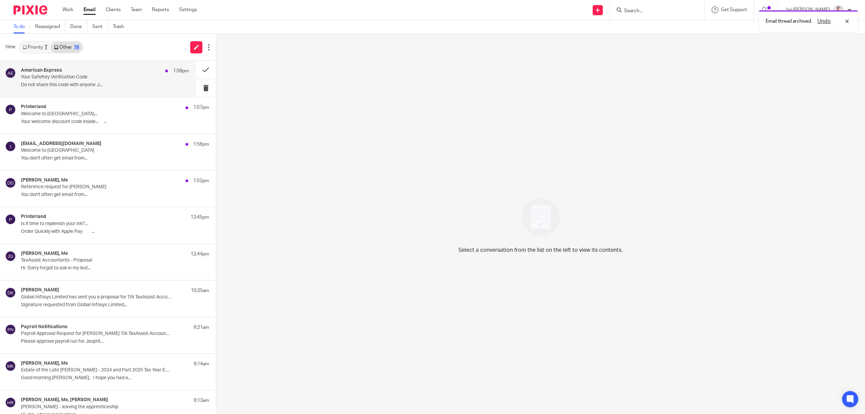
click at [108, 84] on p "Do not share this code with anyone J..." at bounding box center [105, 85] width 168 height 6
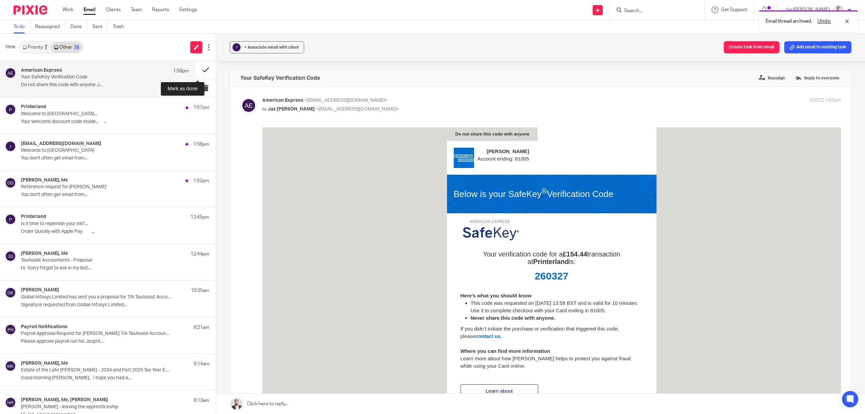
scroll to position [0, 0]
click at [196, 67] on button at bounding box center [206, 70] width 20 height 18
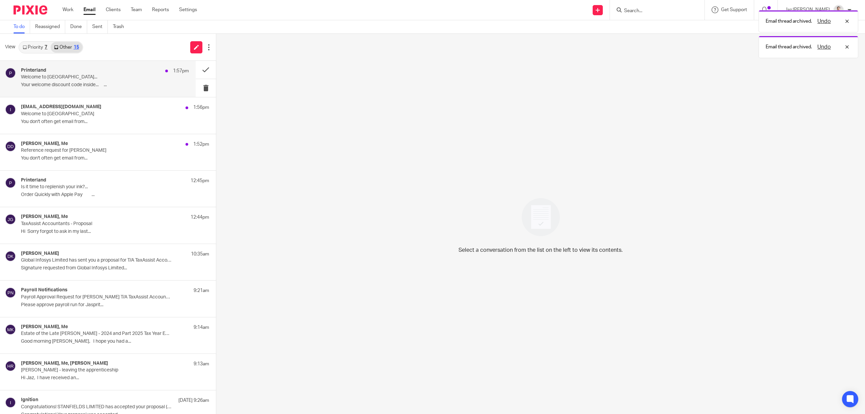
click at [122, 80] on div "Printerland 1:57pm Welcome to [GEOGRAPHIC_DATA]... Your welcome discount code i…" at bounding box center [105, 79] width 168 height 23
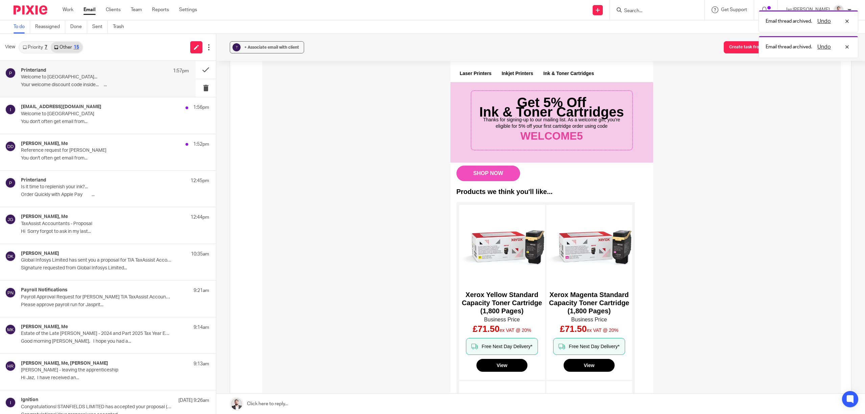
scroll to position [45, 0]
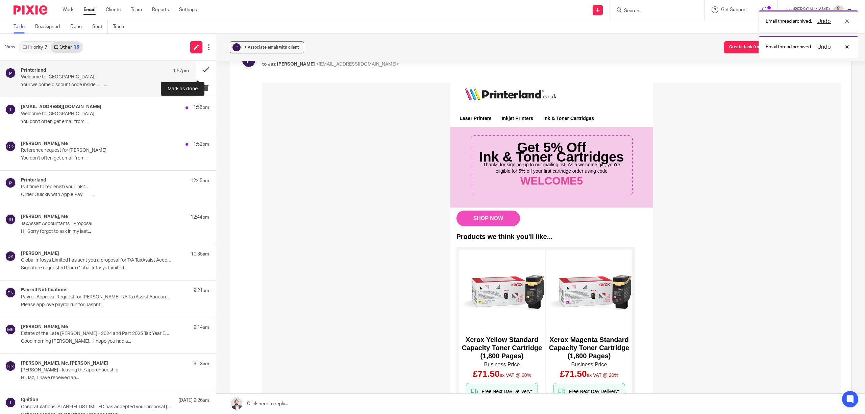
click at [201, 65] on button at bounding box center [206, 70] width 20 height 18
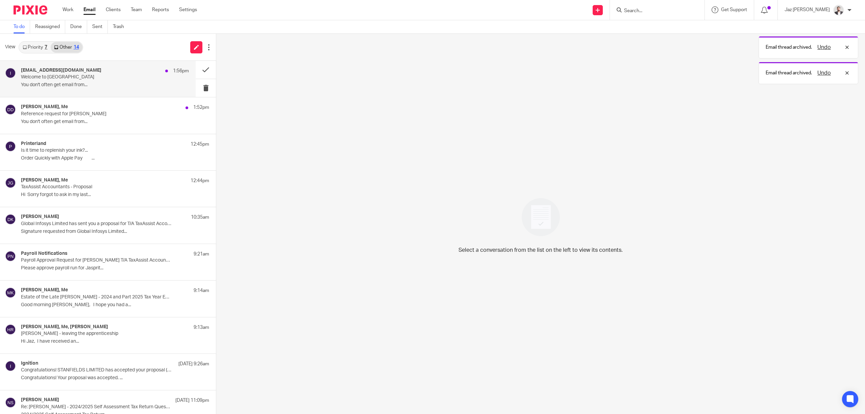
click at [111, 82] on p "You don't often get email from..." at bounding box center [105, 85] width 168 height 6
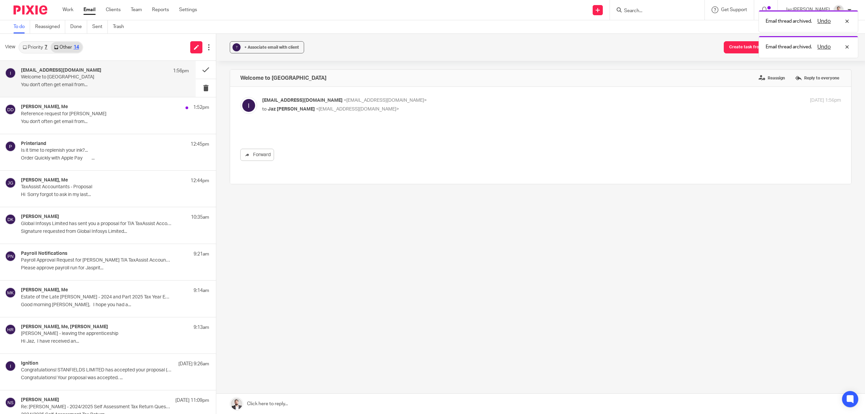
scroll to position [0, 0]
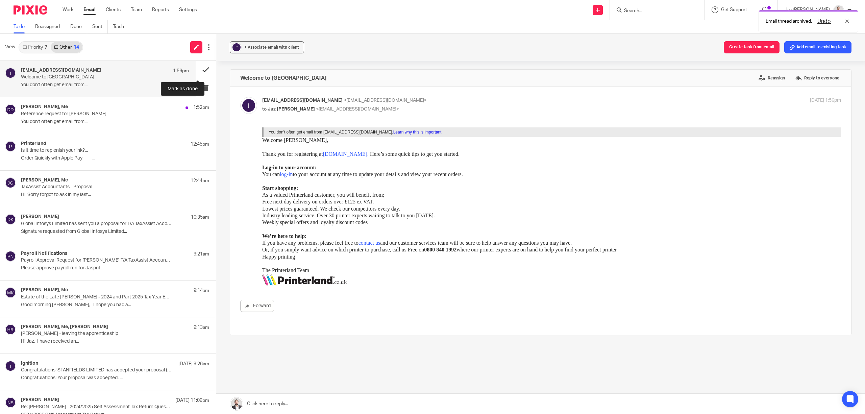
click at [201, 67] on button at bounding box center [206, 70] width 20 height 18
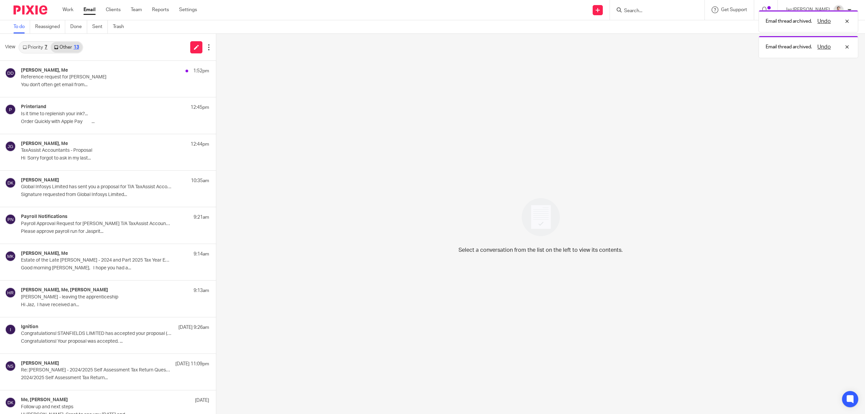
click at [119, 72] on div "Deni Quintela Dacosta, Me 1:52pm" at bounding box center [115, 71] width 188 height 7
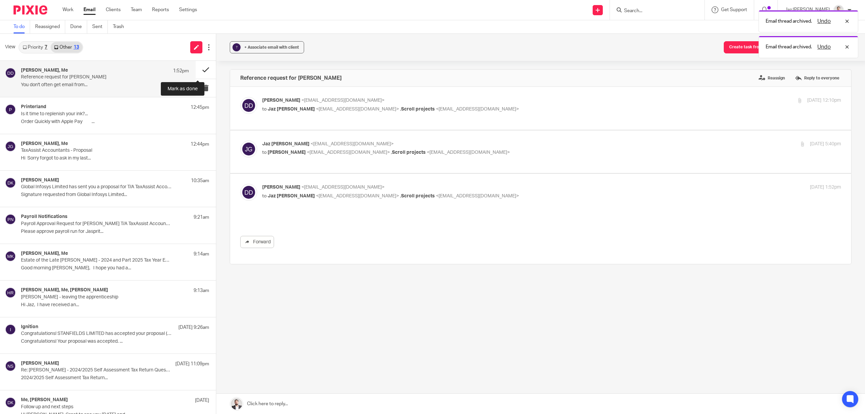
click at [200, 68] on button at bounding box center [206, 70] width 20 height 18
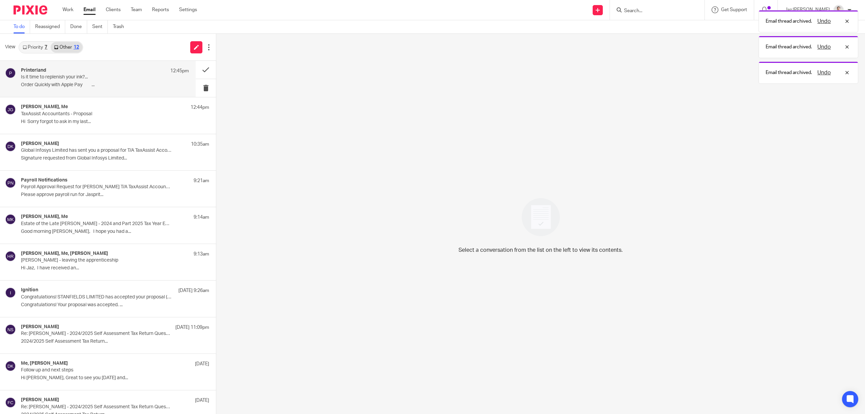
click at [111, 75] on p "Is it time to replenish your ink?..." at bounding box center [88, 77] width 134 height 6
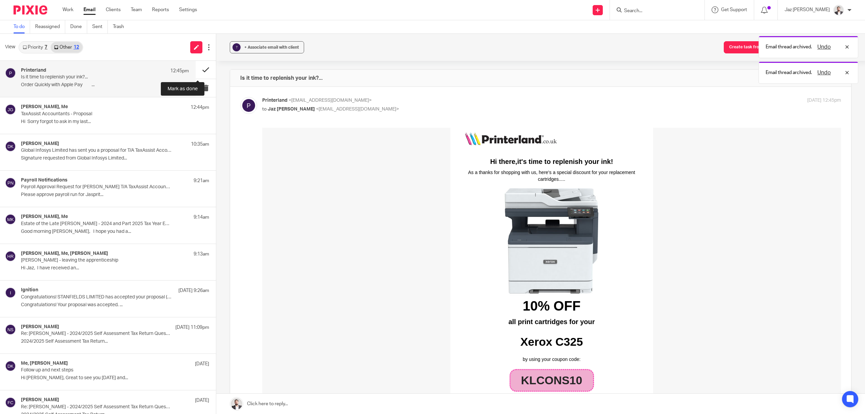
click at [197, 68] on button at bounding box center [206, 70] width 20 height 18
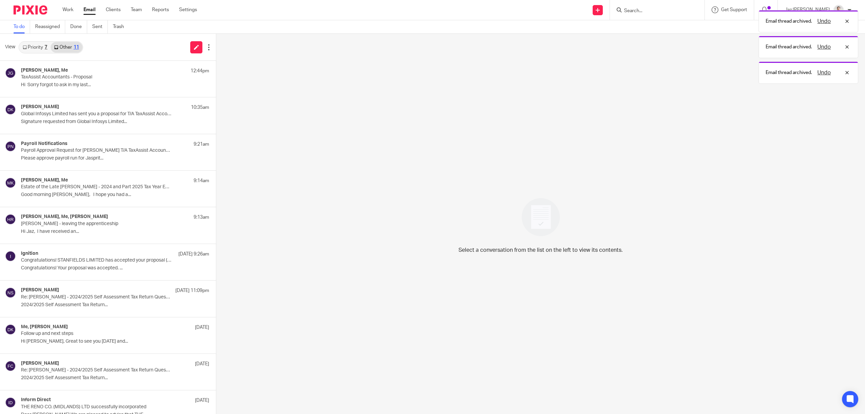
click at [41, 52] on link "Priority 7" at bounding box center [34, 47] width 31 height 11
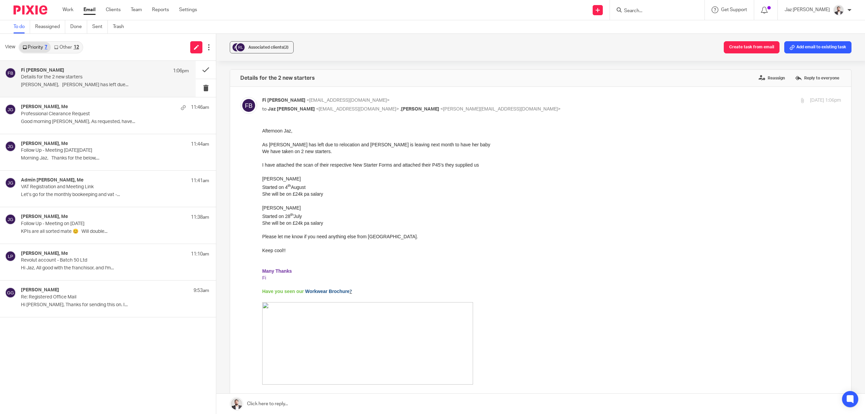
click at [298, 402] on link at bounding box center [540, 403] width 648 height 20
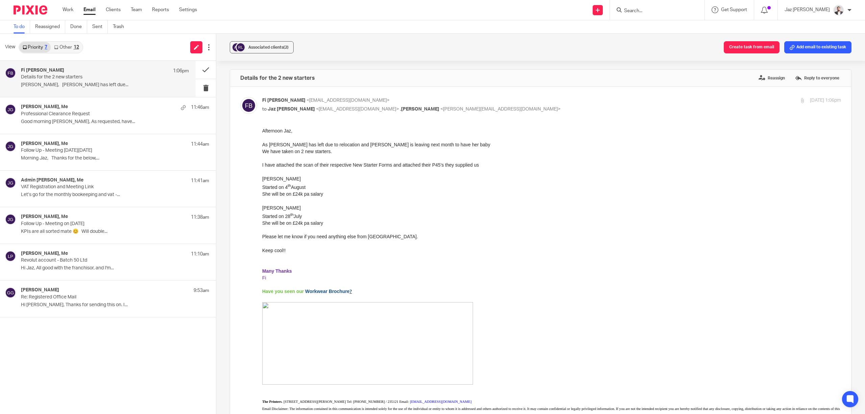
scroll to position [376, 0]
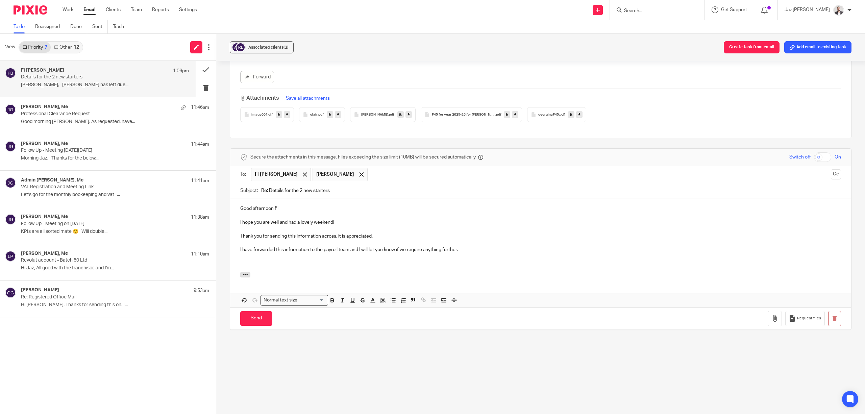
click at [272, 261] on p at bounding box center [540, 263] width 601 height 7
click at [252, 260] on p "Thanks! I hope you and the team keep cool in the sun too!" at bounding box center [540, 263] width 601 height 7
click at [414, 260] on p "Thanks Fi! I hope you and the team keep cool in the sun too!" at bounding box center [540, 263] width 601 height 7
click at [362, 246] on p "I have forwarded this information to the payroll team and I will let you know i…" at bounding box center [540, 249] width 601 height 7
click at [376, 260] on p "Thanks Fi! I hope you and the team keep cool in the sun too!" at bounding box center [540, 263] width 601 height 7
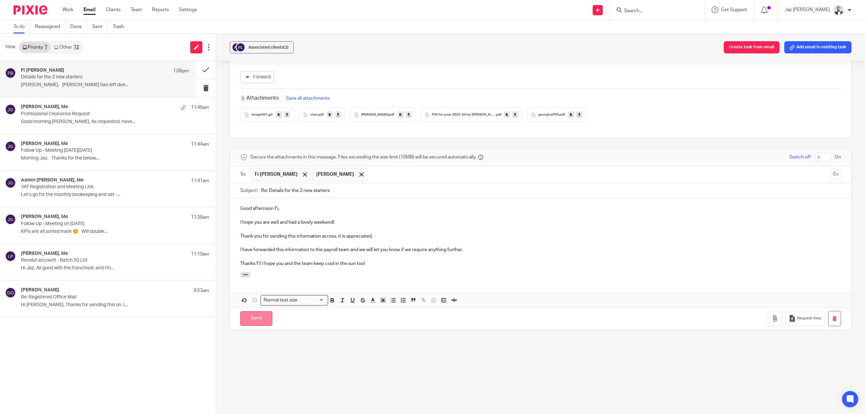
click at [257, 313] on input "Send" at bounding box center [256, 318] width 32 height 15
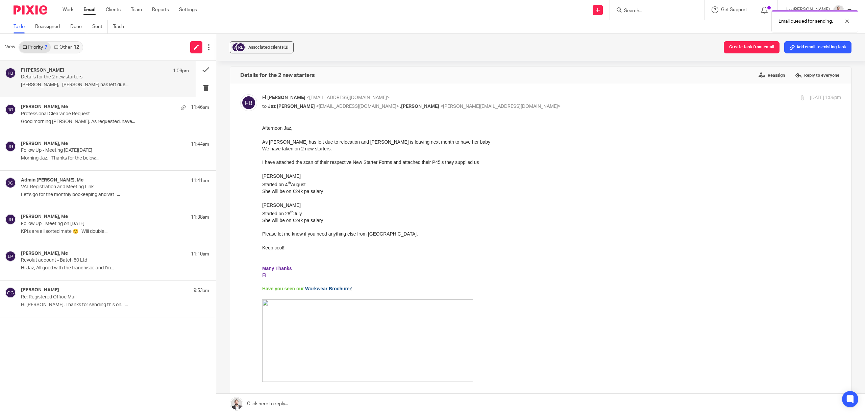
scroll to position [0, 0]
click at [77, 110] on div "[PERSON_NAME], Me 11:46am" at bounding box center [105, 107] width 168 height 7
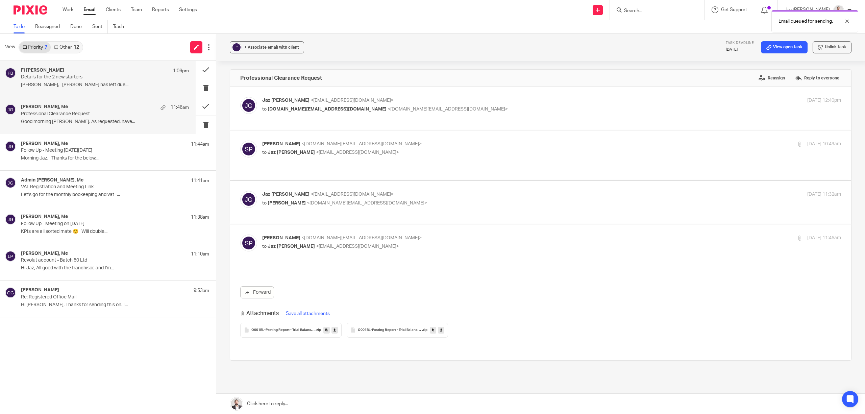
click at [76, 80] on p "Details for the 2 new starters" at bounding box center [88, 77] width 134 height 6
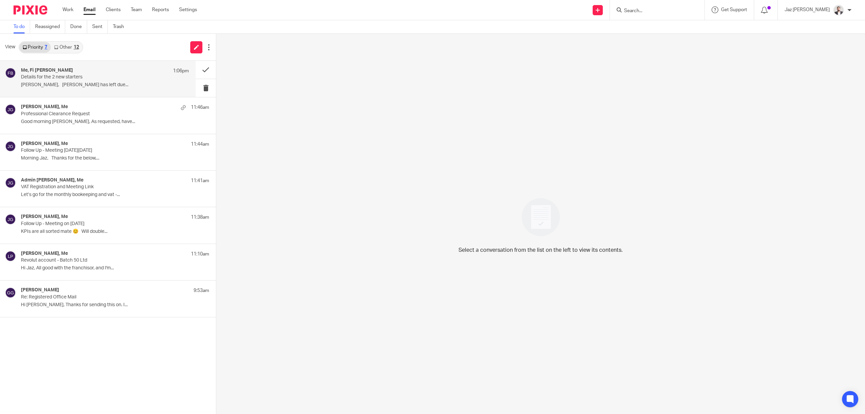
click at [55, 81] on div "Me, Fi Bates 1:06pm Details for the 2 new starters Afternoon Jaz, As Shannon ha…" at bounding box center [105, 79] width 168 height 23
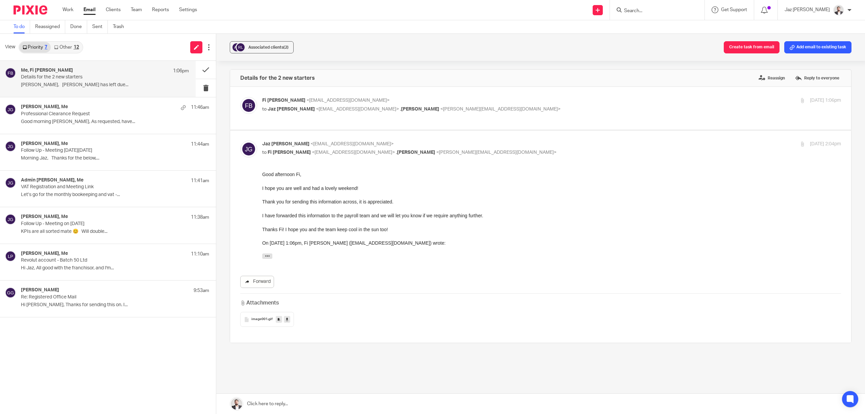
click at [263, 283] on link "Forward" at bounding box center [257, 282] width 34 height 12
click at [482, 103] on p "Fi Bates <fi@theprinters.co.uk>" at bounding box center [455, 100] width 386 height 7
checkbox input "true"
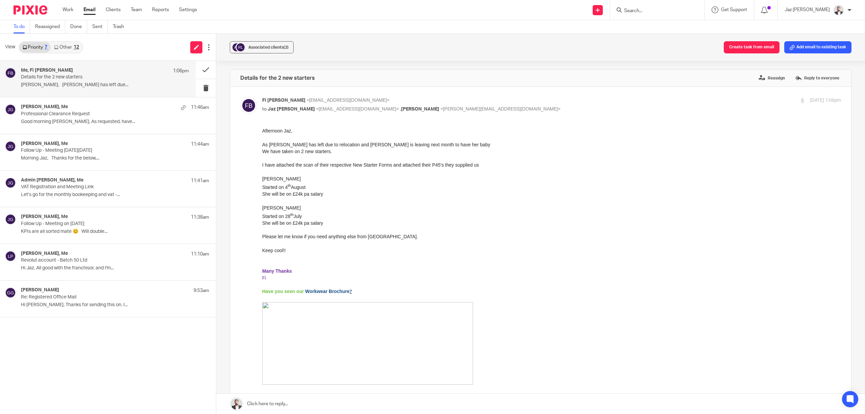
scroll to position [135, 0]
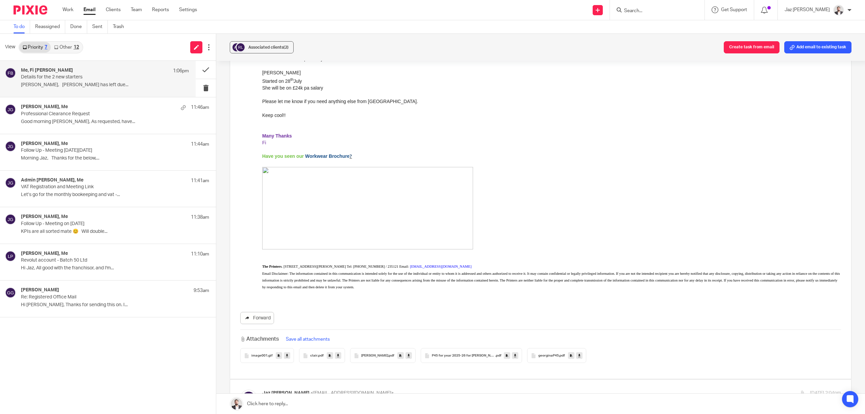
click at [263, 317] on link "Forward" at bounding box center [257, 318] width 34 height 12
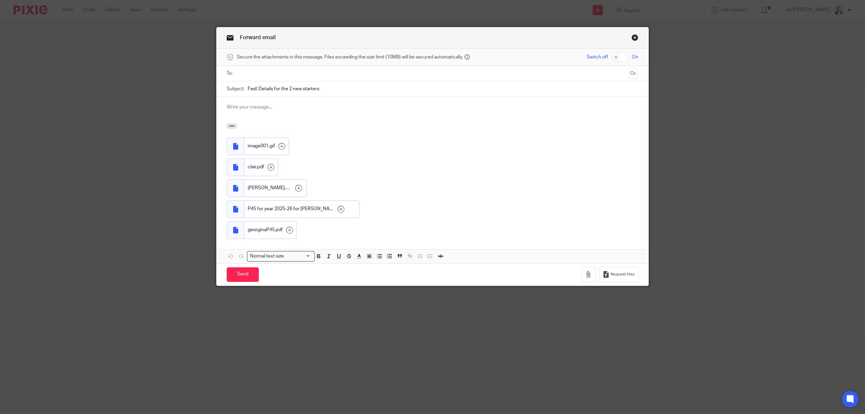
click at [272, 73] on input "text" at bounding box center [432, 74] width 386 height 8
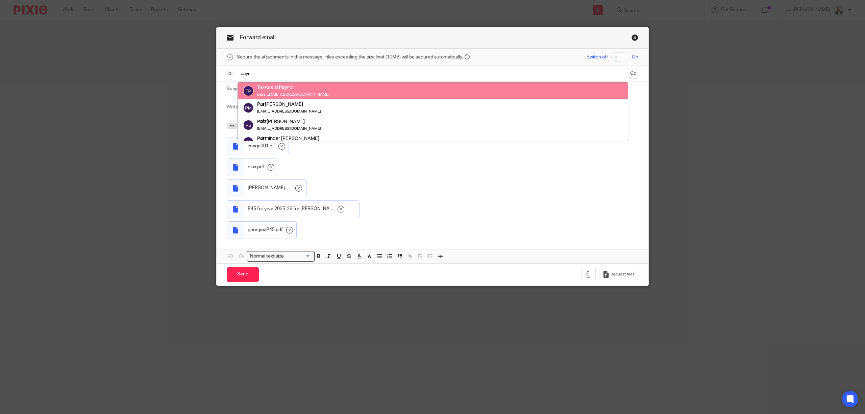
type input "payr"
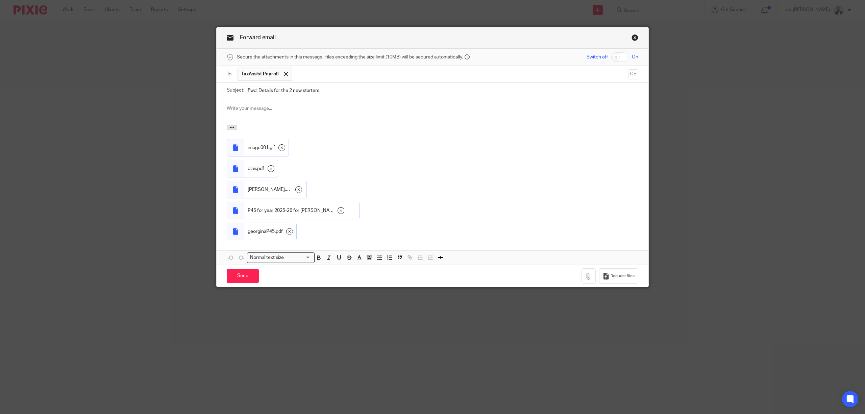
click at [259, 113] on div at bounding box center [433, 111] width 432 height 26
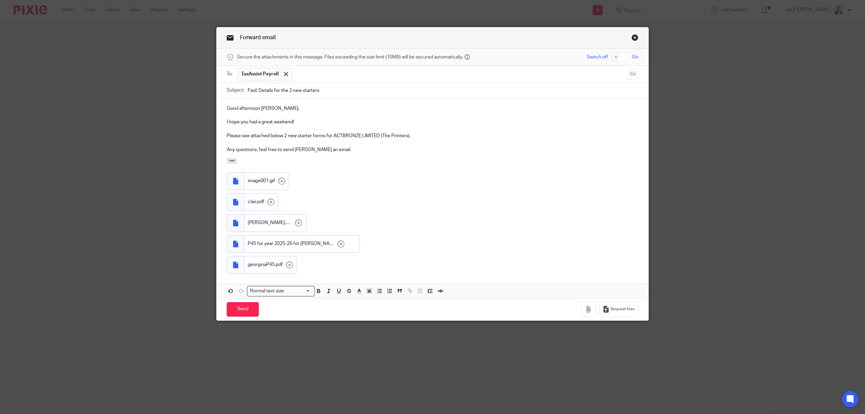
click at [333, 152] on p "Any questions, feel free to send Fiona an email." at bounding box center [432, 149] width 411 height 7
click at [241, 309] on input "Send" at bounding box center [243, 309] width 32 height 15
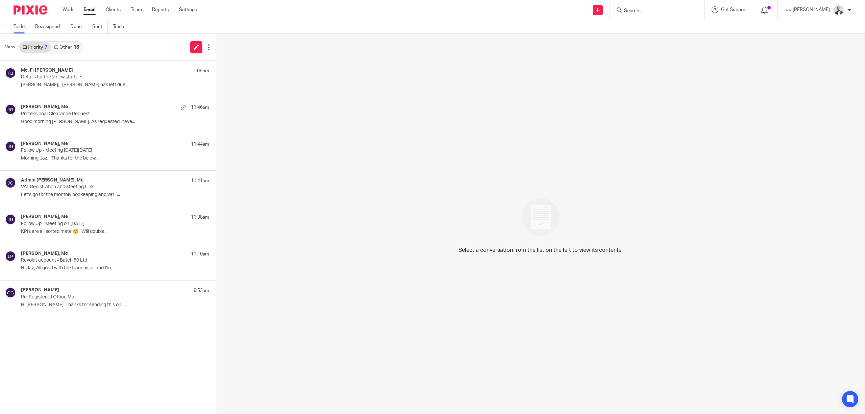
click at [68, 47] on link "Other 13" at bounding box center [66, 47] width 31 height 11
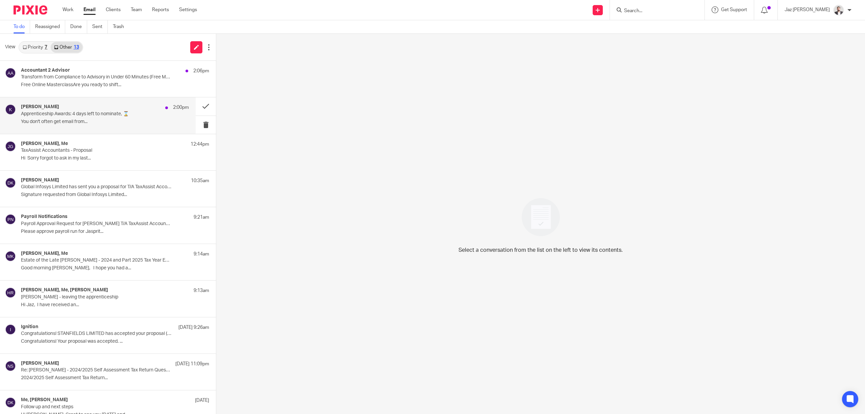
click at [95, 114] on p "Apprenticeship Awards: 4 days left to nominate, ⌛" at bounding box center [88, 114] width 134 height 6
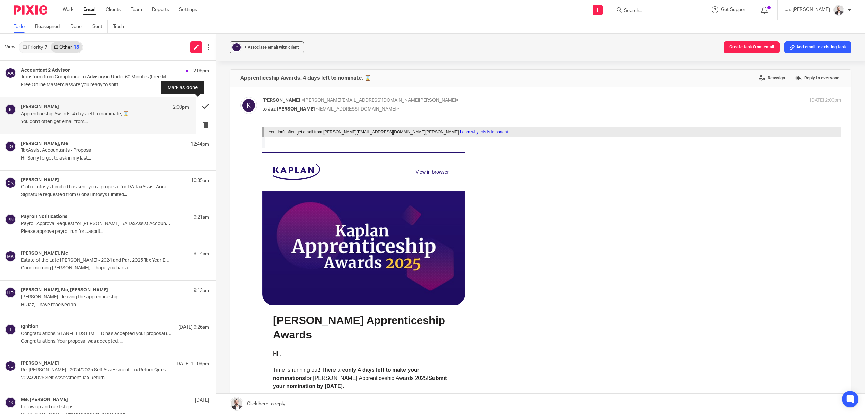
click at [196, 106] on button at bounding box center [206, 106] width 20 height 18
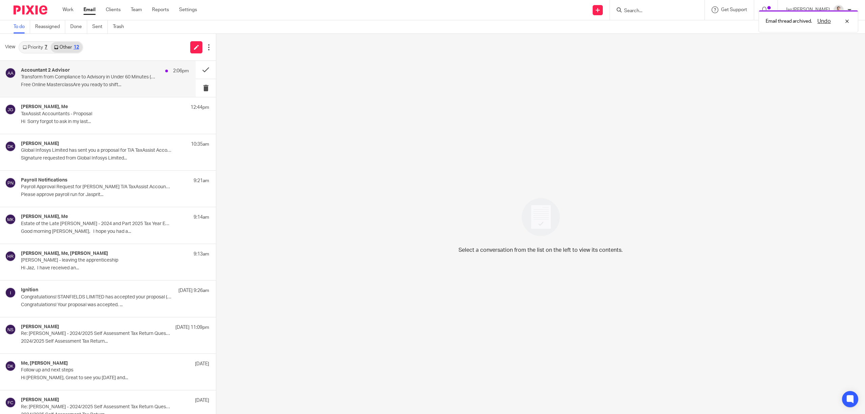
click at [124, 82] on p "Free Online MasterclassAre you ready to shift..." at bounding box center [105, 85] width 168 height 6
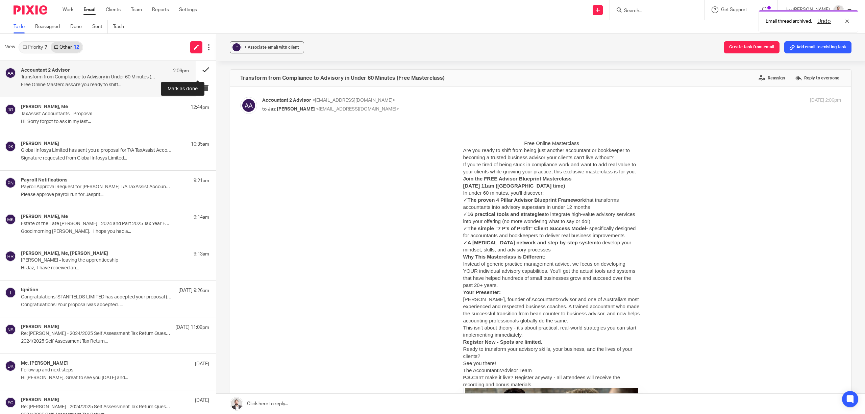
click at [196, 67] on button at bounding box center [206, 70] width 20 height 18
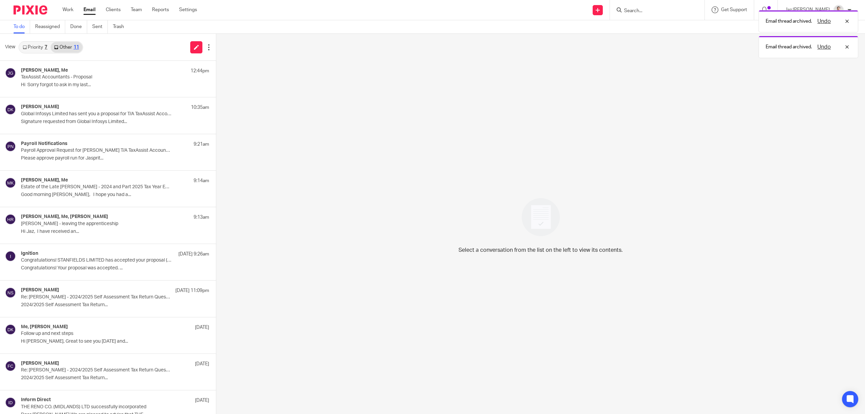
click at [669, 10] on div "Email thread archived. Undo Email thread archived. Undo" at bounding box center [645, 32] width 426 height 51
click at [685, 12] on div "Email thread archived. Undo Email thread archived. Undo" at bounding box center [645, 32] width 426 height 51
click at [655, 9] on input "Search" at bounding box center [653, 11] width 61 height 6
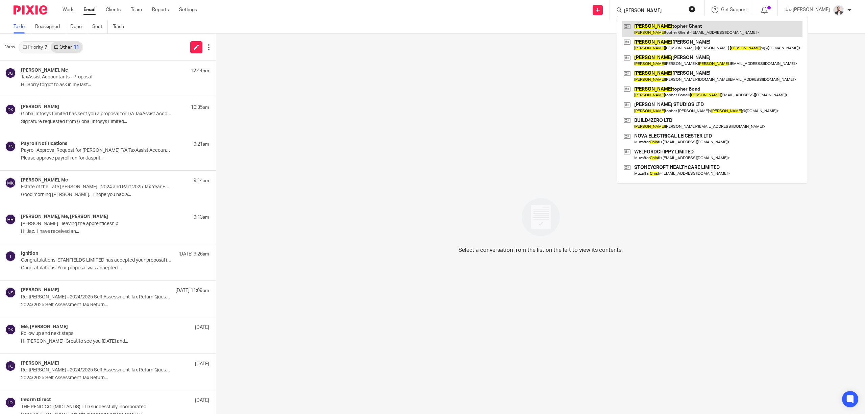
type input "chris"
click at [672, 27] on link at bounding box center [712, 29] width 180 height 16
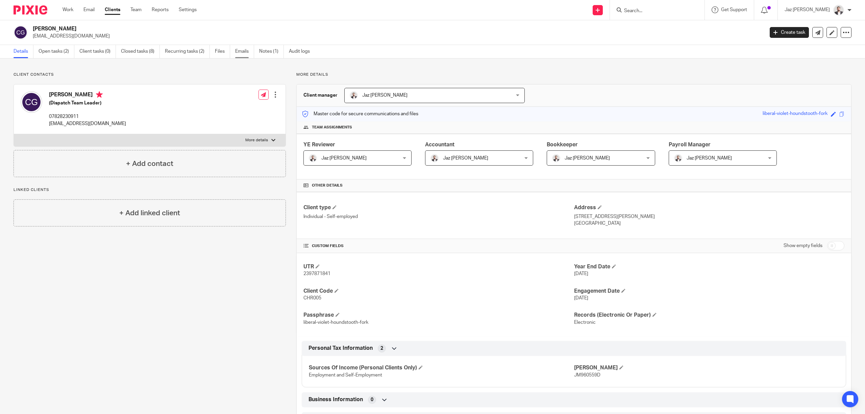
click at [241, 52] on link "Emails" at bounding box center [244, 51] width 19 height 13
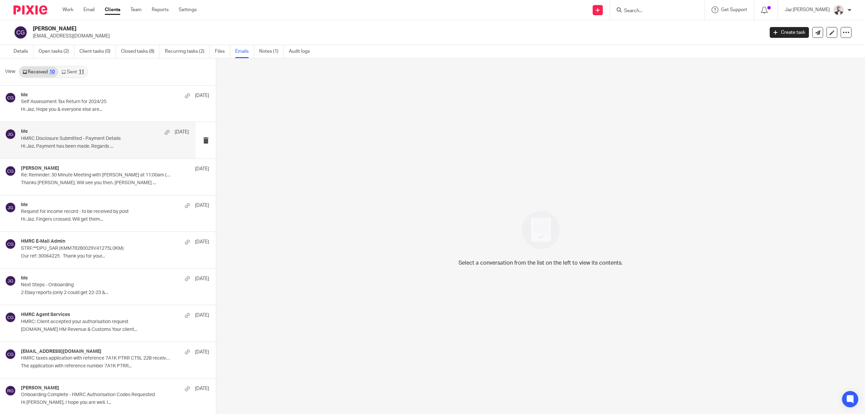
click at [85, 144] on p "Hi Jaz, Payment has been made. Regards ..." at bounding box center [105, 147] width 168 height 6
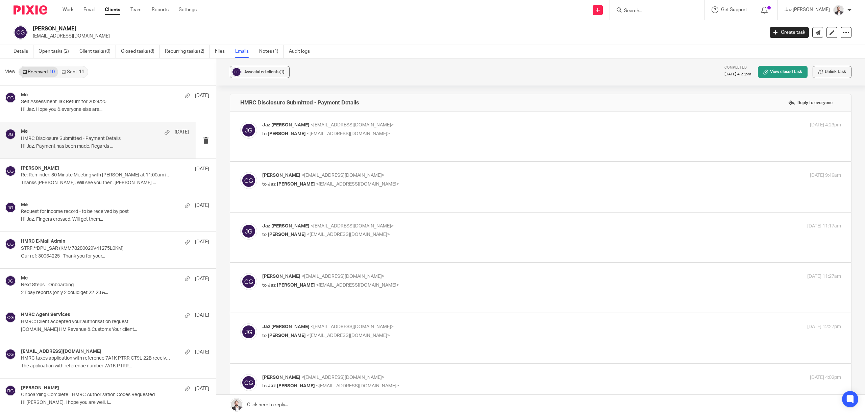
scroll to position [169, 0]
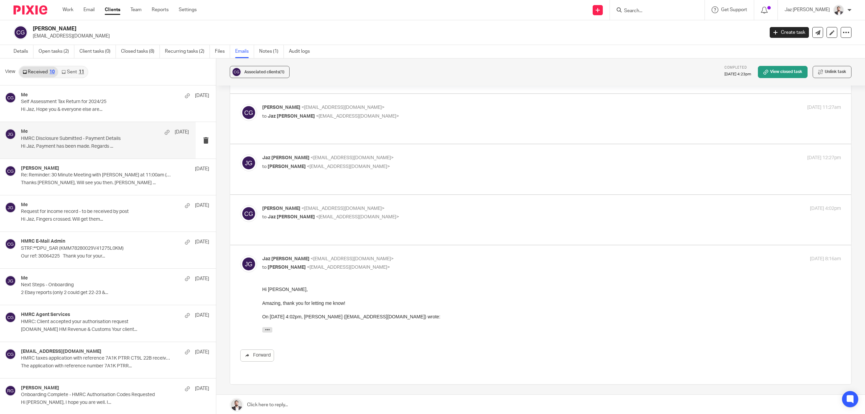
click at [441, 213] on p "to [PERSON_NAME] <[EMAIL_ADDRESS][DOMAIN_NAME]>" at bounding box center [455, 216] width 386 height 7
checkbox input "true"
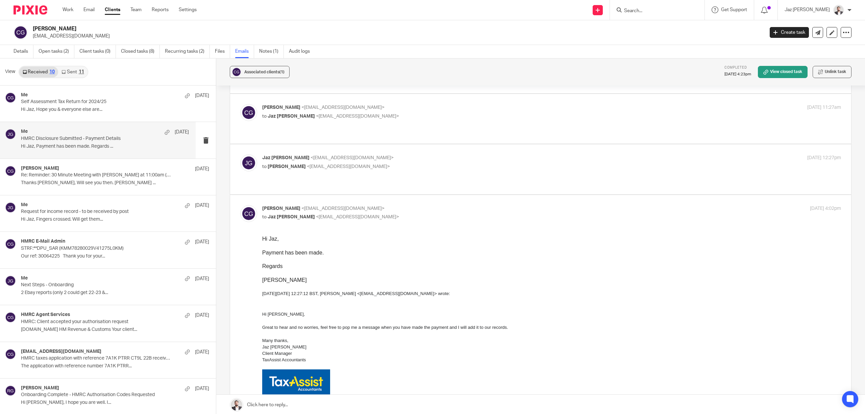
scroll to position [124, 0]
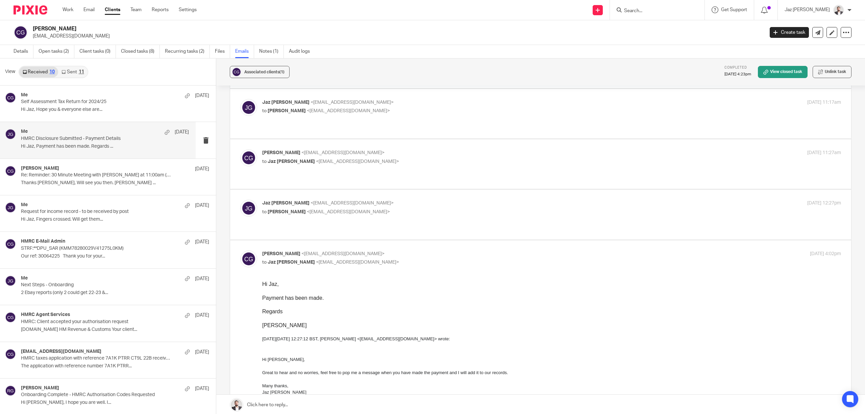
click at [426, 208] on p "to [PERSON_NAME] <[EMAIL_ADDRESS][DOMAIN_NAME]>" at bounding box center [455, 211] width 386 height 7
checkbox input "true"
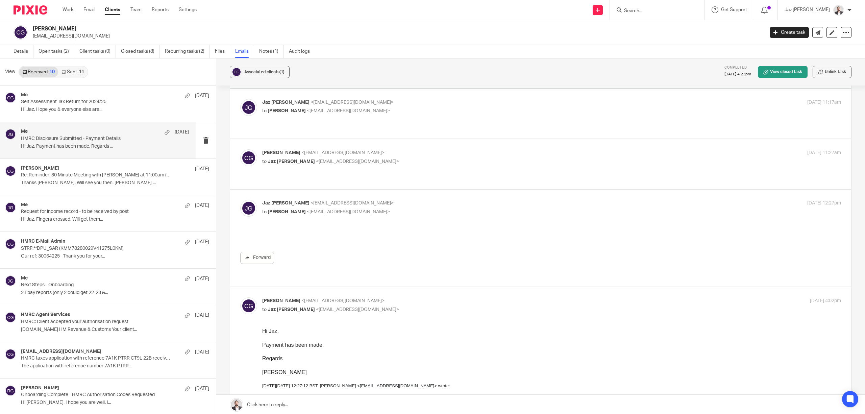
scroll to position [0, 0]
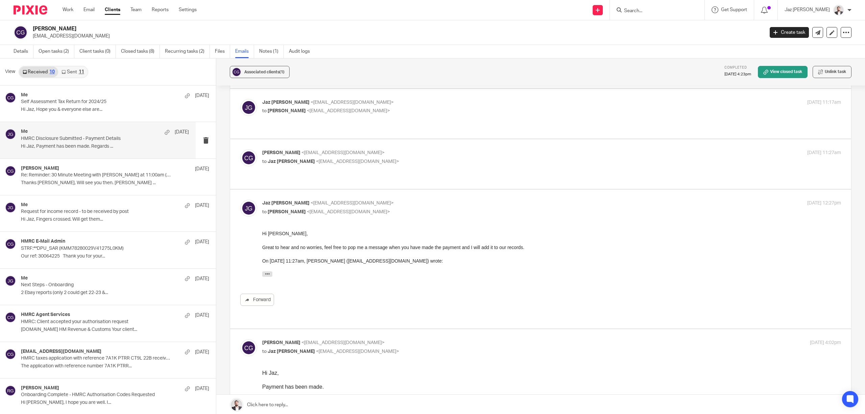
click at [470, 158] on p "to [PERSON_NAME] <[EMAIL_ADDRESS][DOMAIN_NAME]>" at bounding box center [455, 161] width 386 height 7
checkbox input "true"
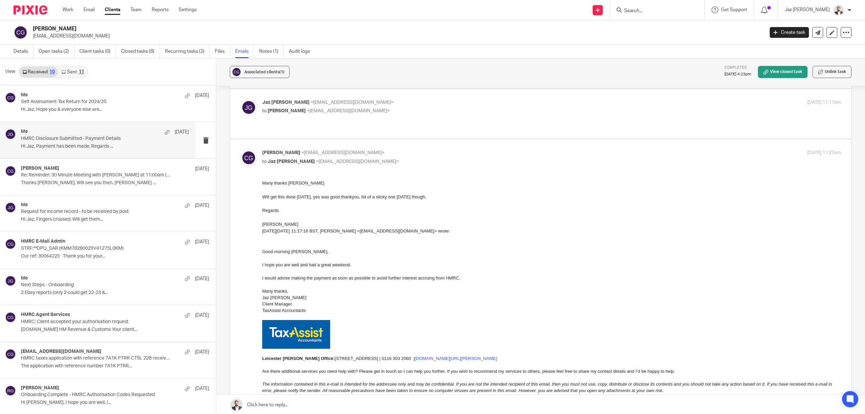
scroll to position [79, 0]
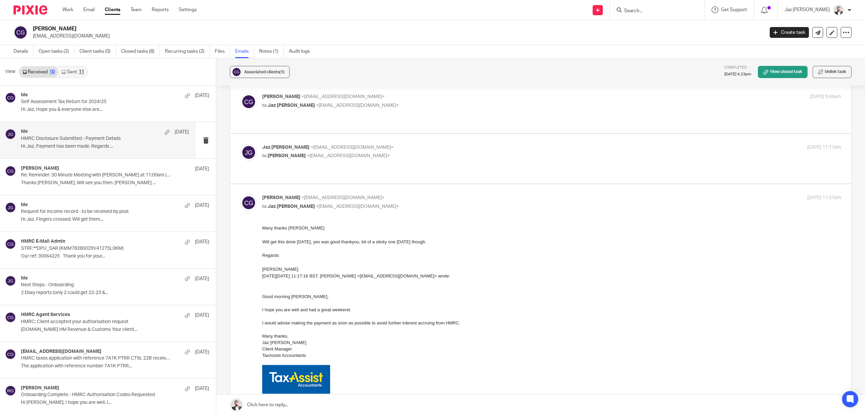
click at [442, 152] on p "to [PERSON_NAME] <[EMAIL_ADDRESS][DOMAIN_NAME]>" at bounding box center [455, 155] width 386 height 7
checkbox input "true"
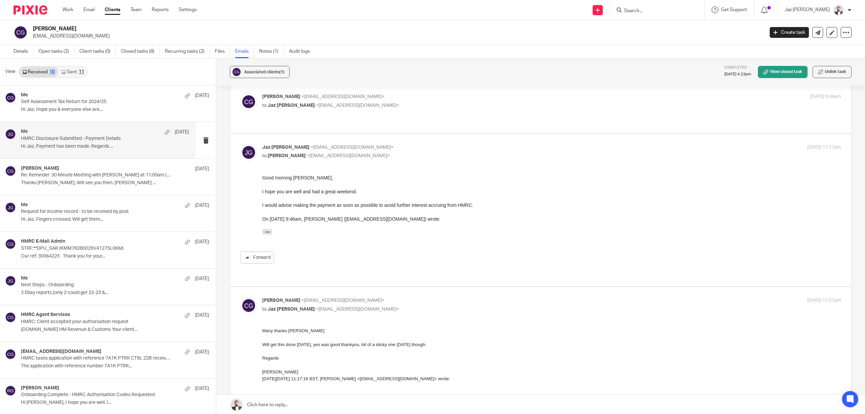
scroll to position [34, 0]
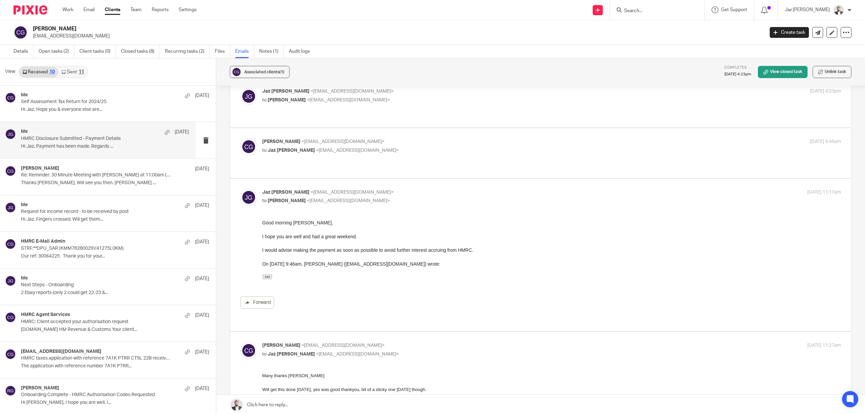
click at [438, 147] on p "to [PERSON_NAME] <[EMAIL_ADDRESS][DOMAIN_NAME]>" at bounding box center [455, 150] width 386 height 7
checkbox input "true"
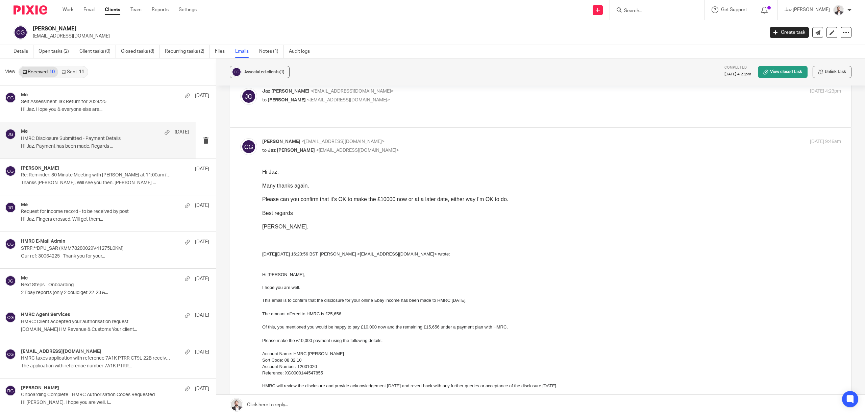
scroll to position [0, 0]
